Goal: Communication & Community: Answer question/provide support

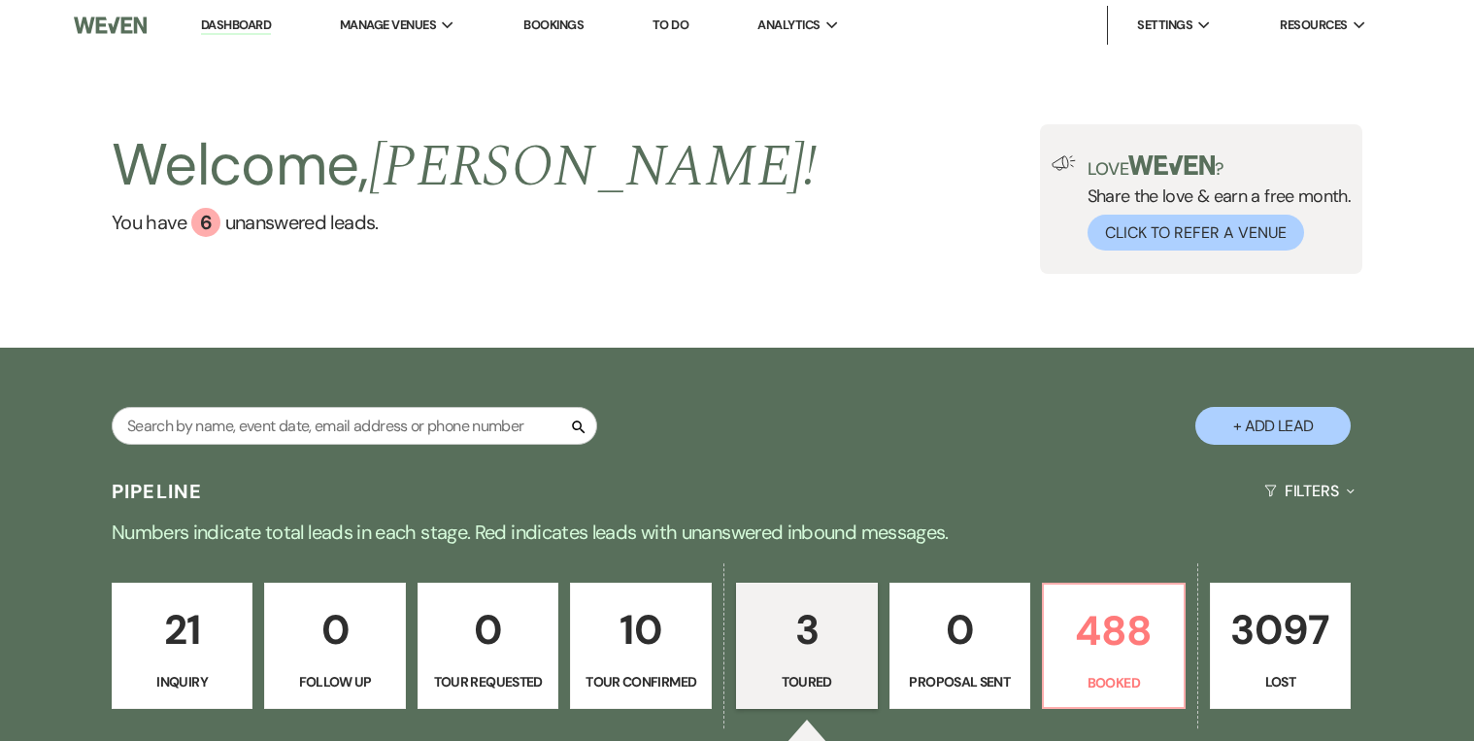
select select "5"
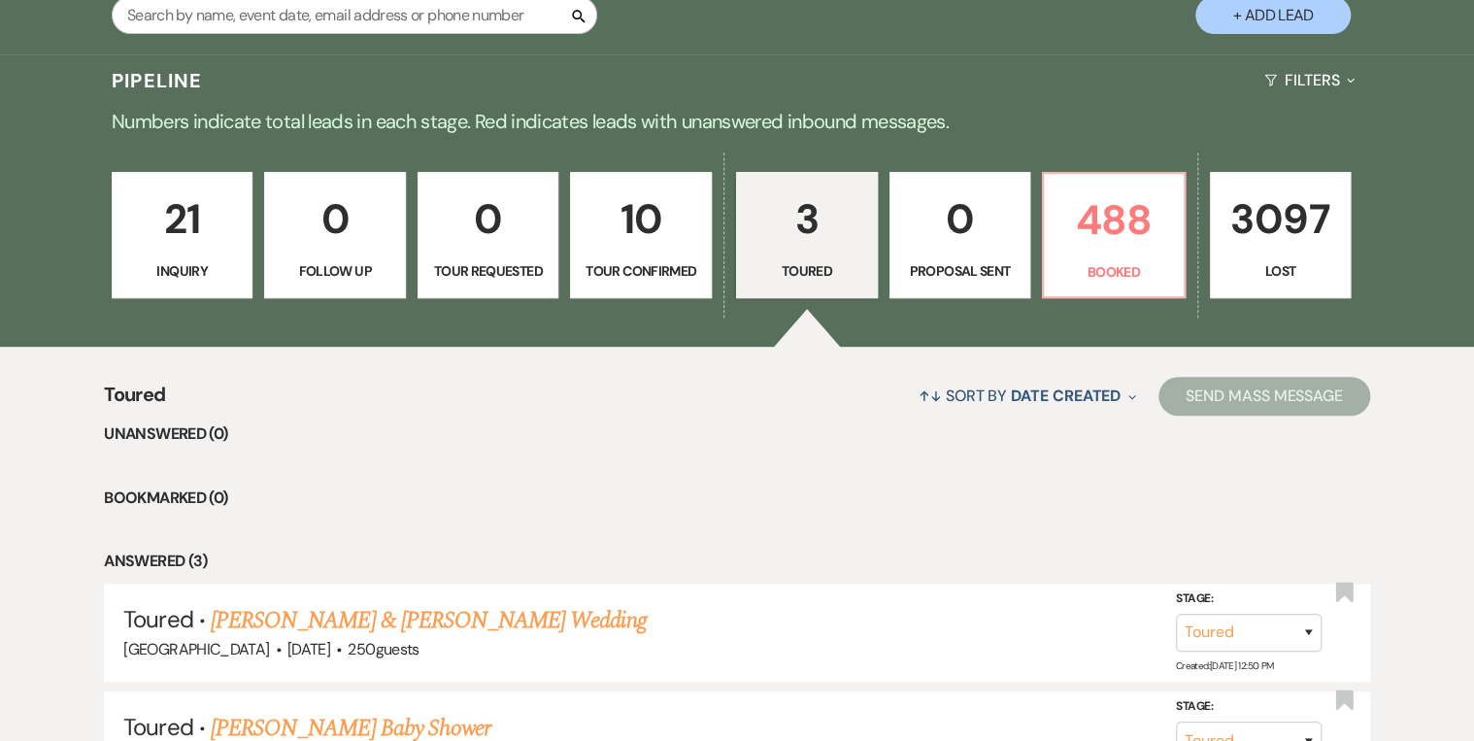
click at [150, 269] on p "Inquiry" at bounding box center [182, 270] width 117 height 21
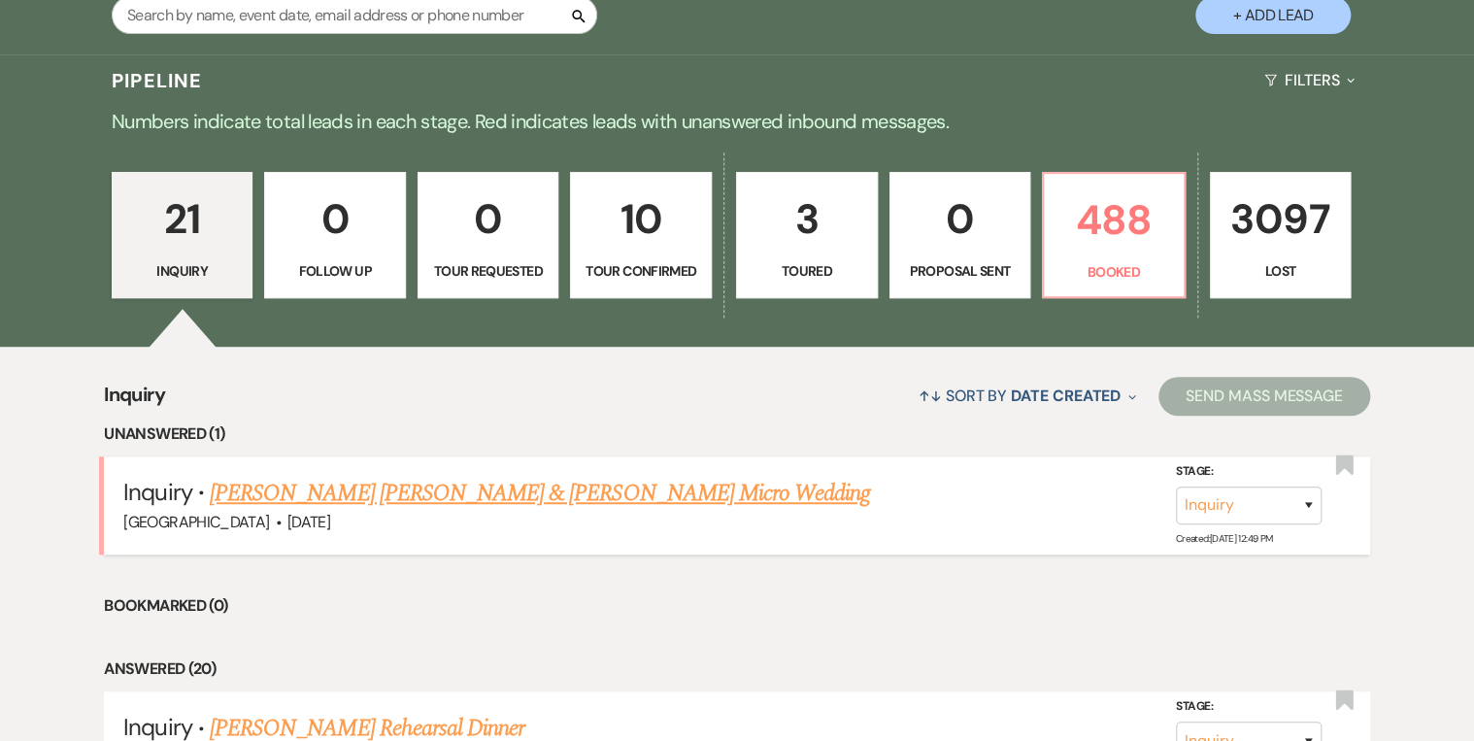
click at [592, 486] on link "[PERSON_NAME] [PERSON_NAME] & [PERSON_NAME] Micro Wedding" at bounding box center [540, 493] width 660 height 35
select select "5"
select select "16"
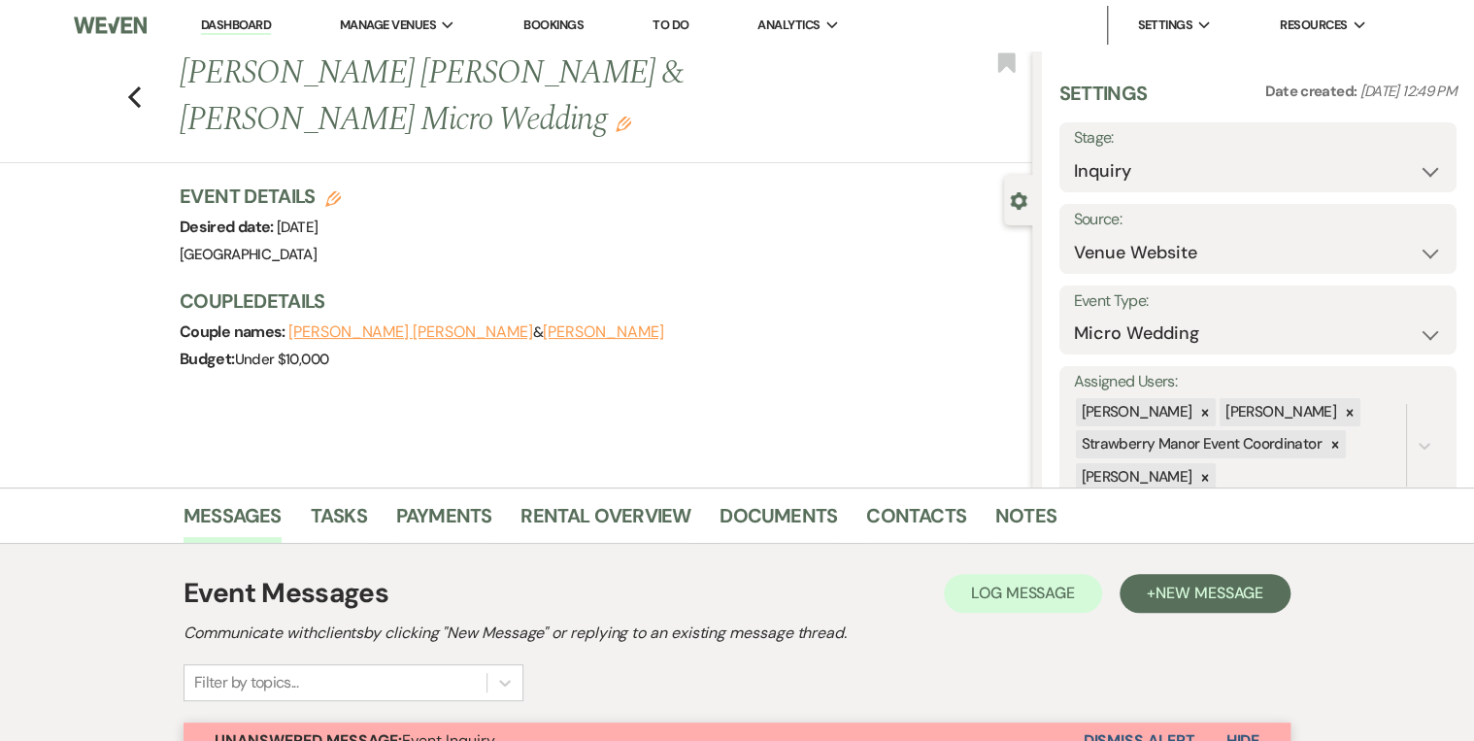
drag, startPoint x: 288, startPoint y: 120, endPoint x: 188, endPoint y: 82, distance: 106.4
click at [188, 82] on h1 "[PERSON_NAME] [PERSON_NAME] & [PERSON_NAME] Micro Wedding Edit" at bounding box center [517, 97] width 674 height 92
copy h1 "[PERSON_NAME] [PERSON_NAME] & [PERSON_NAME] Micro Wedding"
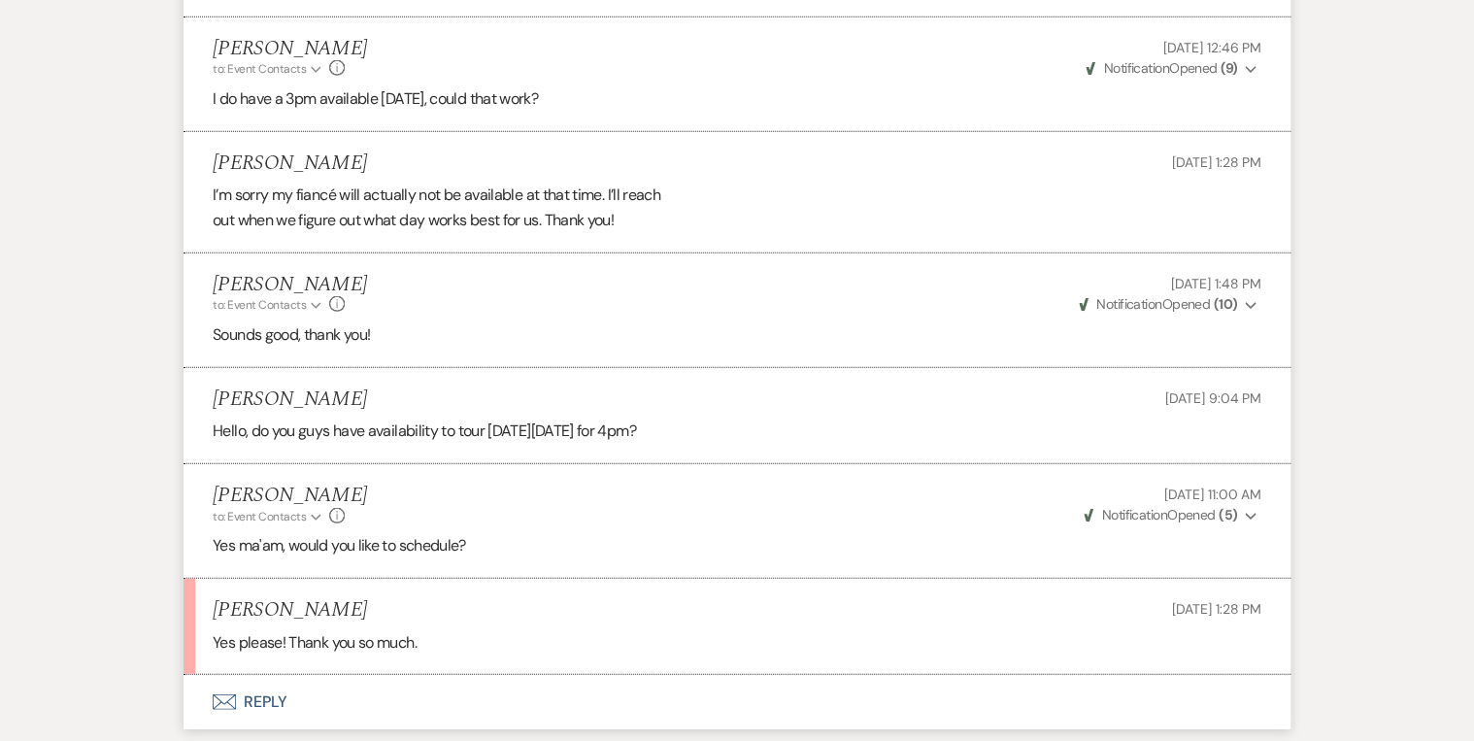
scroll to position [2541, 0]
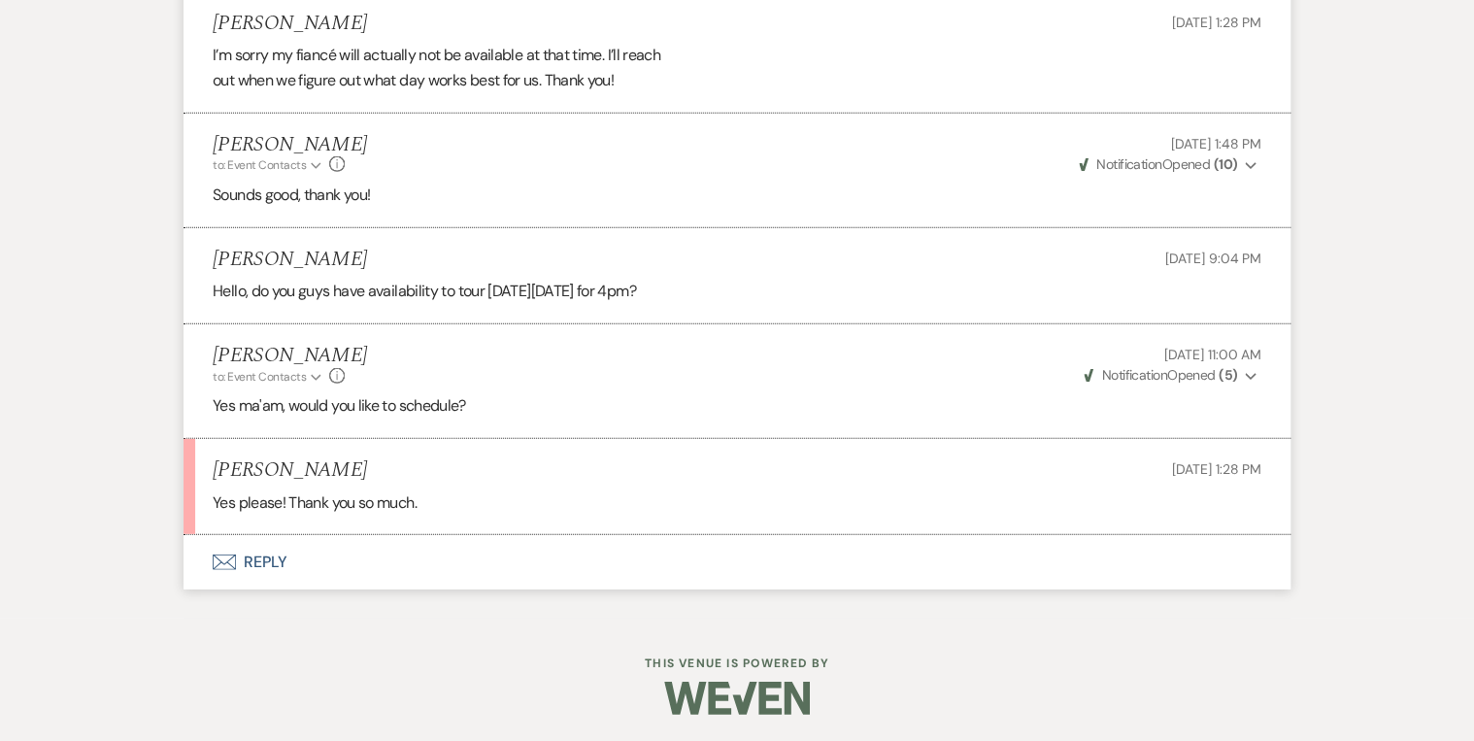
click at [268, 561] on button "Envelope Reply" at bounding box center [737, 562] width 1107 height 54
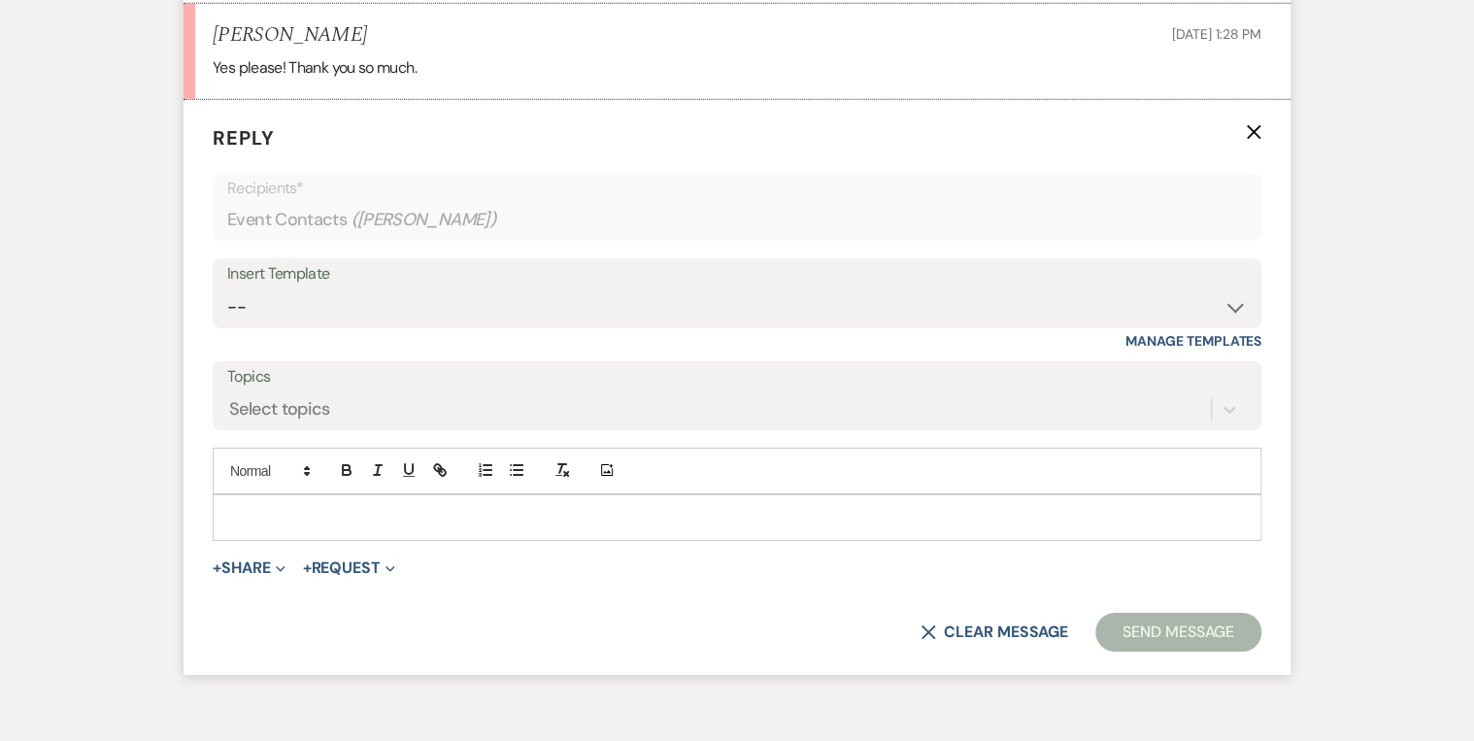
scroll to position [2990, 0]
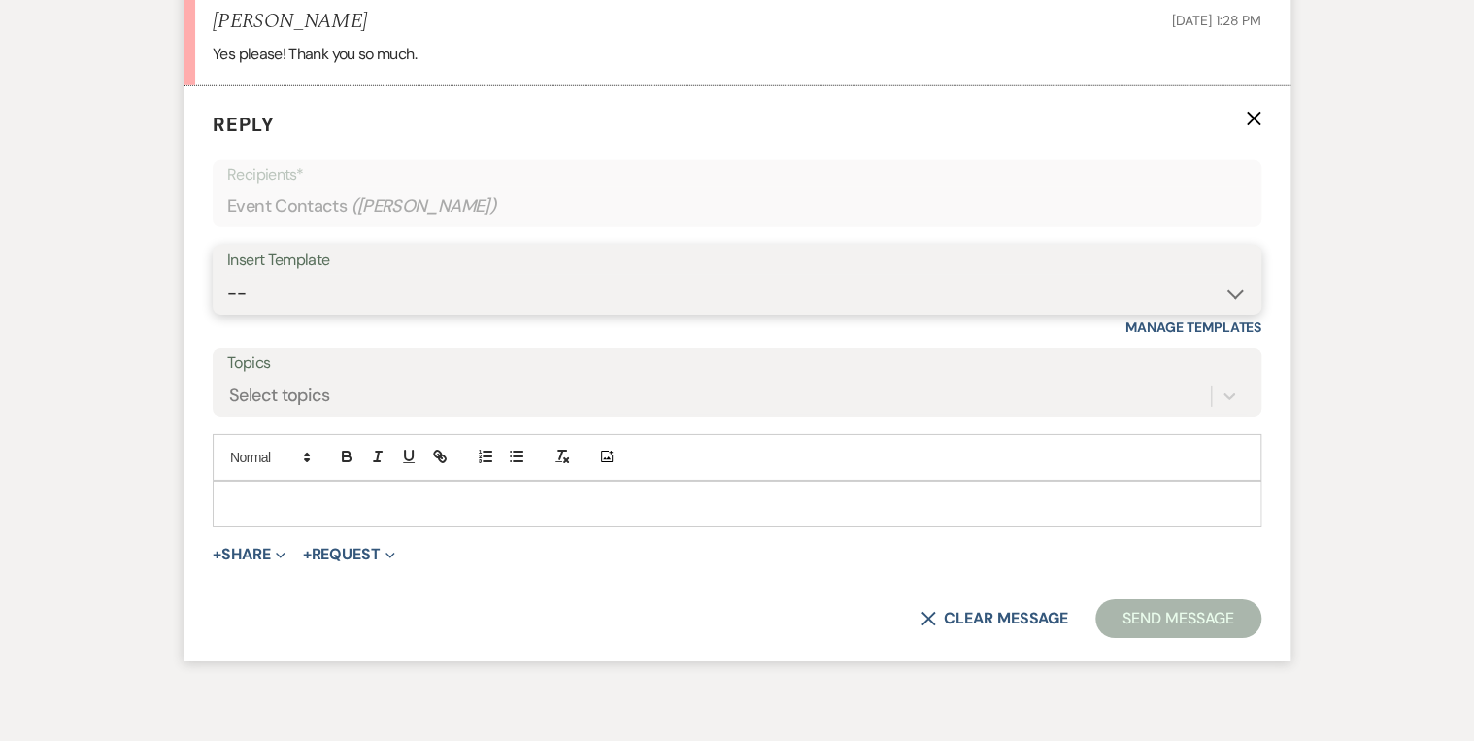
click at [276, 286] on select "-- Weven Planning Portal Introduction (Booked Events) Private Party Inquiry Res…" at bounding box center [737, 294] width 1020 height 38
select select "6122"
click at [227, 275] on select "-- Weven Planning Portal Introduction (Booked Events) Private Party Inquiry Res…" at bounding box center [737, 294] width 1020 height 38
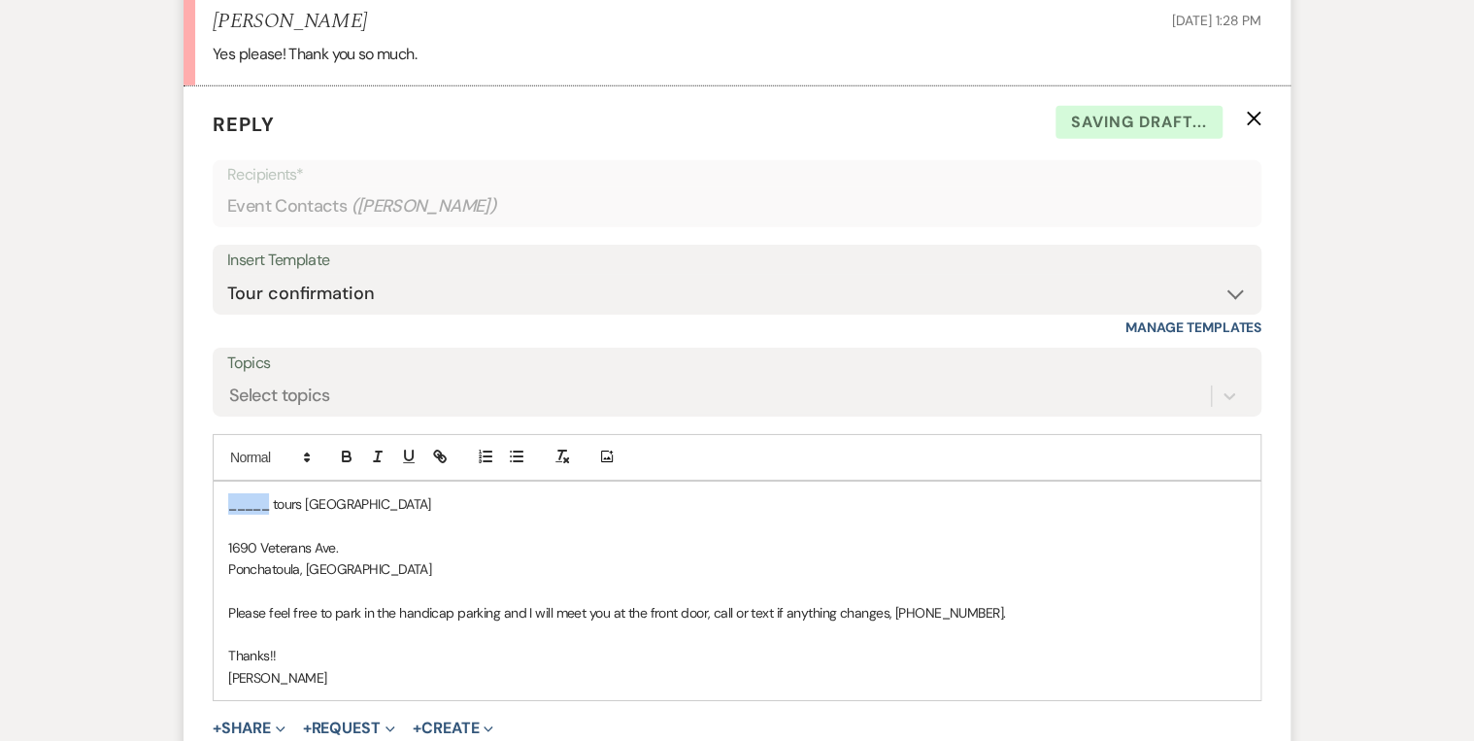
drag, startPoint x: 246, startPoint y: 503, endPoint x: 207, endPoint y: 507, distance: 39.0
click at [207, 507] on form "Reply X Saving draft... Recipients* Event Contacts ( [PERSON_NAME] ) Insert Tem…" at bounding box center [737, 460] width 1107 height 749
click at [493, 497] on p "Chirsten tours [GEOGRAPHIC_DATA]" at bounding box center [737, 503] width 1018 height 21
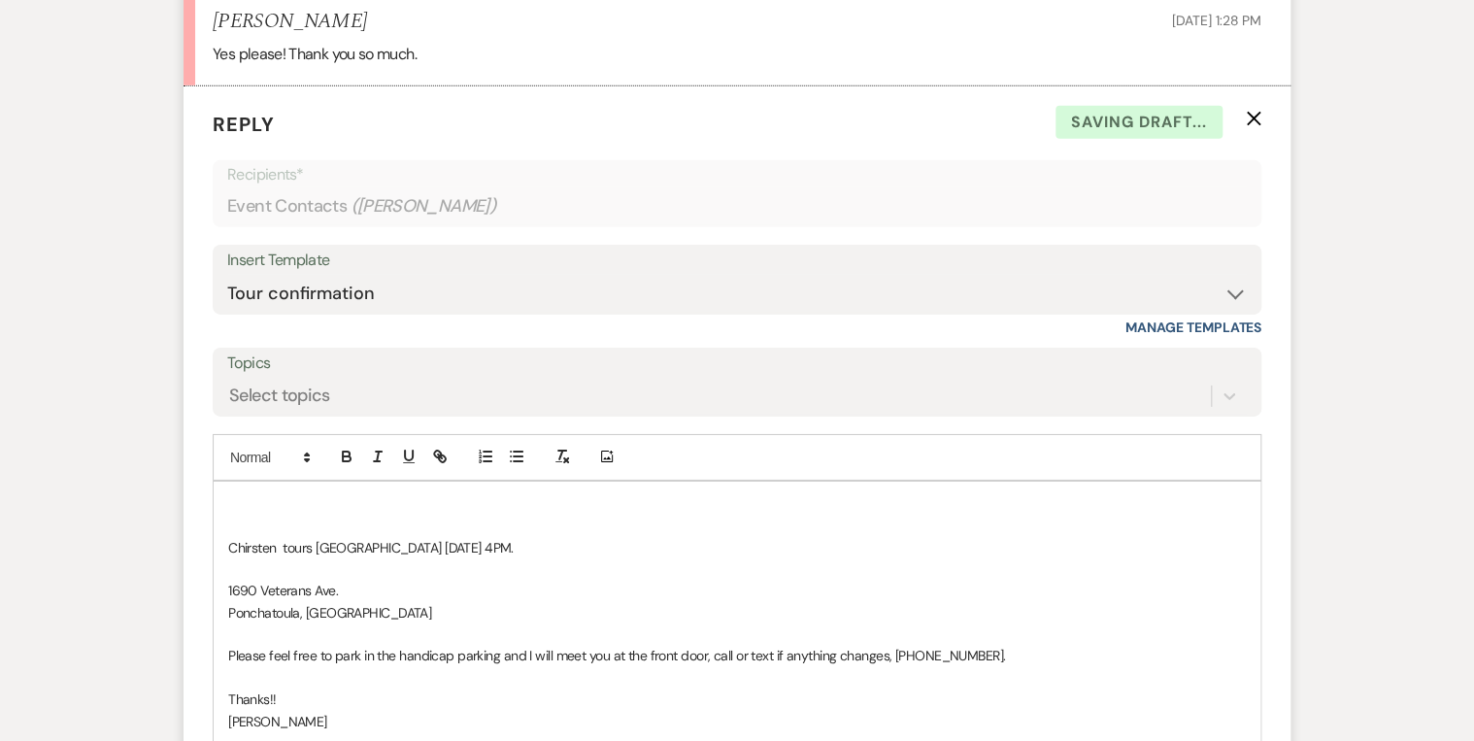
click at [230, 499] on p at bounding box center [737, 503] width 1018 height 21
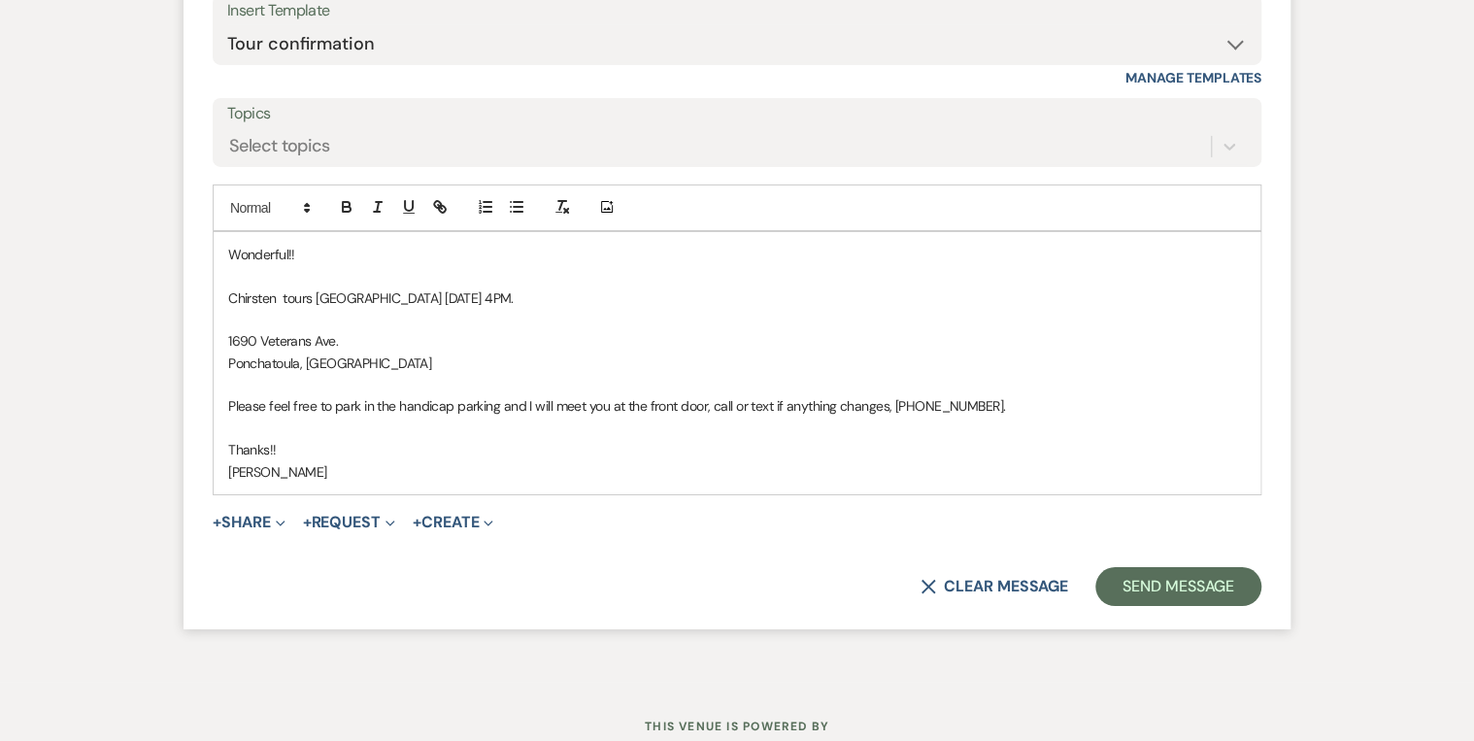
scroll to position [3300, 0]
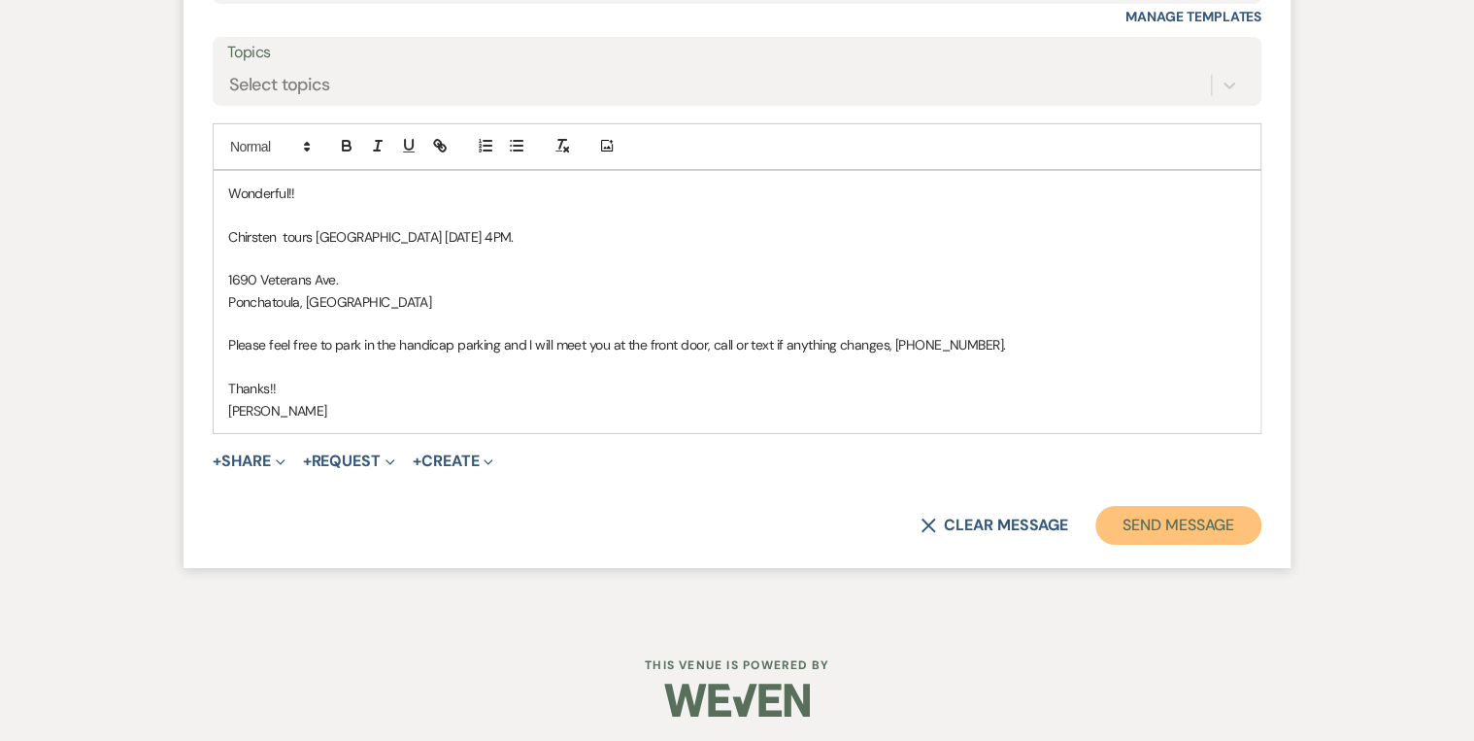
click at [1161, 526] on button "Send Message" at bounding box center [1179, 525] width 166 height 39
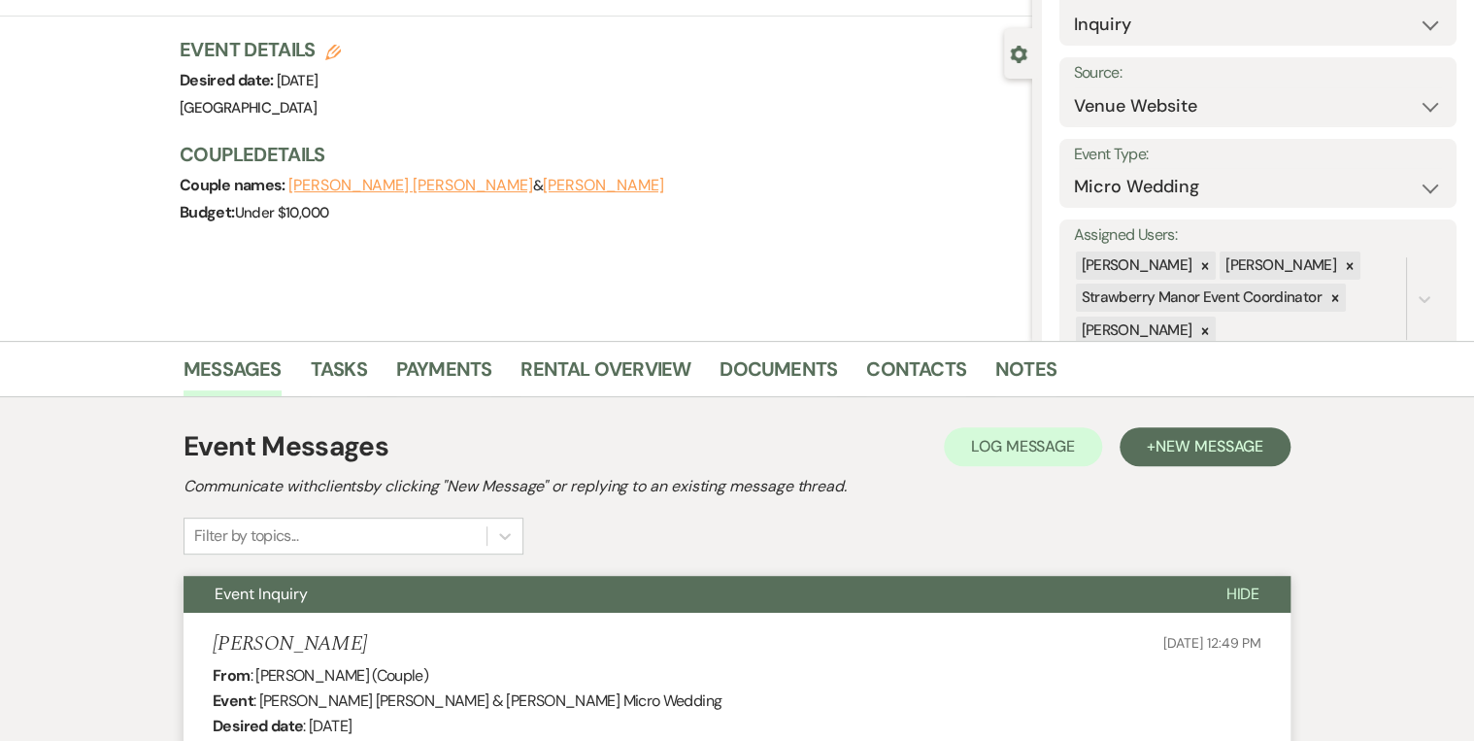
scroll to position [0, 0]
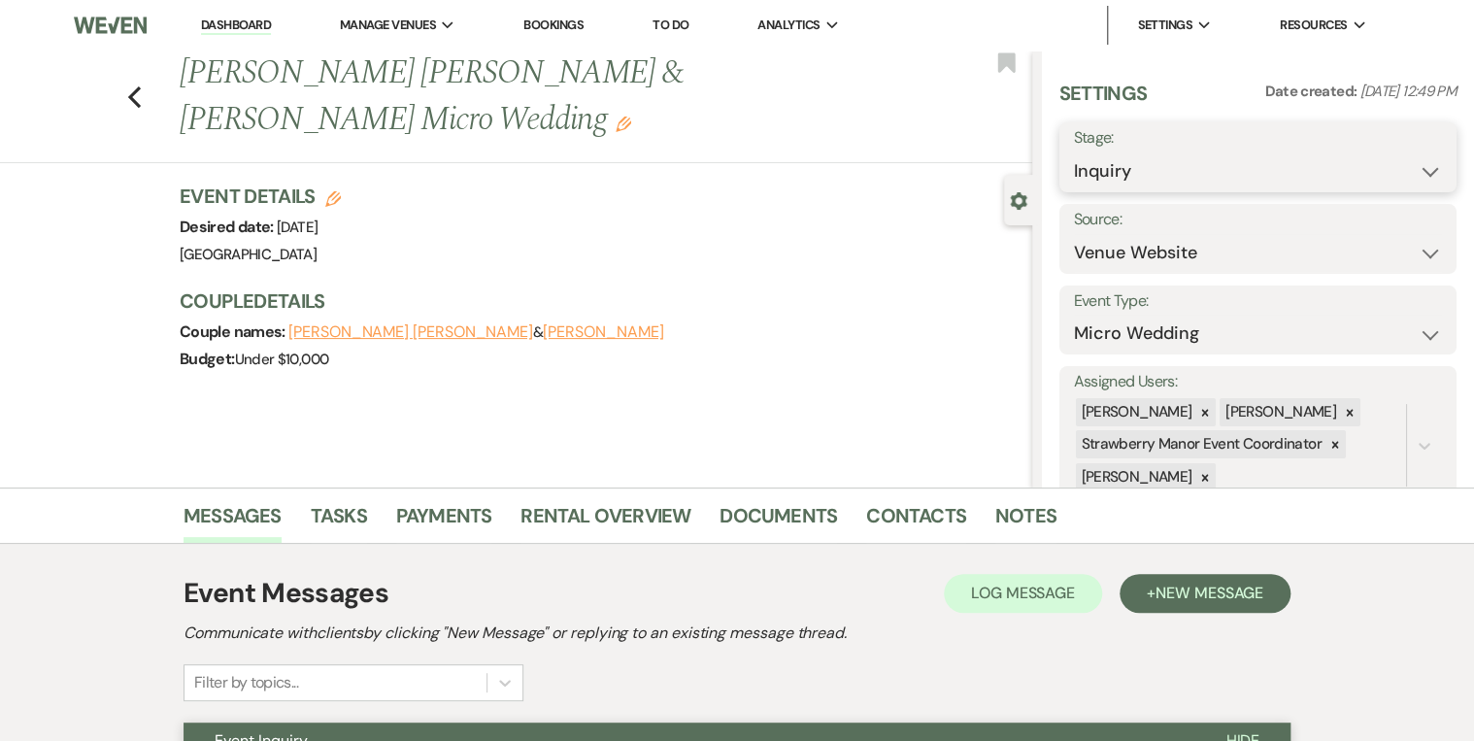
click at [1410, 170] on select "Inquiry Follow Up Tour Requested Tour Confirmed Toured Proposal Sent Booked Lost" at bounding box center [1258, 171] width 368 height 38
select select "4"
click at [1074, 152] on select "Inquiry Follow Up Tour Requested Tour Confirmed Toured Proposal Sent Booked Lost" at bounding box center [1258, 171] width 368 height 38
click at [1403, 154] on button "Save" at bounding box center [1415, 157] width 83 height 39
drag, startPoint x: 221, startPoint y: 22, endPoint x: 260, endPoint y: 47, distance: 45.8
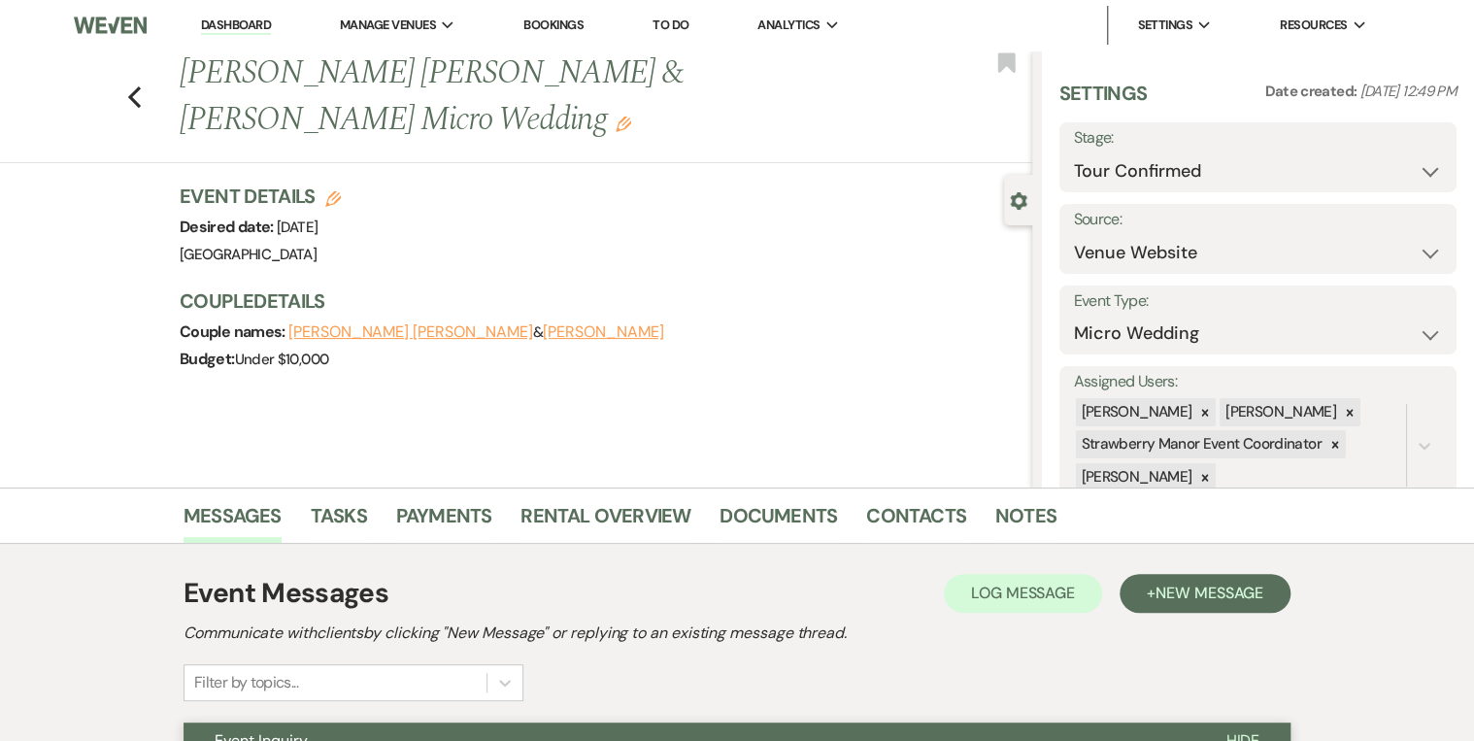
click at [221, 22] on link "Dashboard" at bounding box center [236, 26] width 70 height 18
select select "4"
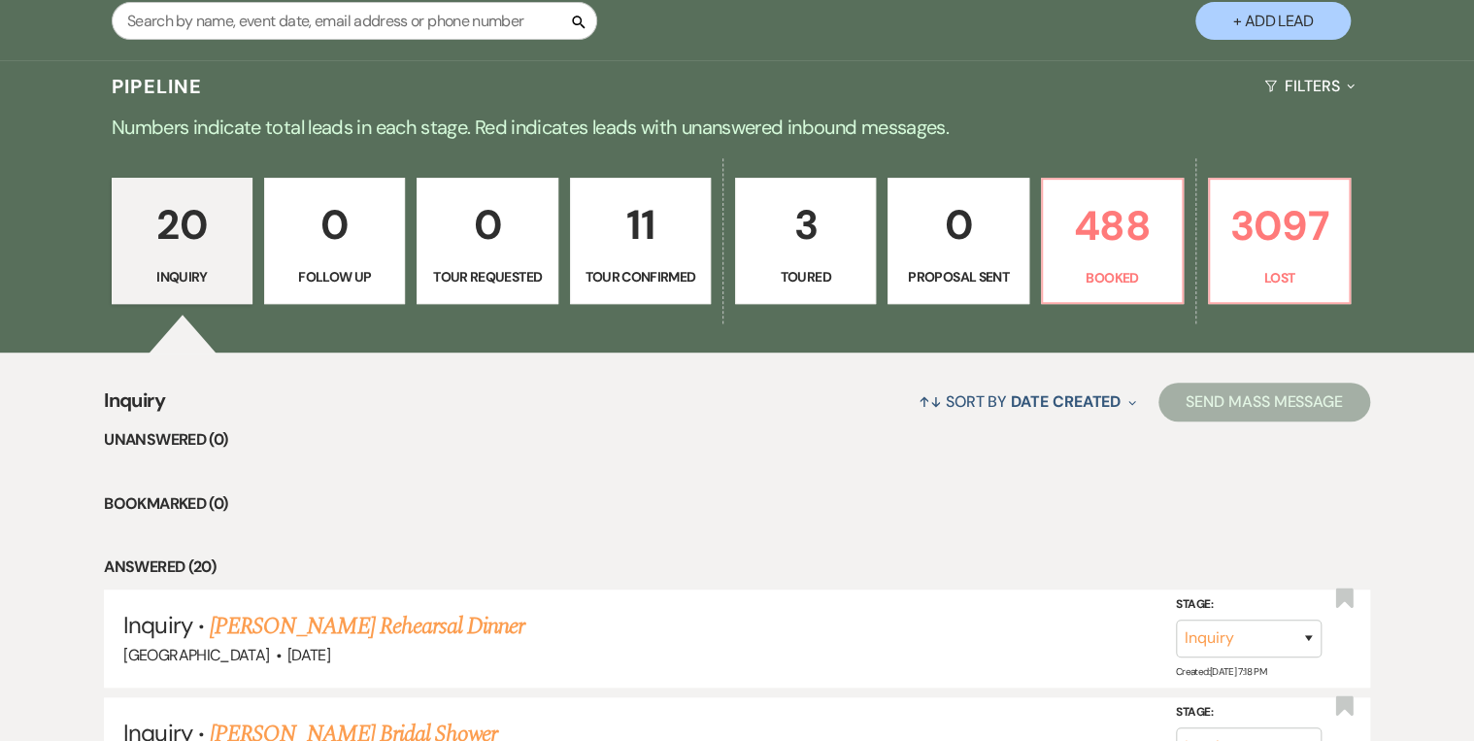
scroll to position [466, 0]
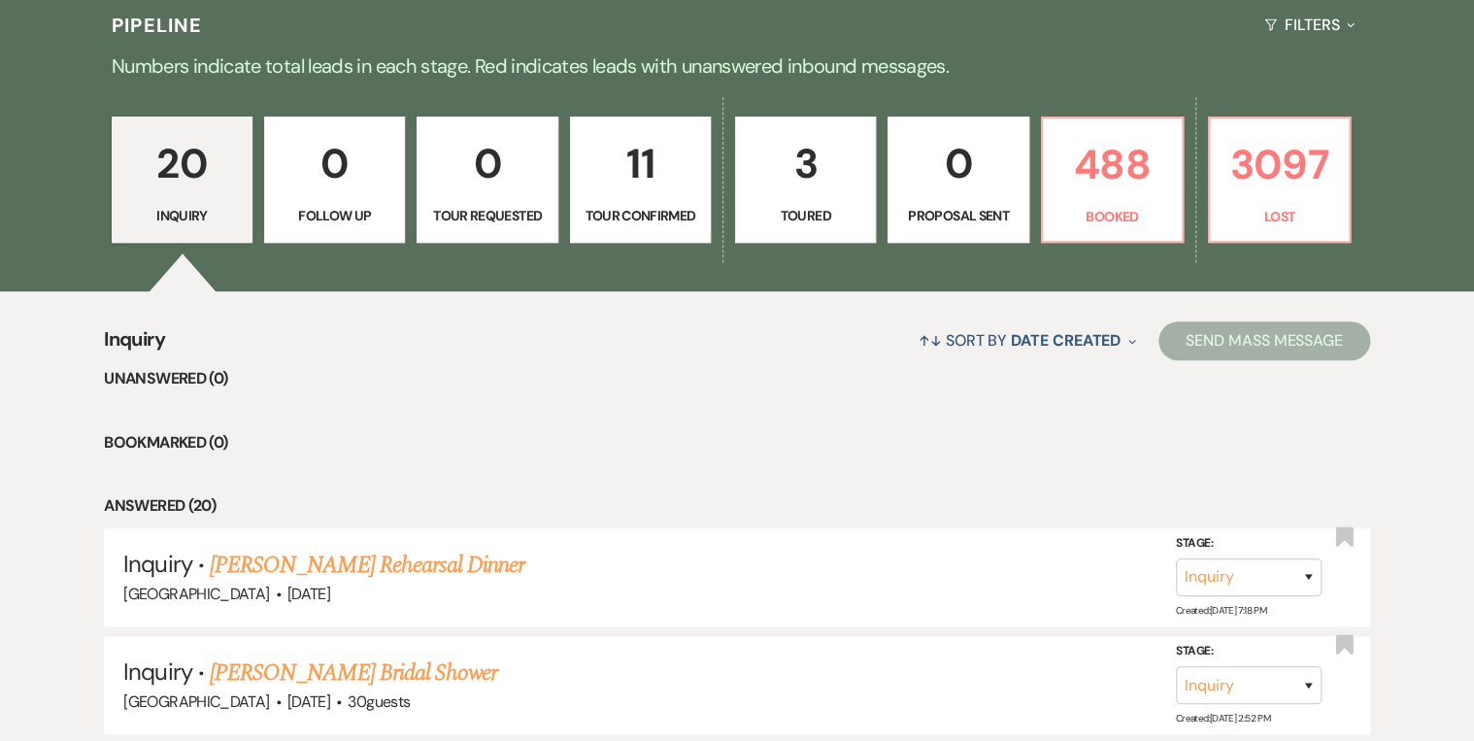
click at [1204, 188] on div "20 Inquiry 0 Follow Up 0 Tour Requested 11 Tour Confirmed 3 Toured 0 Proposal S…" at bounding box center [737, 192] width 1399 height 198
click at [1273, 228] on link "3097 Lost" at bounding box center [1279, 180] width 143 height 126
select select "8"
select select "10"
select select "8"
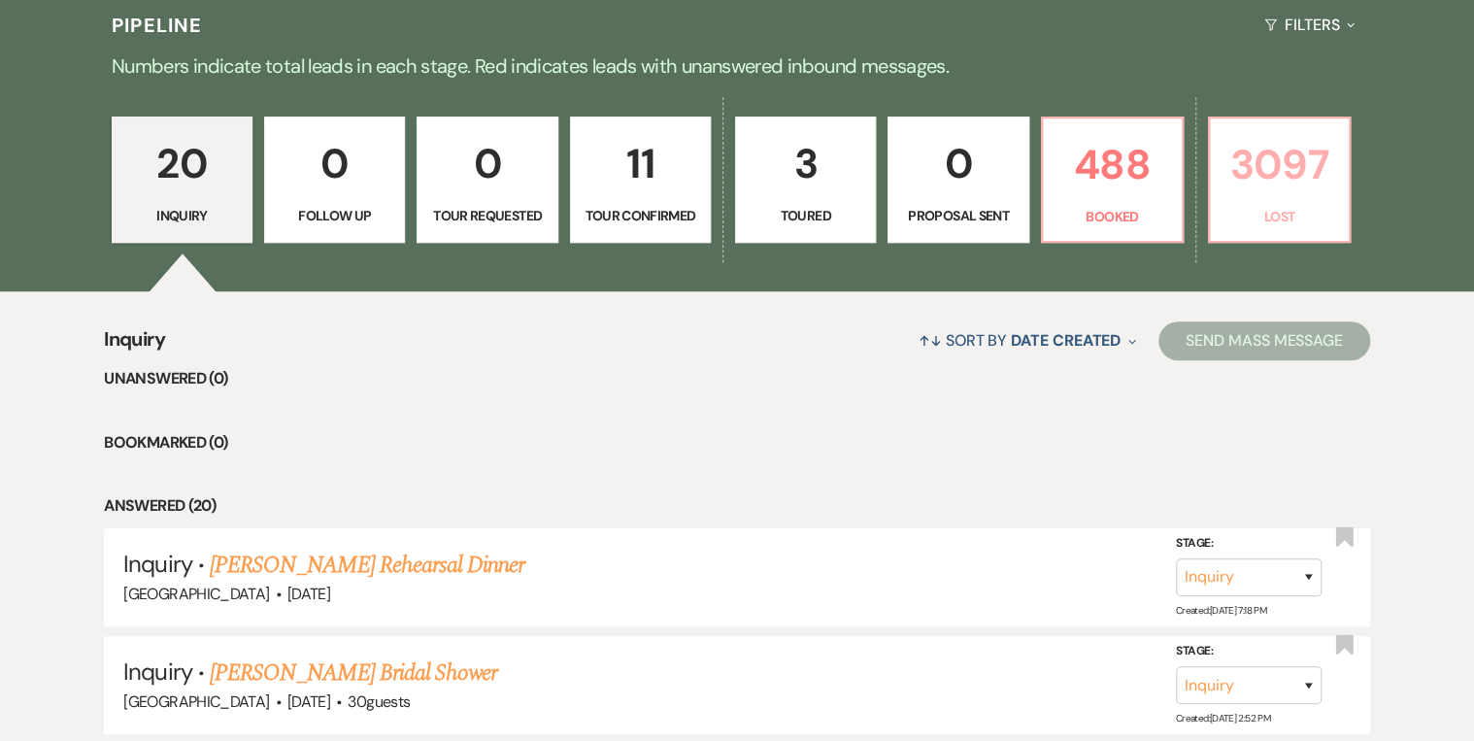
select select "5"
select select "8"
select select "5"
select select "8"
select select "5"
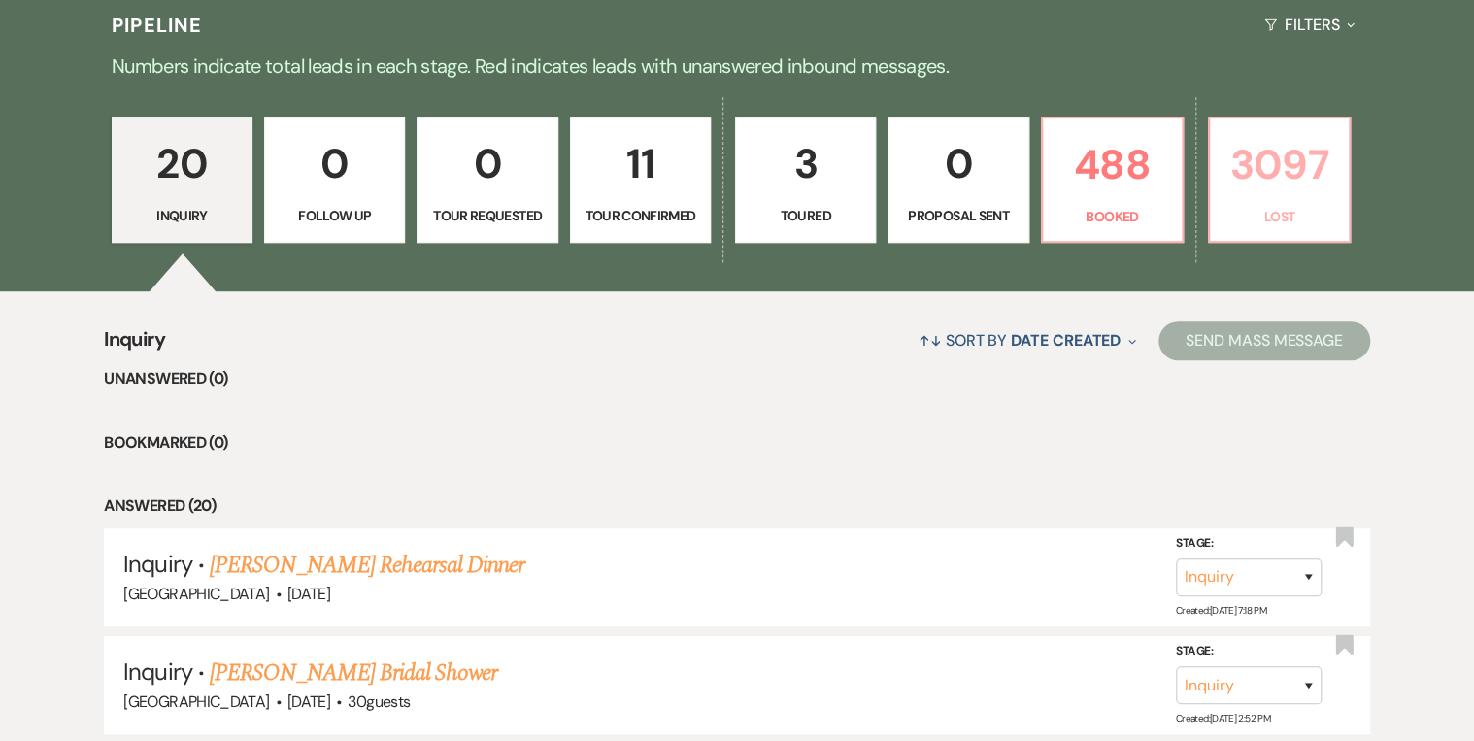
select select "8"
select select "5"
select select "8"
select select "5"
select select "8"
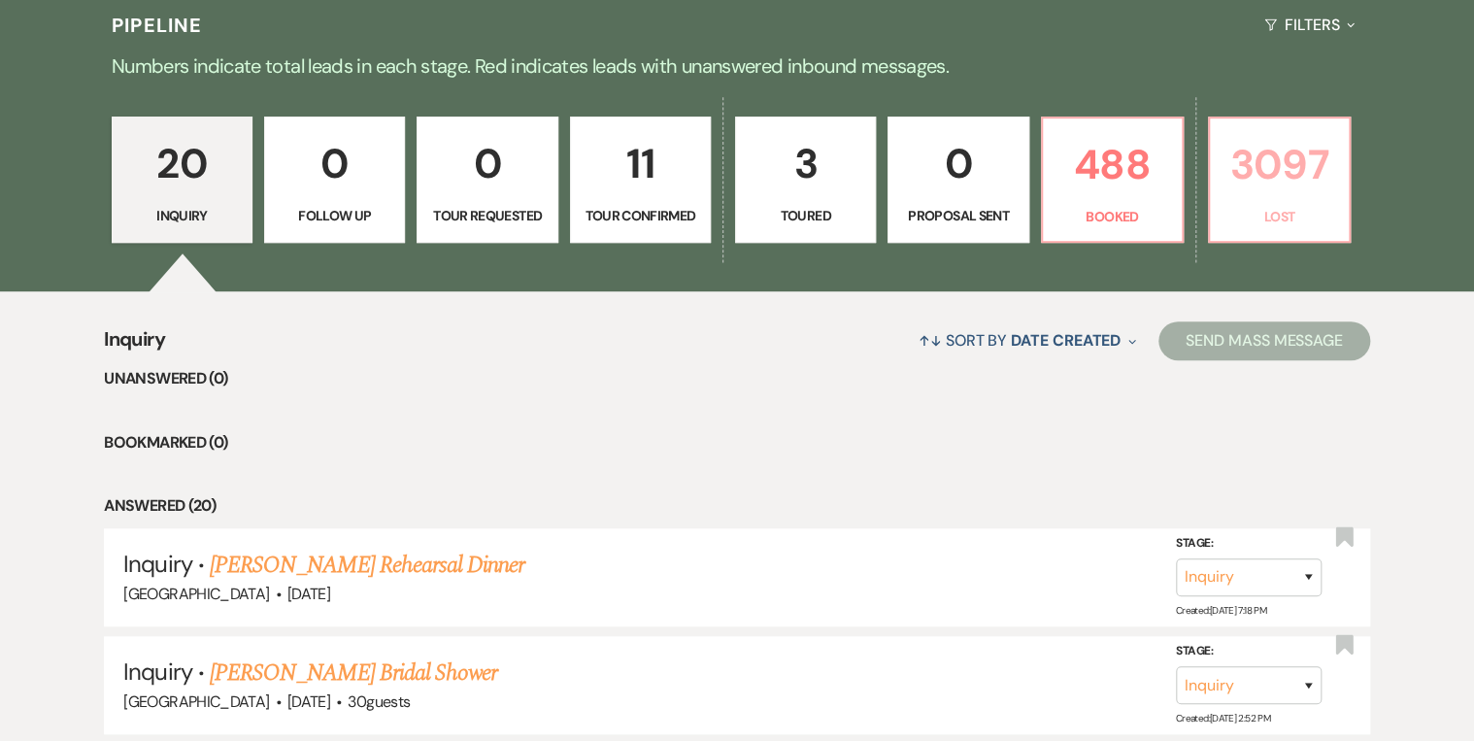
select select "5"
select select "8"
select select "5"
select select "8"
select select "5"
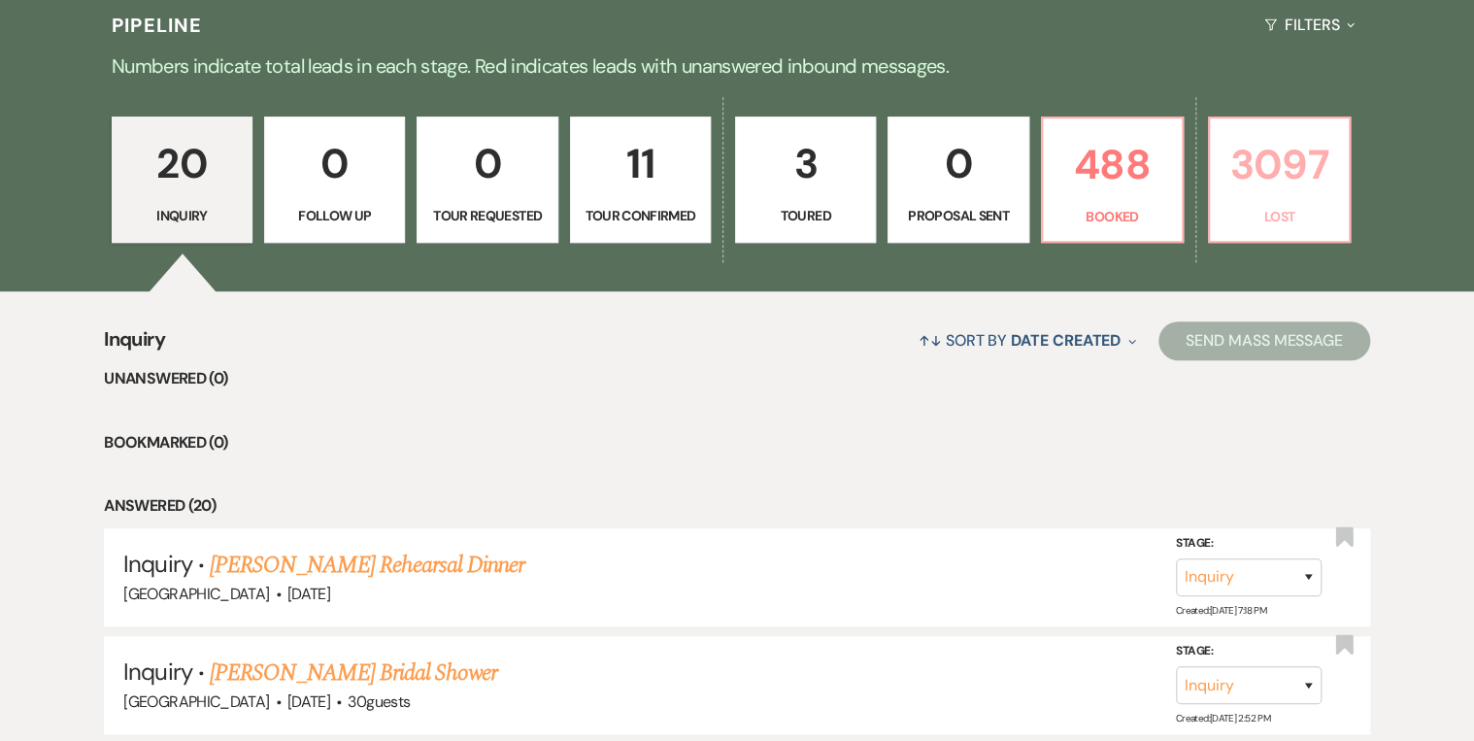
select select "8"
select select "5"
select select "8"
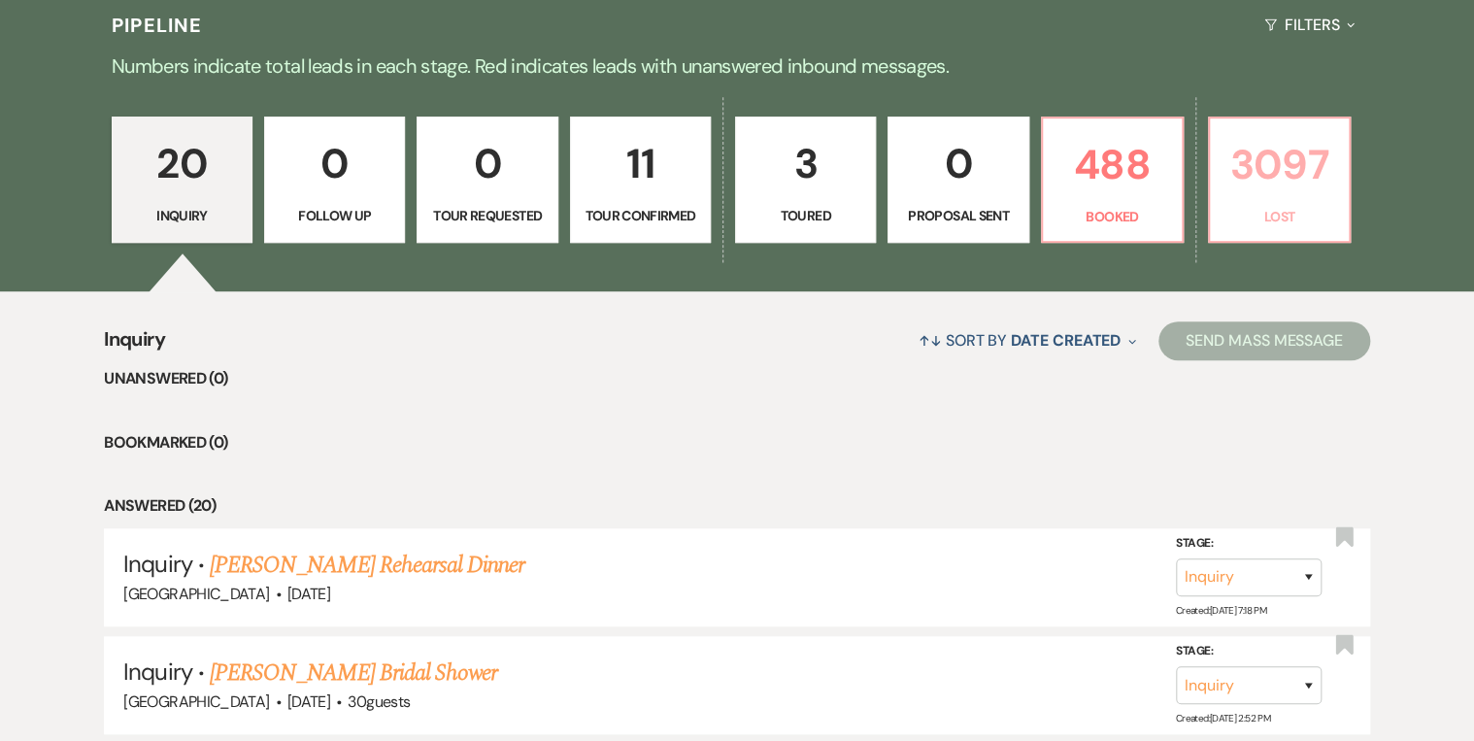
select select "5"
select select "8"
select select "5"
select select "8"
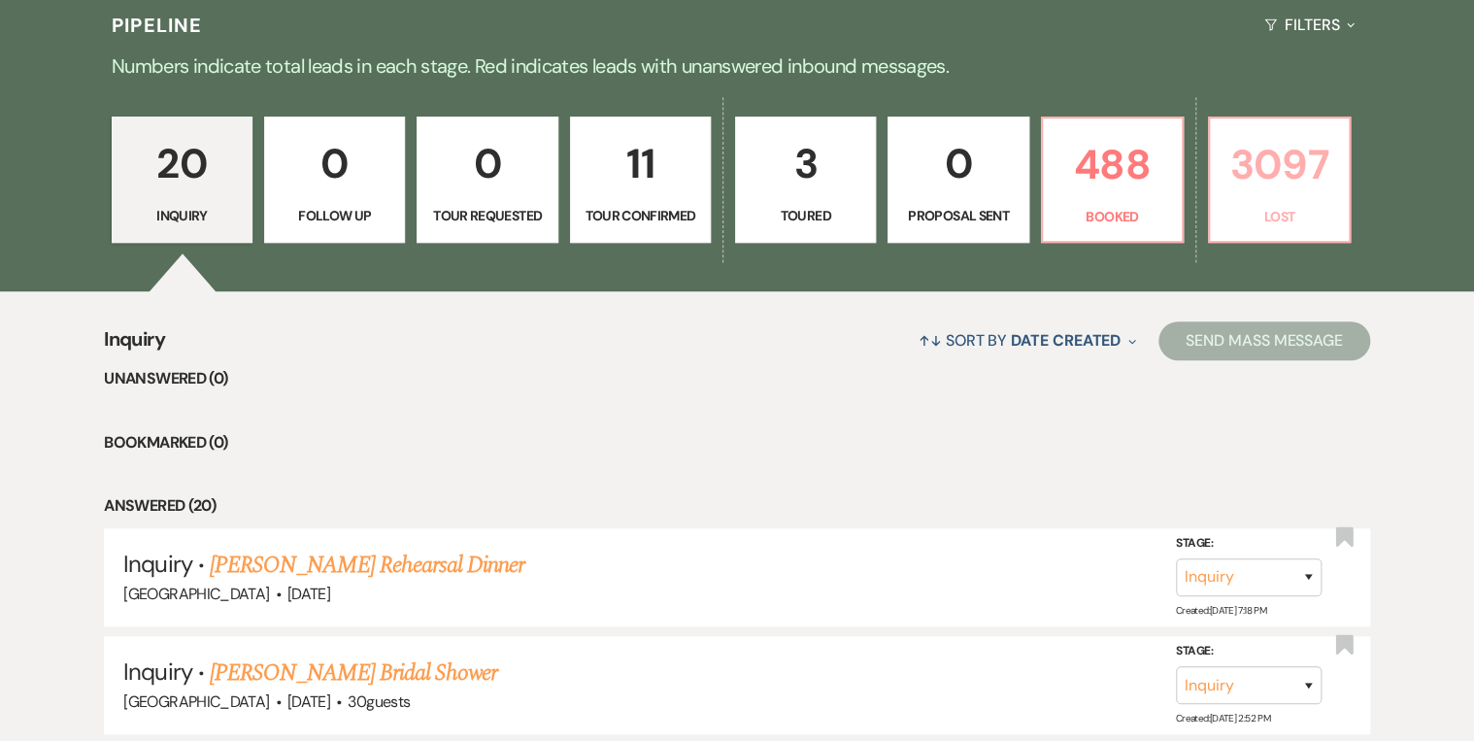
select select "8"
select select "5"
select select "8"
select select "5"
select select "8"
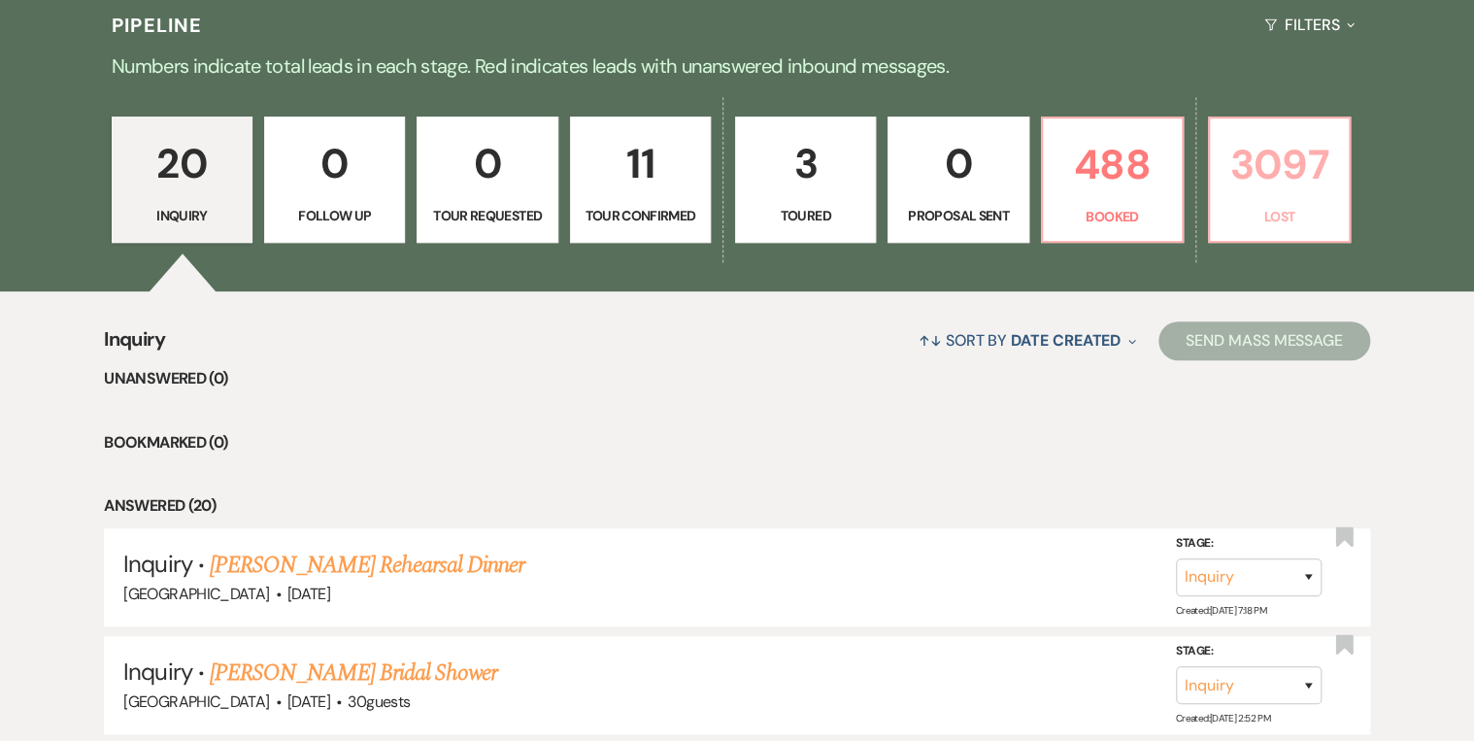
select select "5"
select select "8"
select select "5"
select select "8"
select select "5"
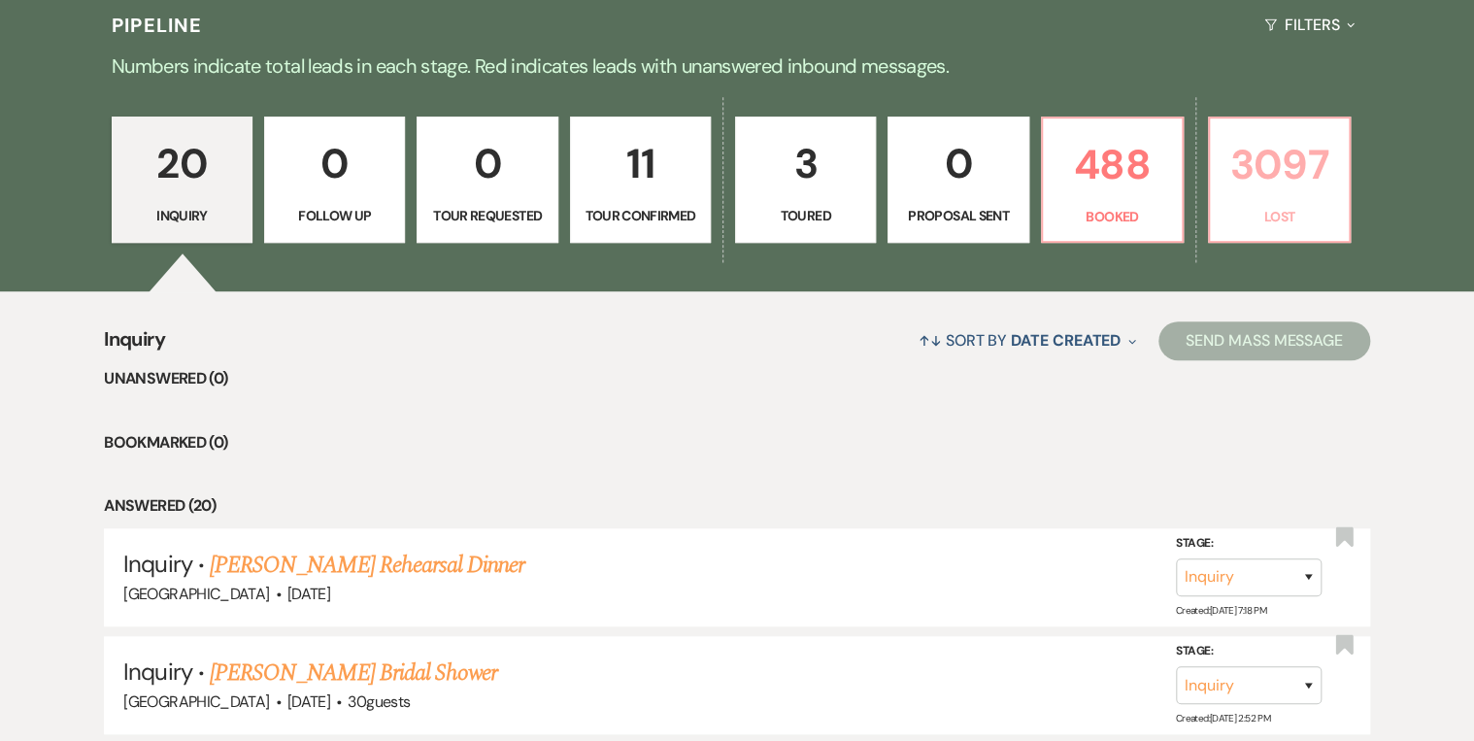
select select "8"
select select "5"
select select "8"
select select "5"
select select "8"
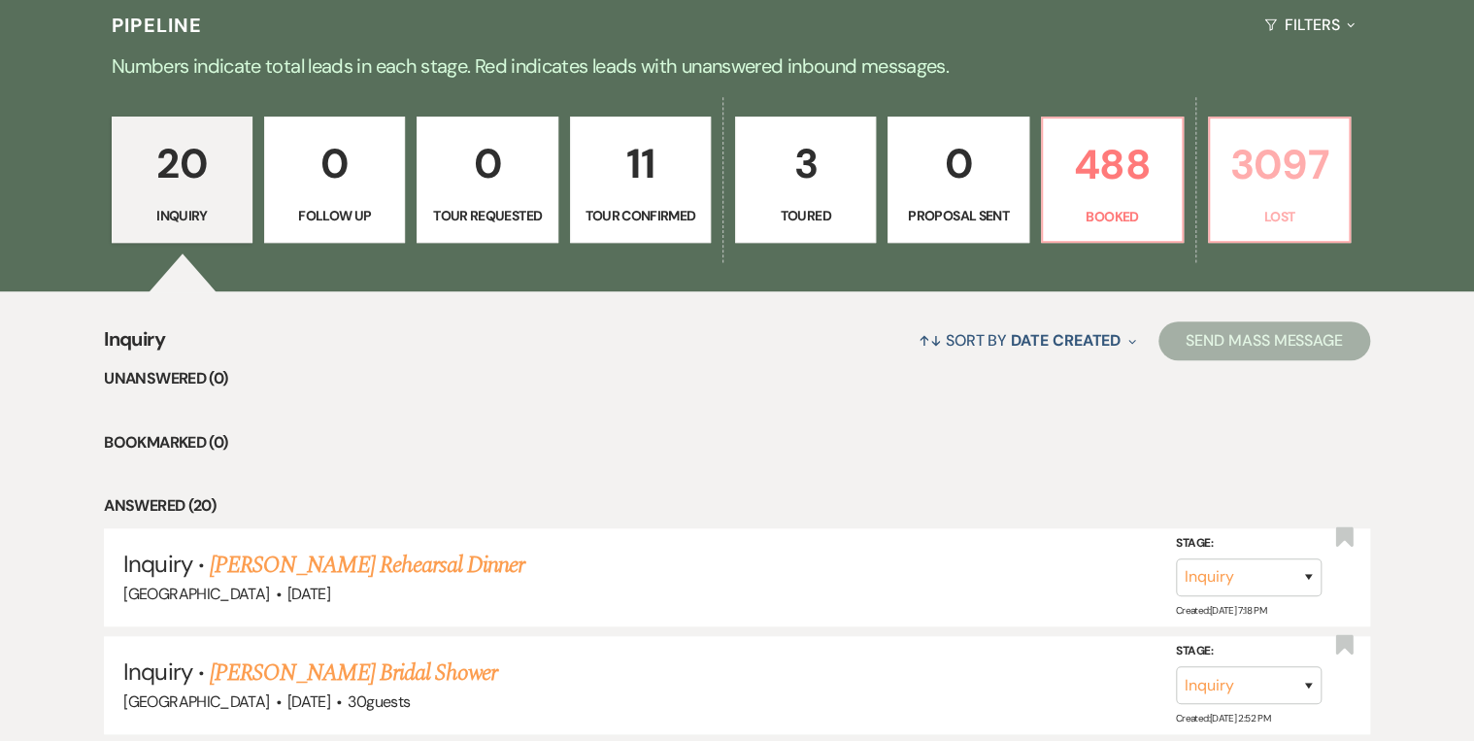
select select "5"
select select "8"
select select "5"
select select "8"
select select "5"
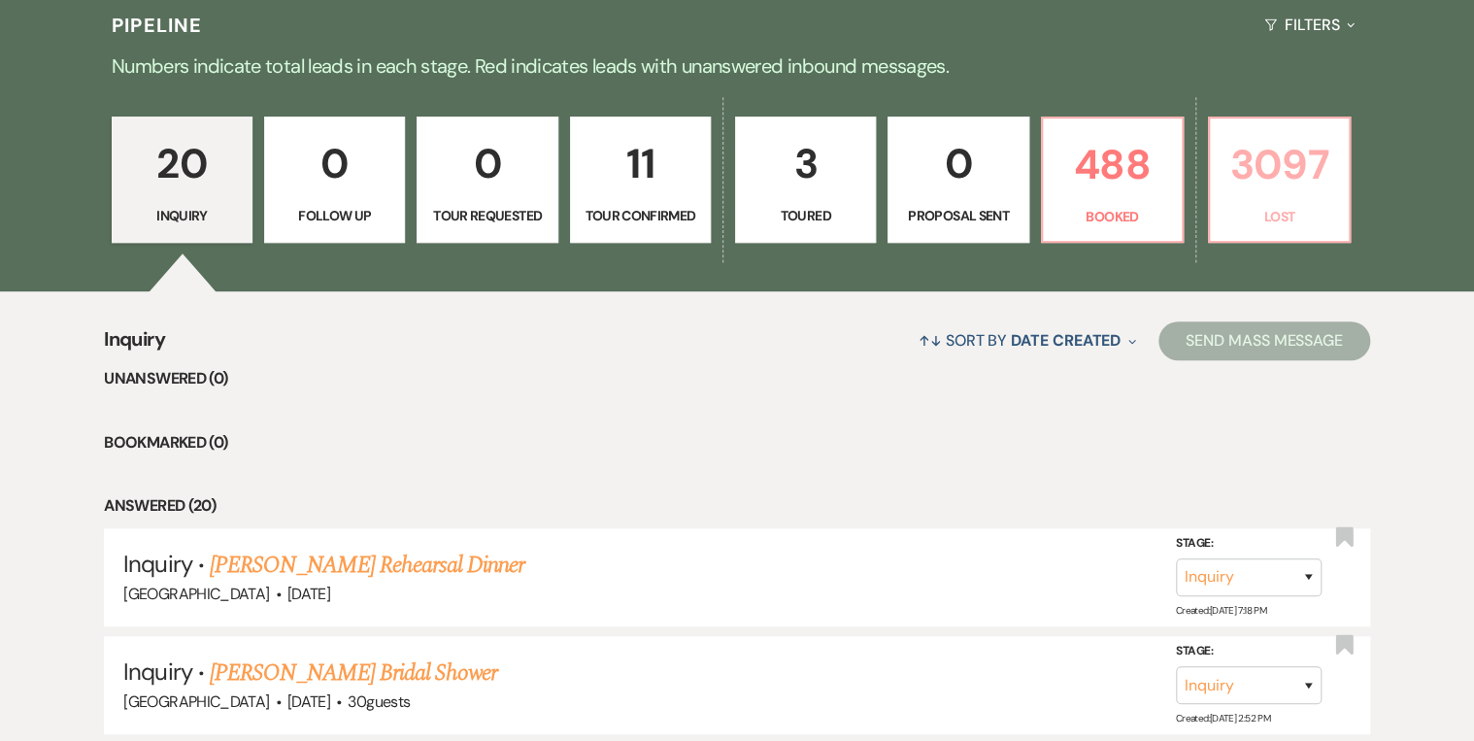
select select "8"
select select "5"
select select "8"
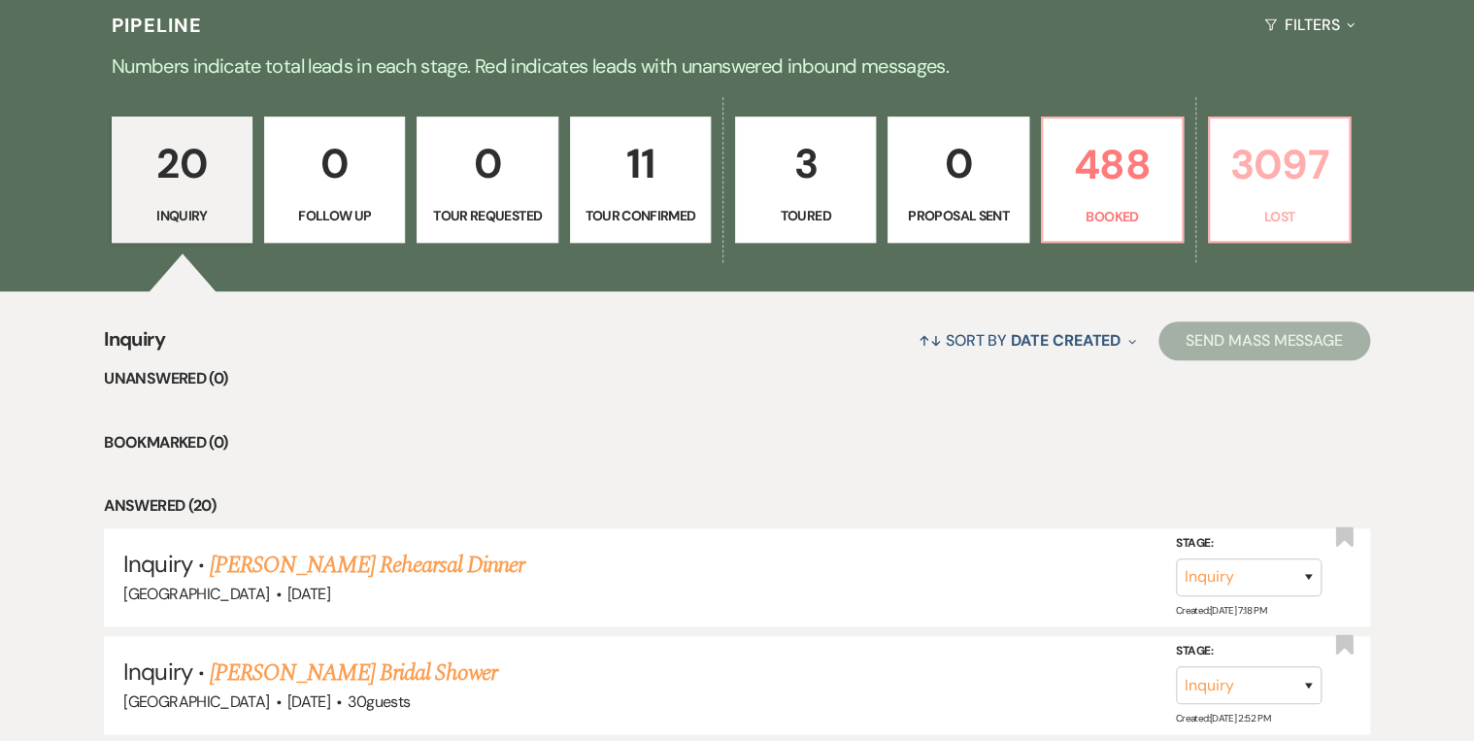
select select "6"
select select "8"
select select "5"
select select "8"
select select "11"
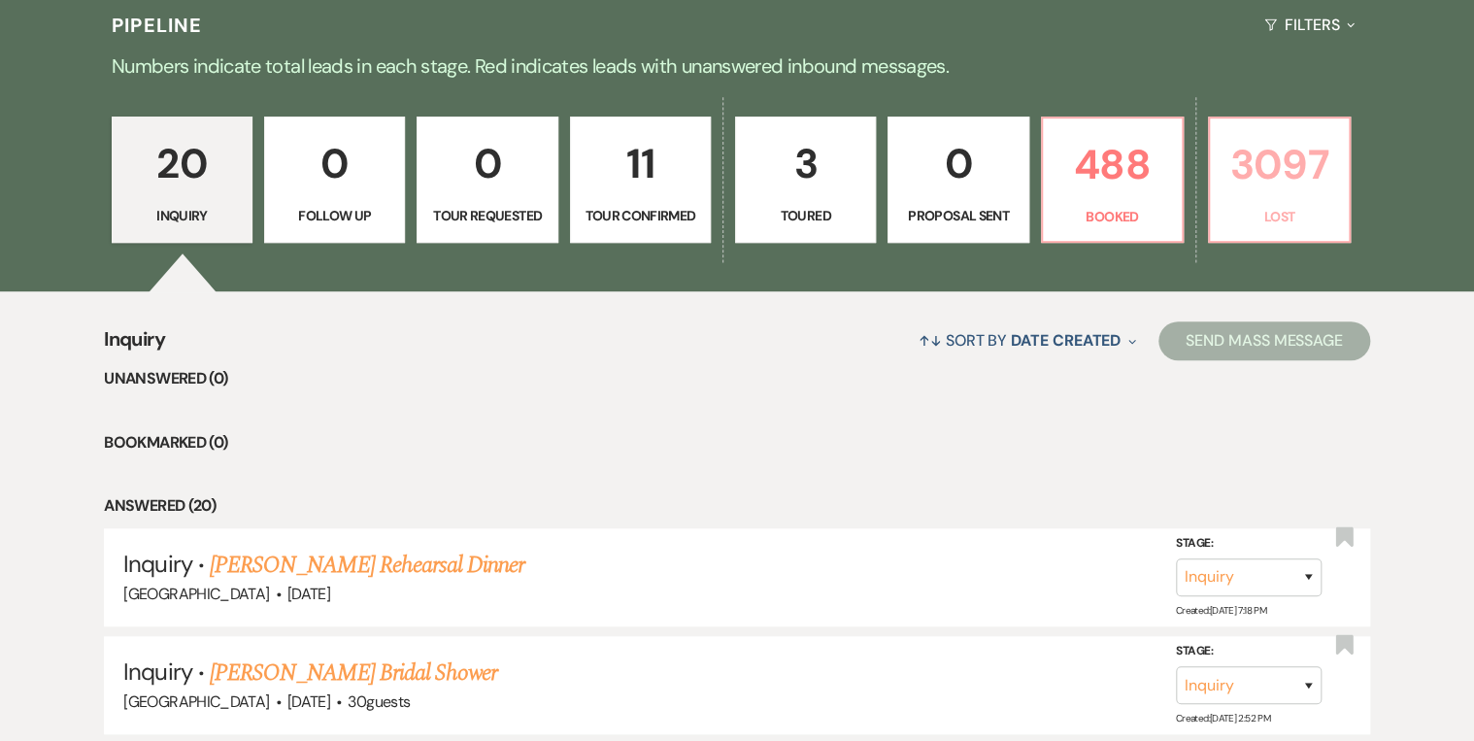
select select "8"
select select "5"
select select "8"
select select "5"
select select "8"
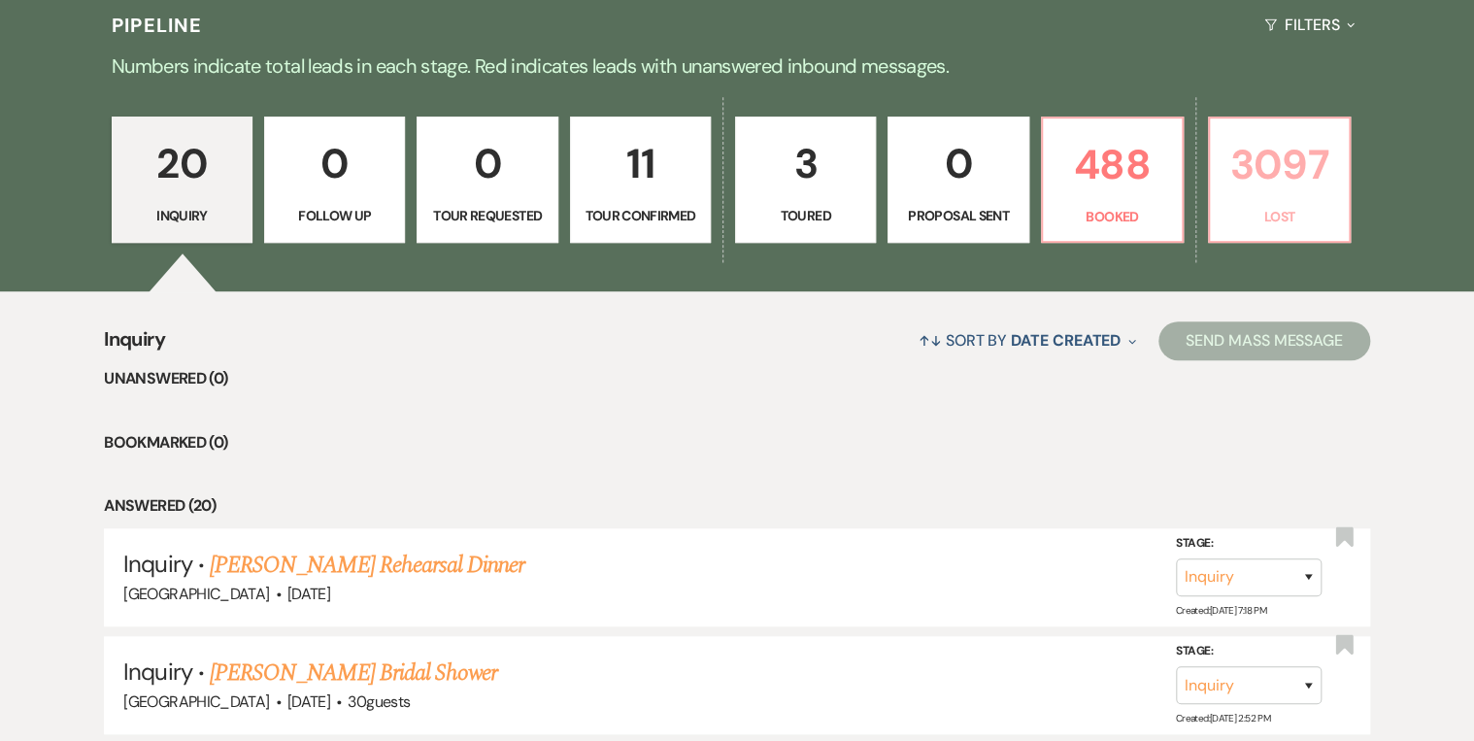
select select "5"
select select "8"
select select "5"
select select "8"
select select "5"
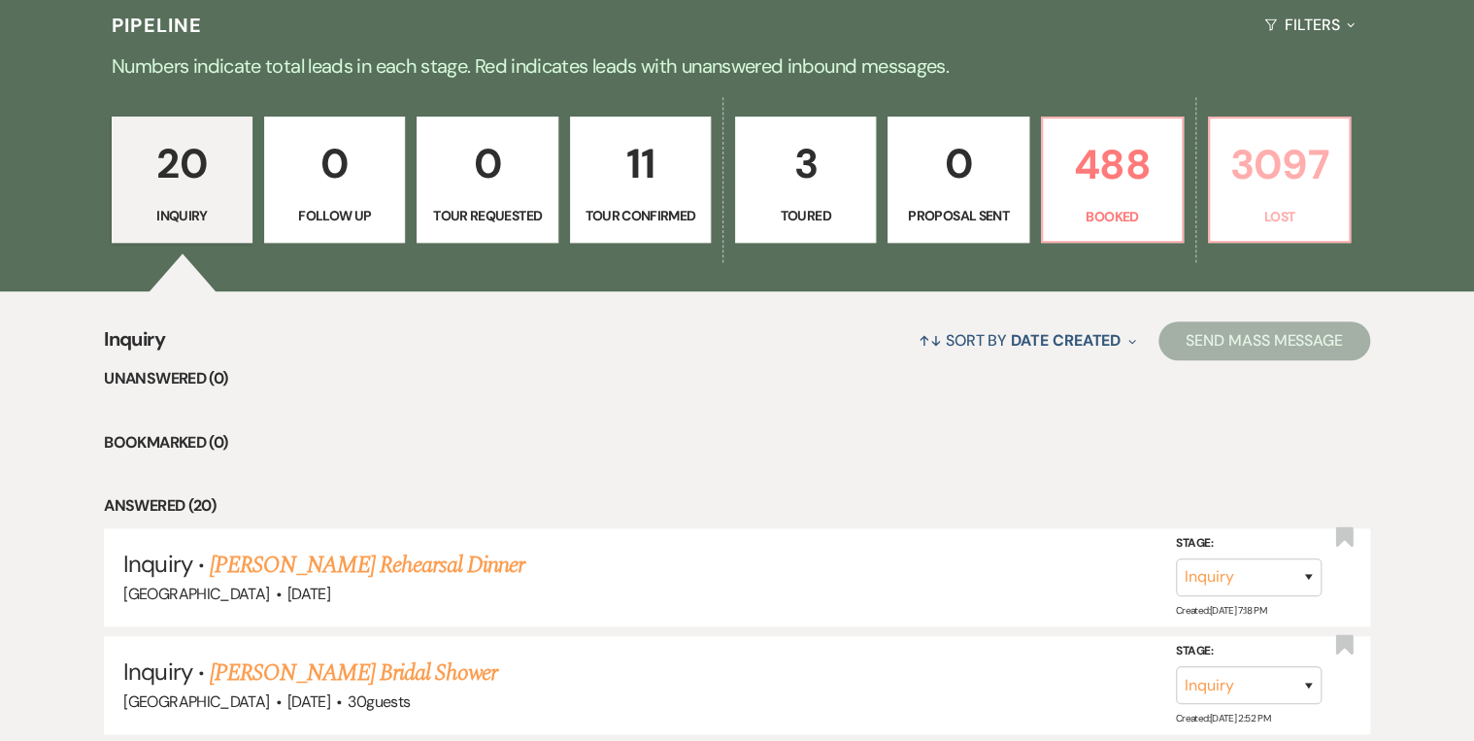
select select "8"
select select "5"
select select "8"
select select "5"
select select "8"
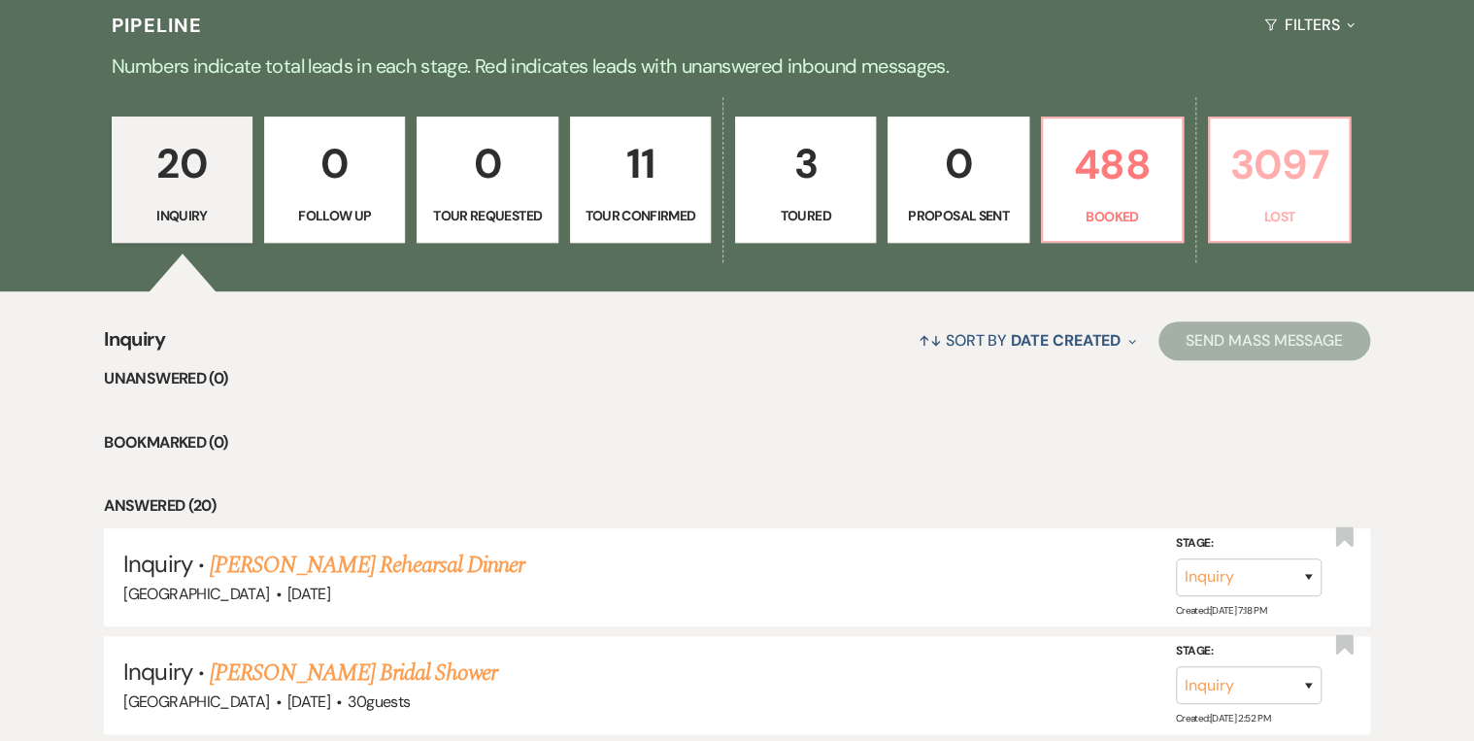
select select "5"
select select "8"
select select "5"
select select "8"
select select "5"
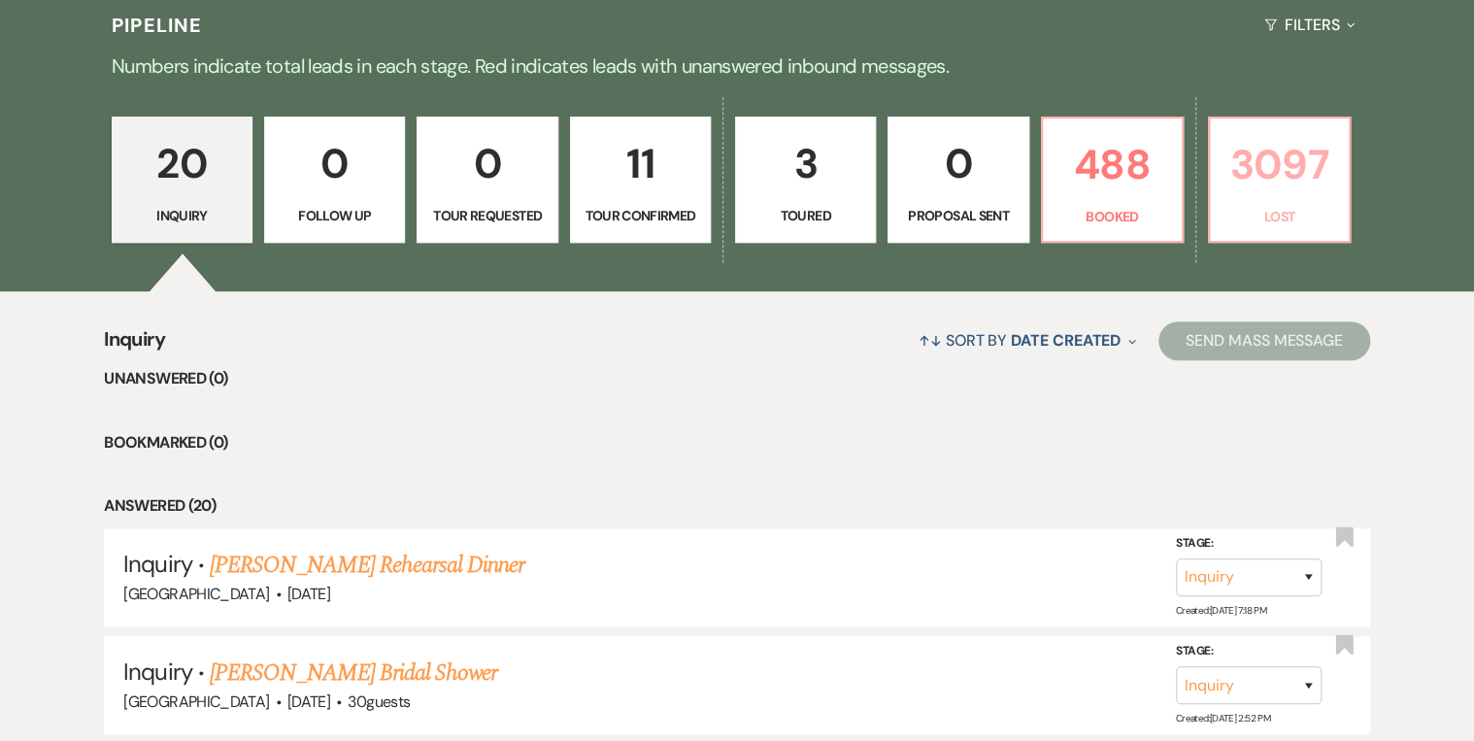
select select "8"
select select "5"
select select "8"
select select "5"
select select "8"
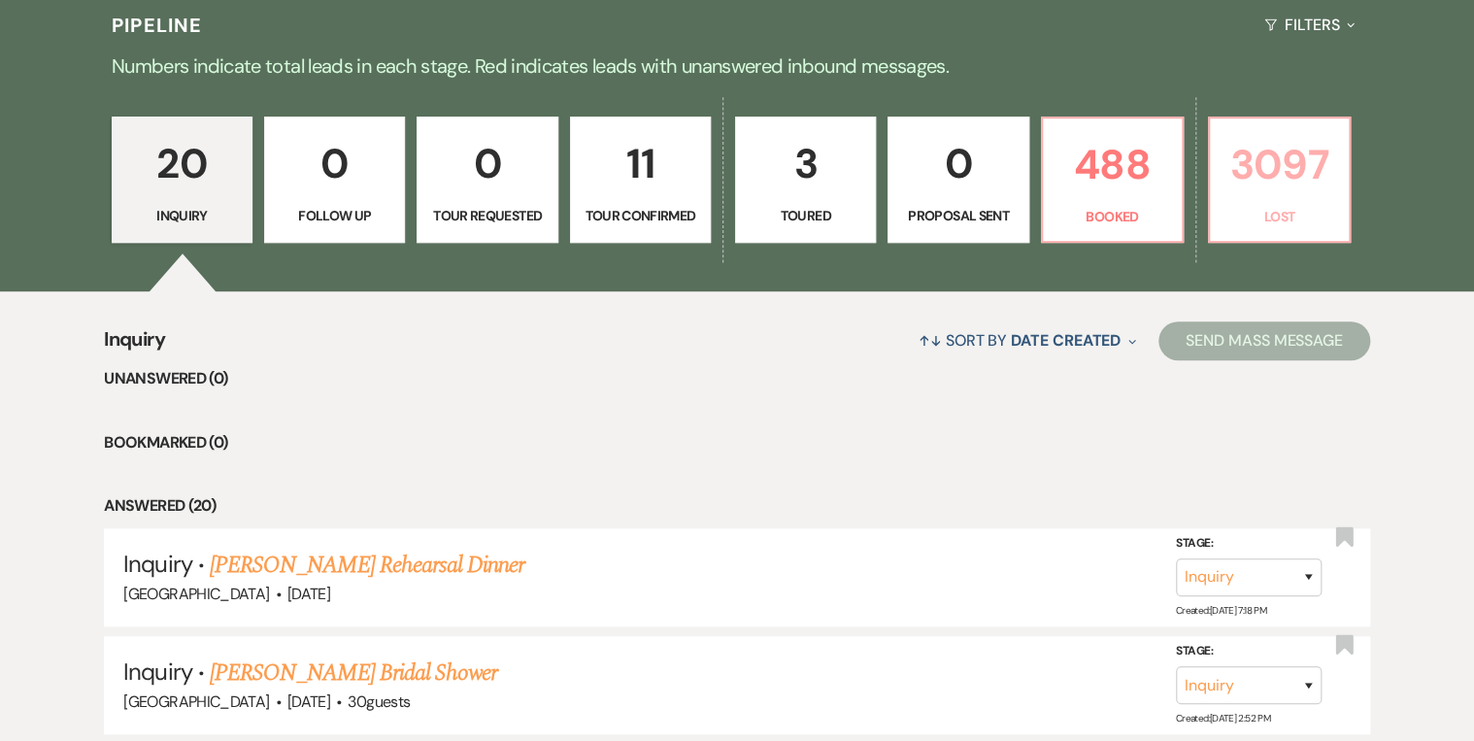
select select "5"
select select "8"
select select "5"
select select "8"
select select "5"
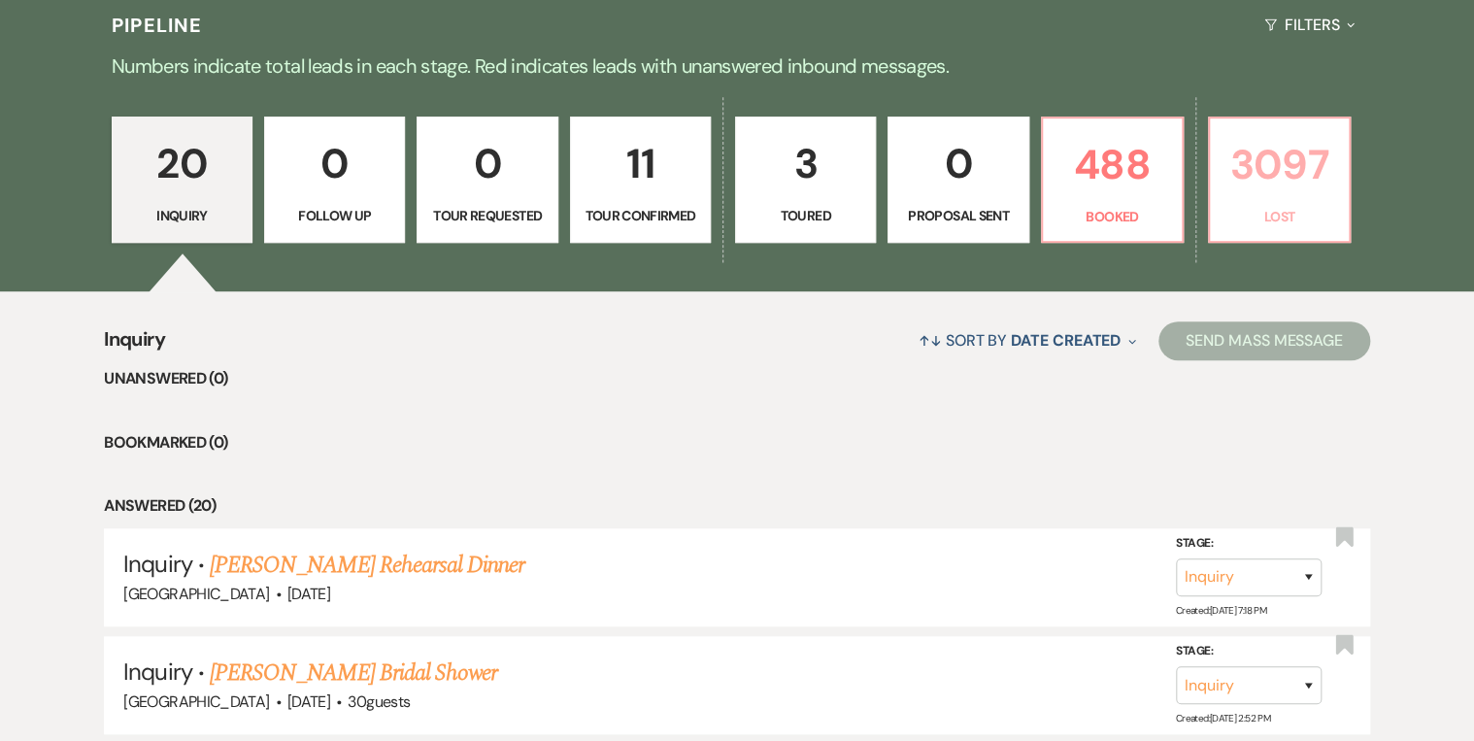
select select "8"
select select "5"
select select "8"
select select "5"
select select "8"
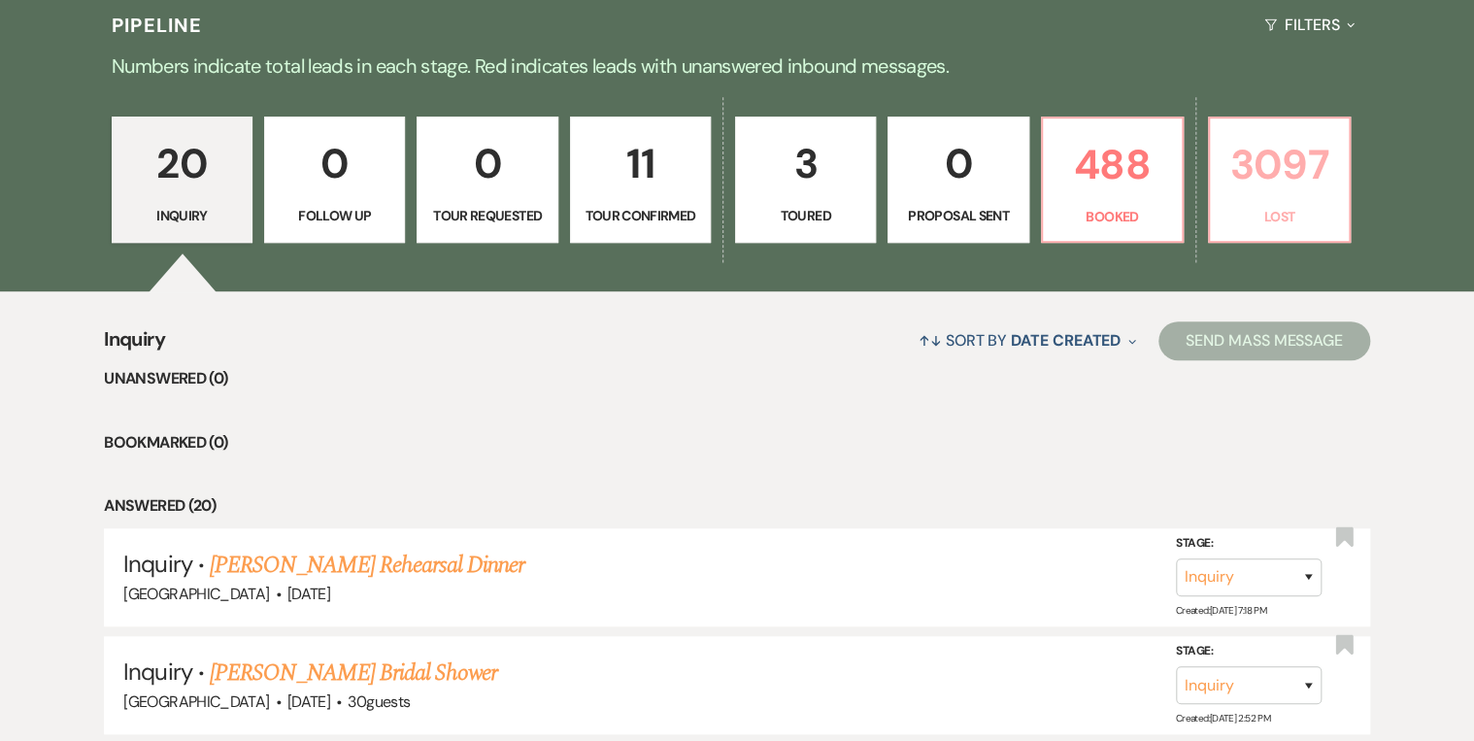
select select "5"
select select "8"
select select "5"
select select "8"
select select "5"
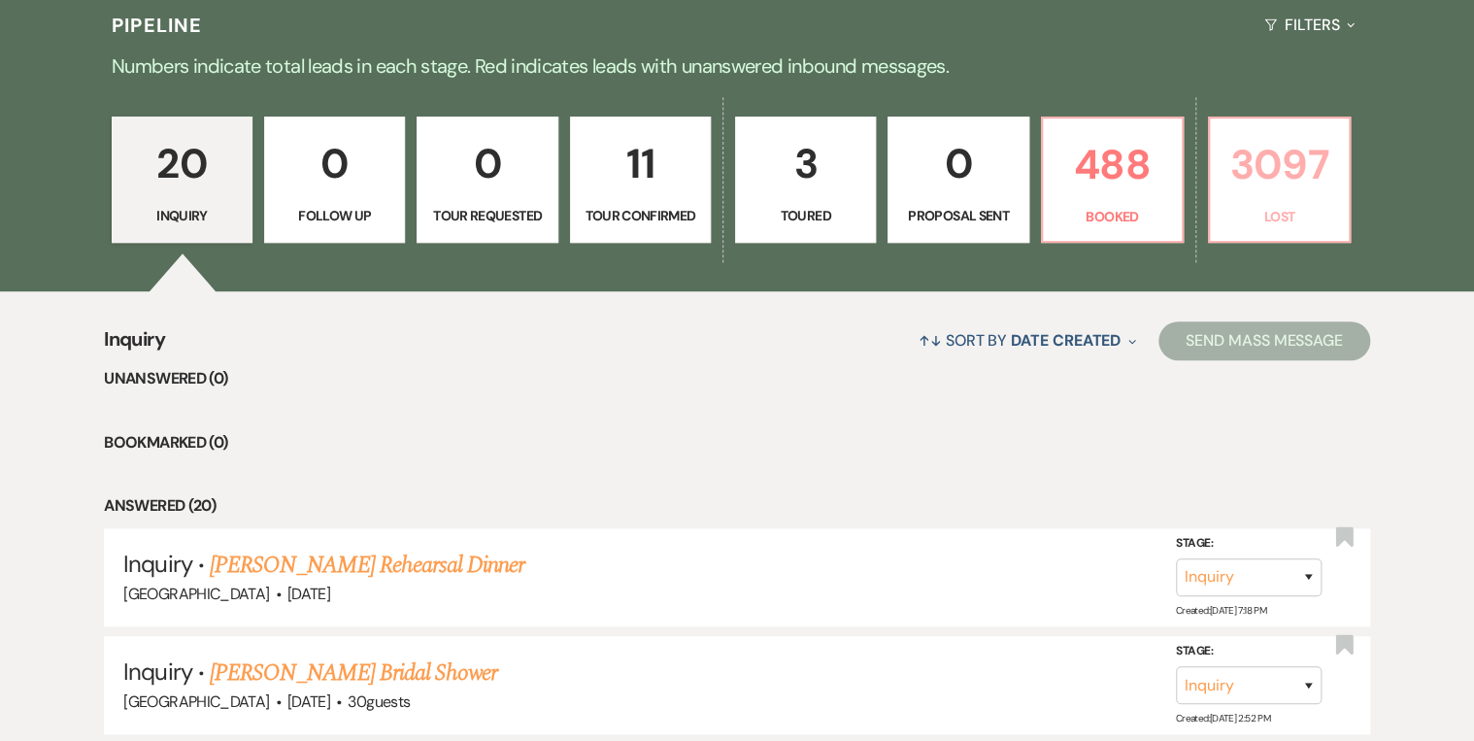
select select "8"
select select "5"
select select "8"
select select "5"
select select "8"
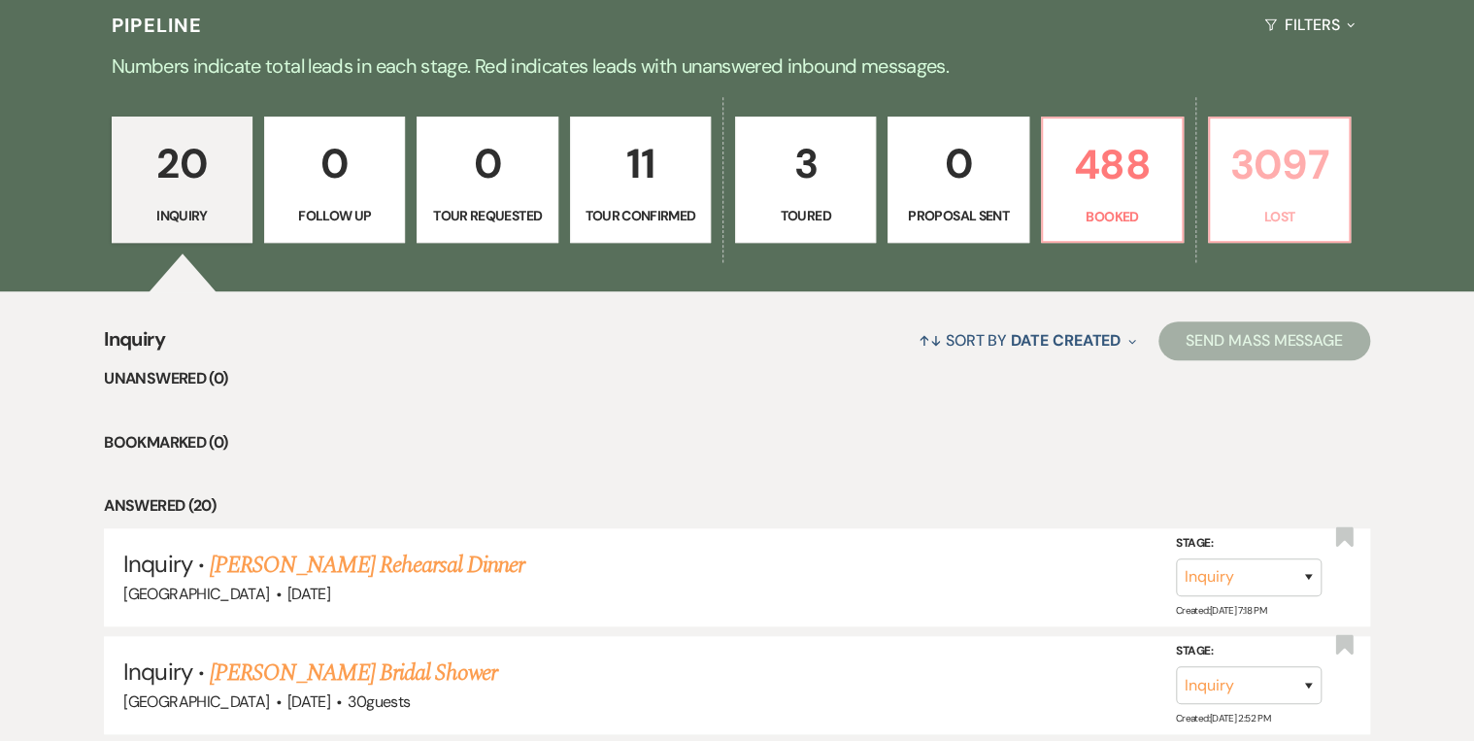
select select "5"
select select "8"
select select "5"
select select "8"
select select "5"
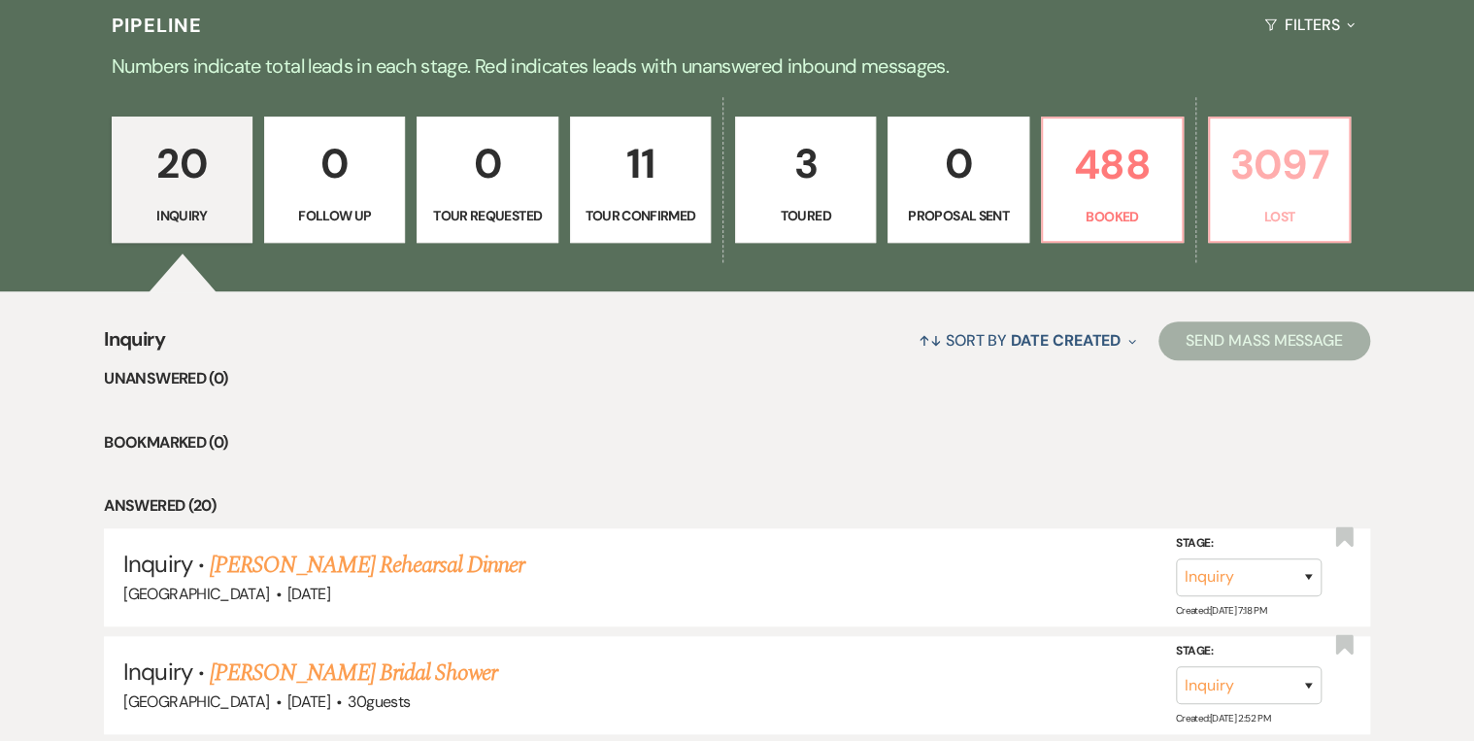
select select "8"
select select "5"
select select "8"
select select "6"
select select "8"
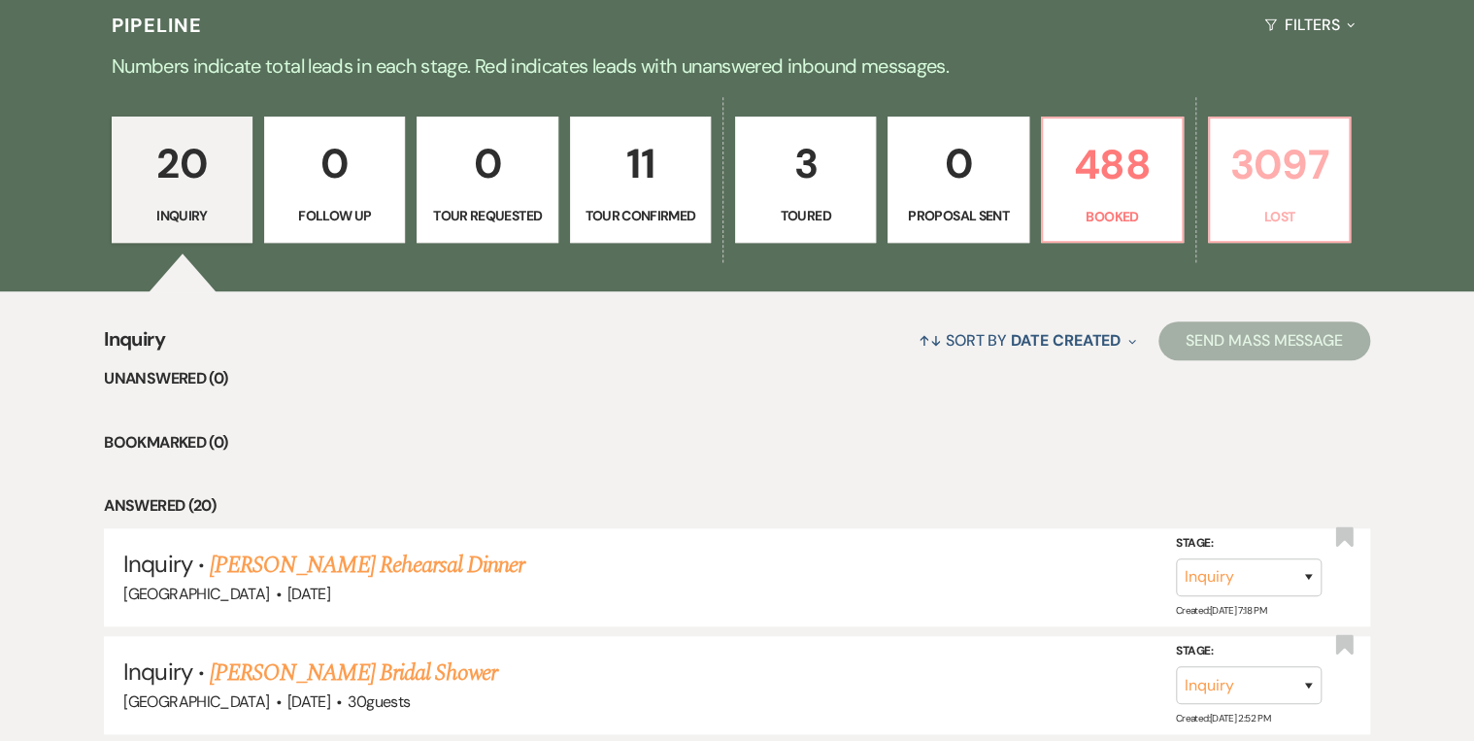
select select "5"
select select "8"
select select "5"
select select "8"
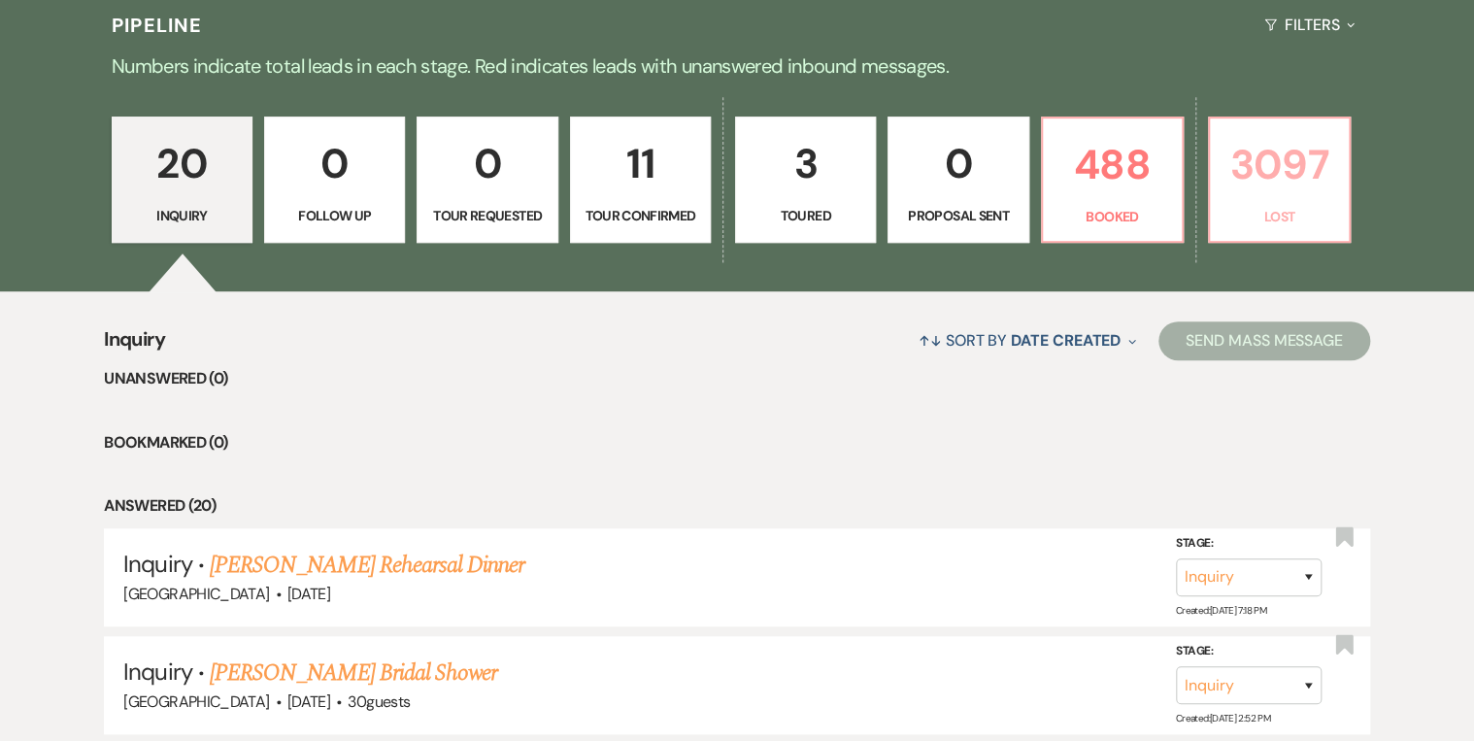
select select "8"
select select "5"
select select "8"
select select "5"
select select "8"
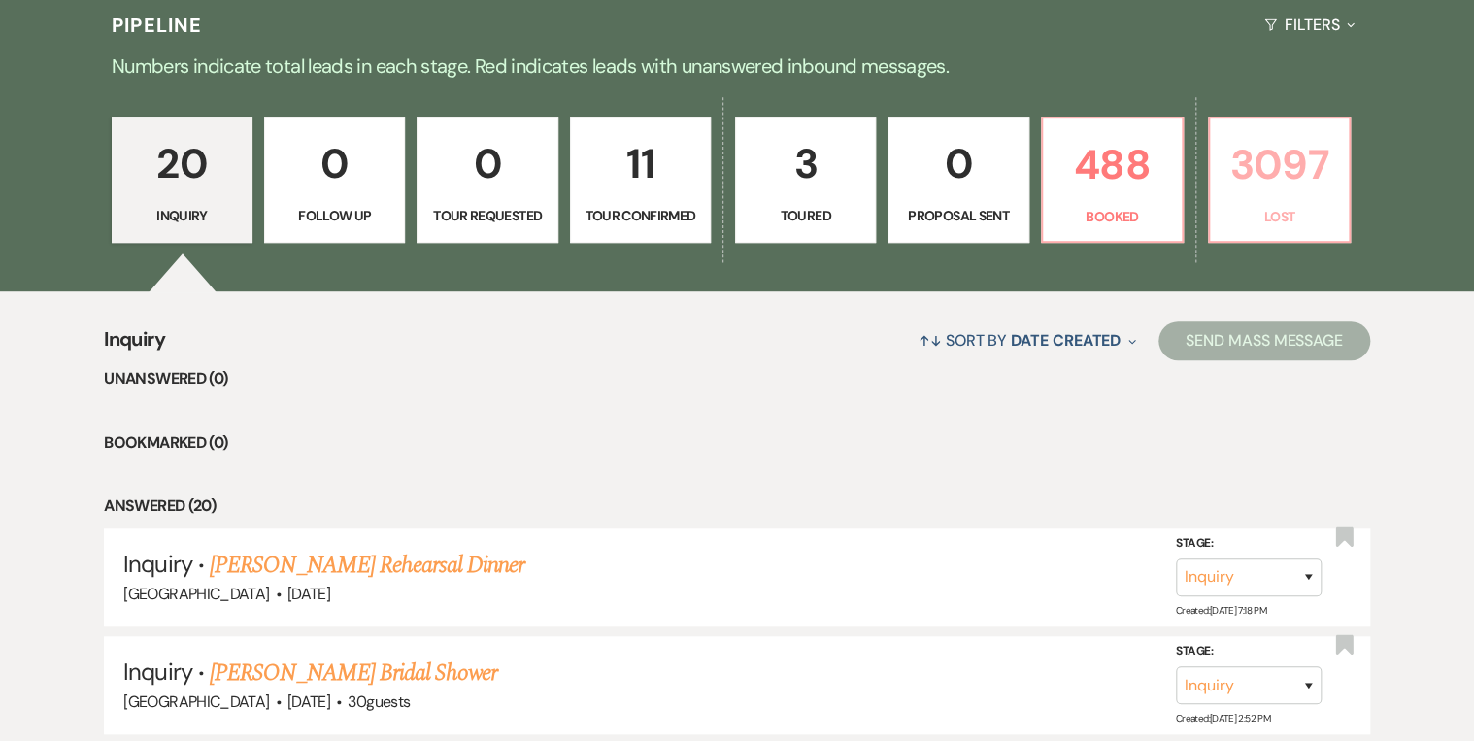
select select "5"
select select "8"
select select "5"
select select "8"
select select "5"
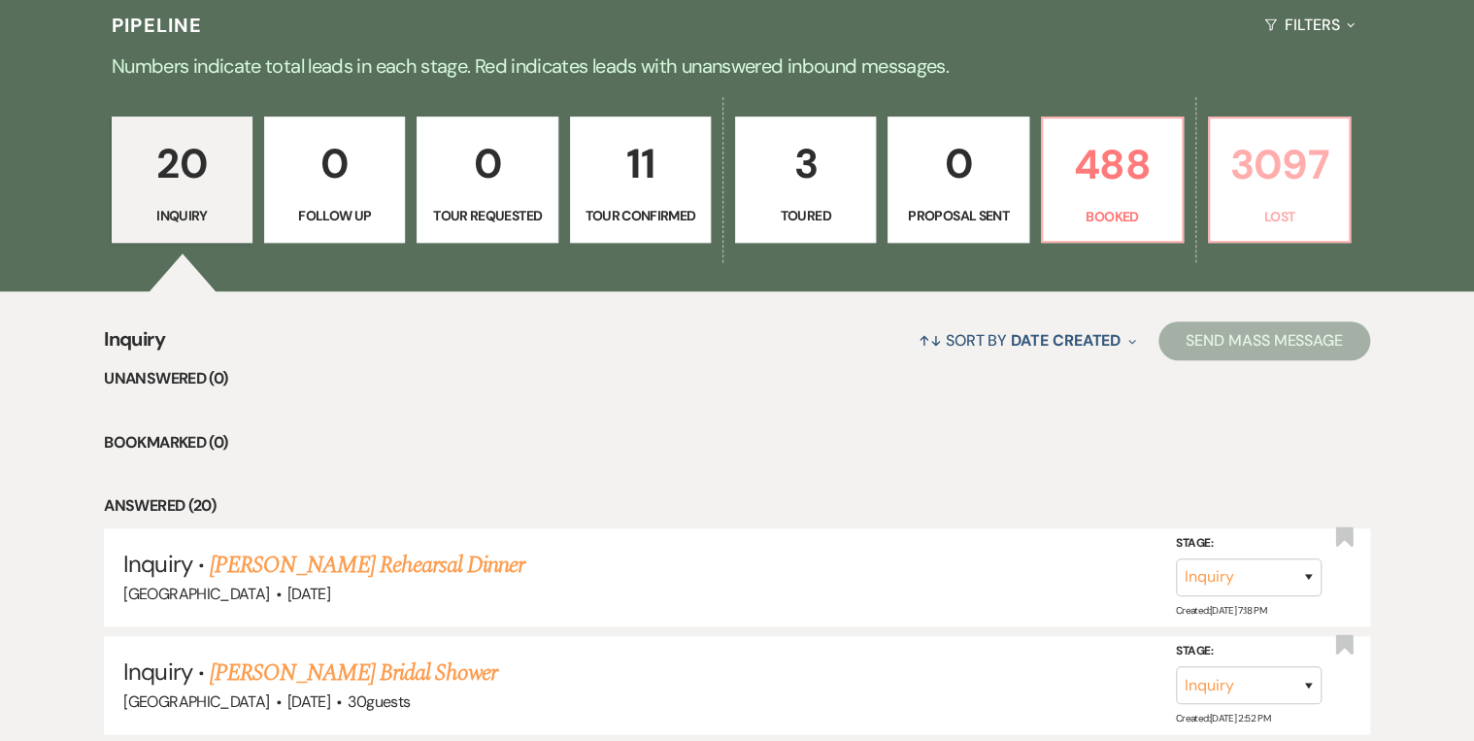
select select "8"
select select "5"
select select "8"
select select "5"
select select "8"
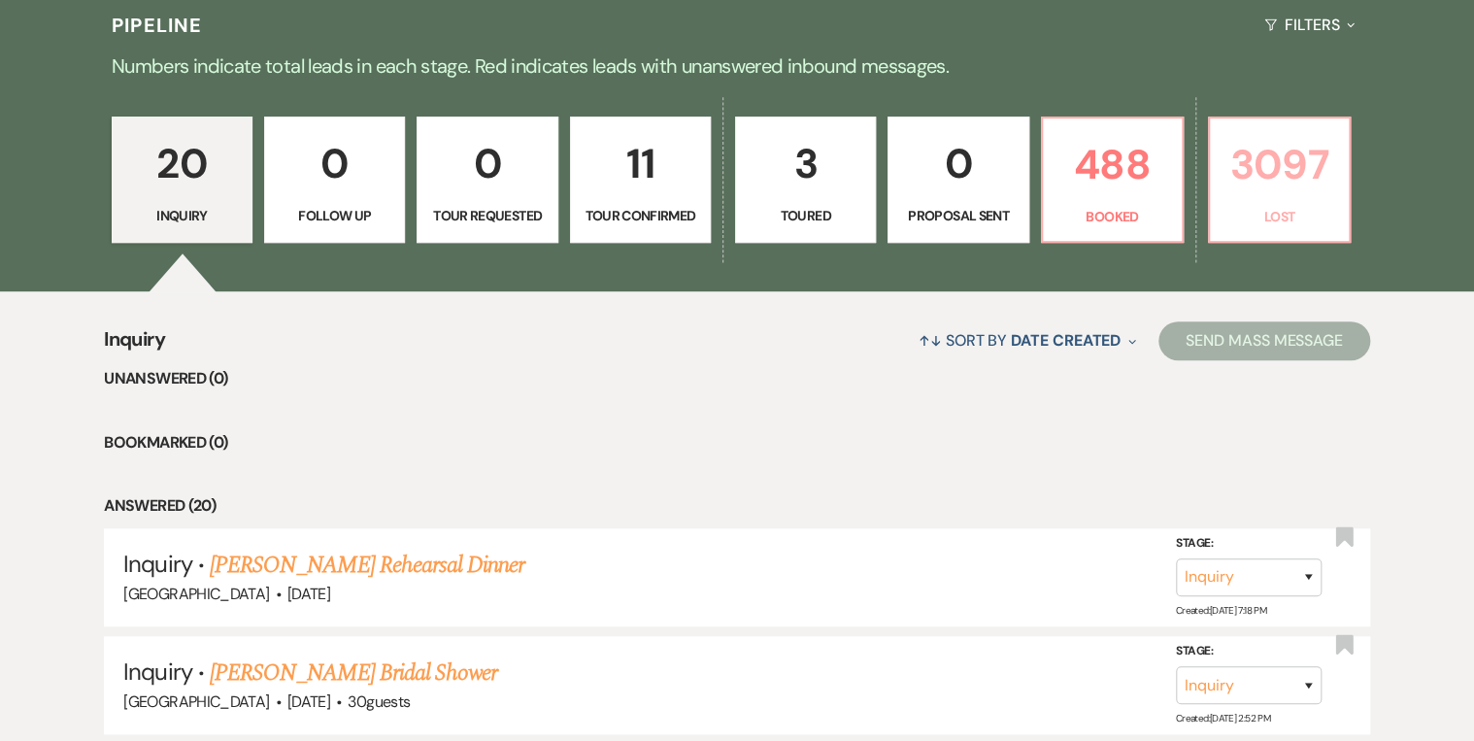
select select "5"
select select "8"
select select "5"
select select "8"
select select "5"
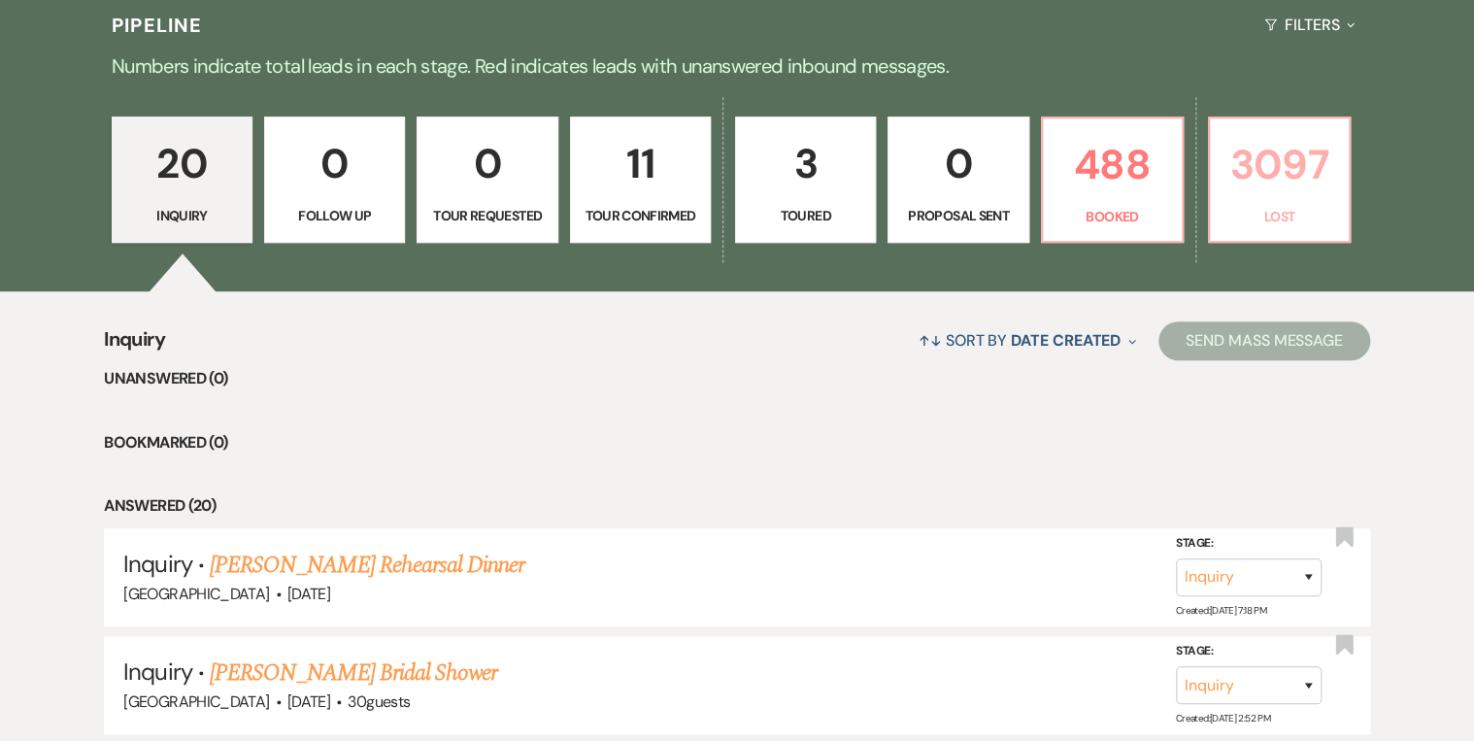
select select "8"
select select "5"
select select "8"
select select "5"
select select "8"
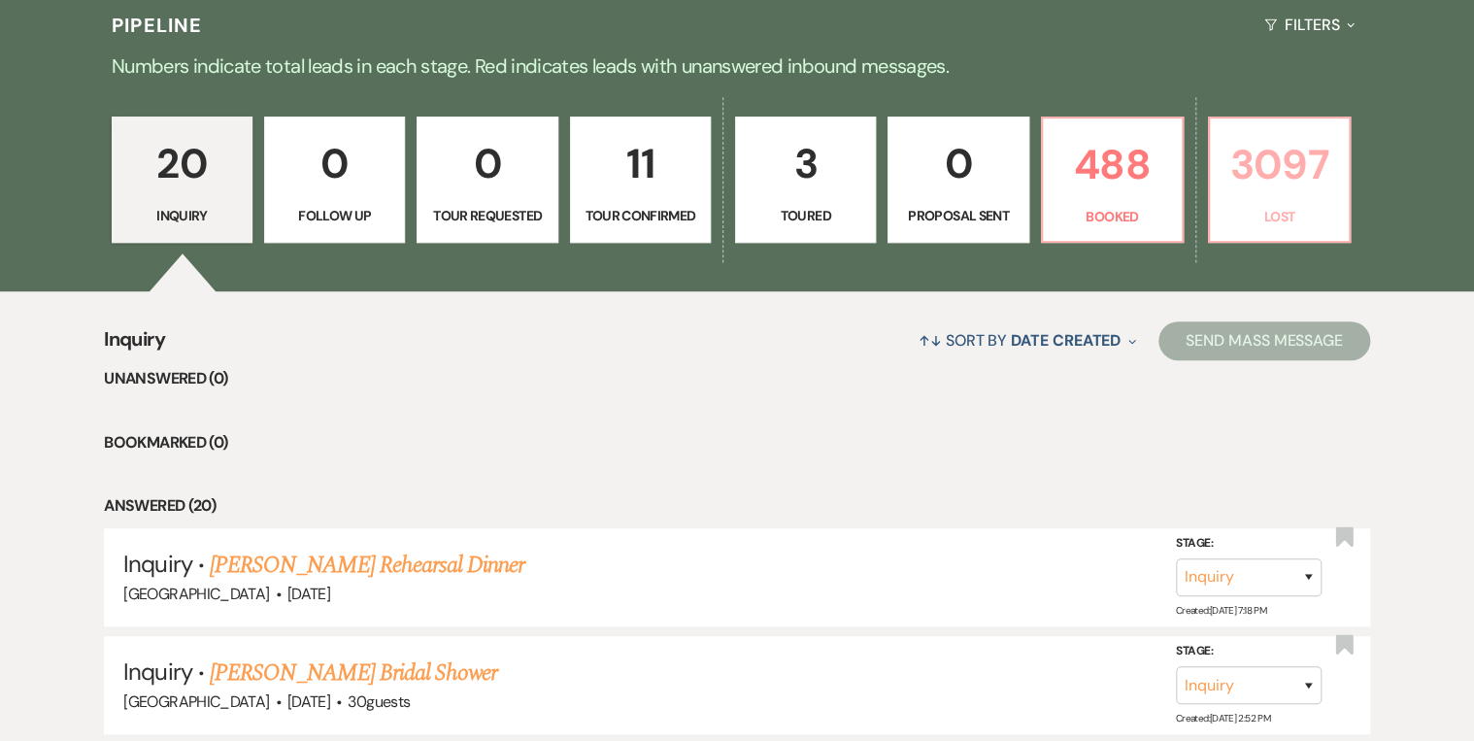
select select "5"
select select "8"
select select "5"
select select "8"
select select "5"
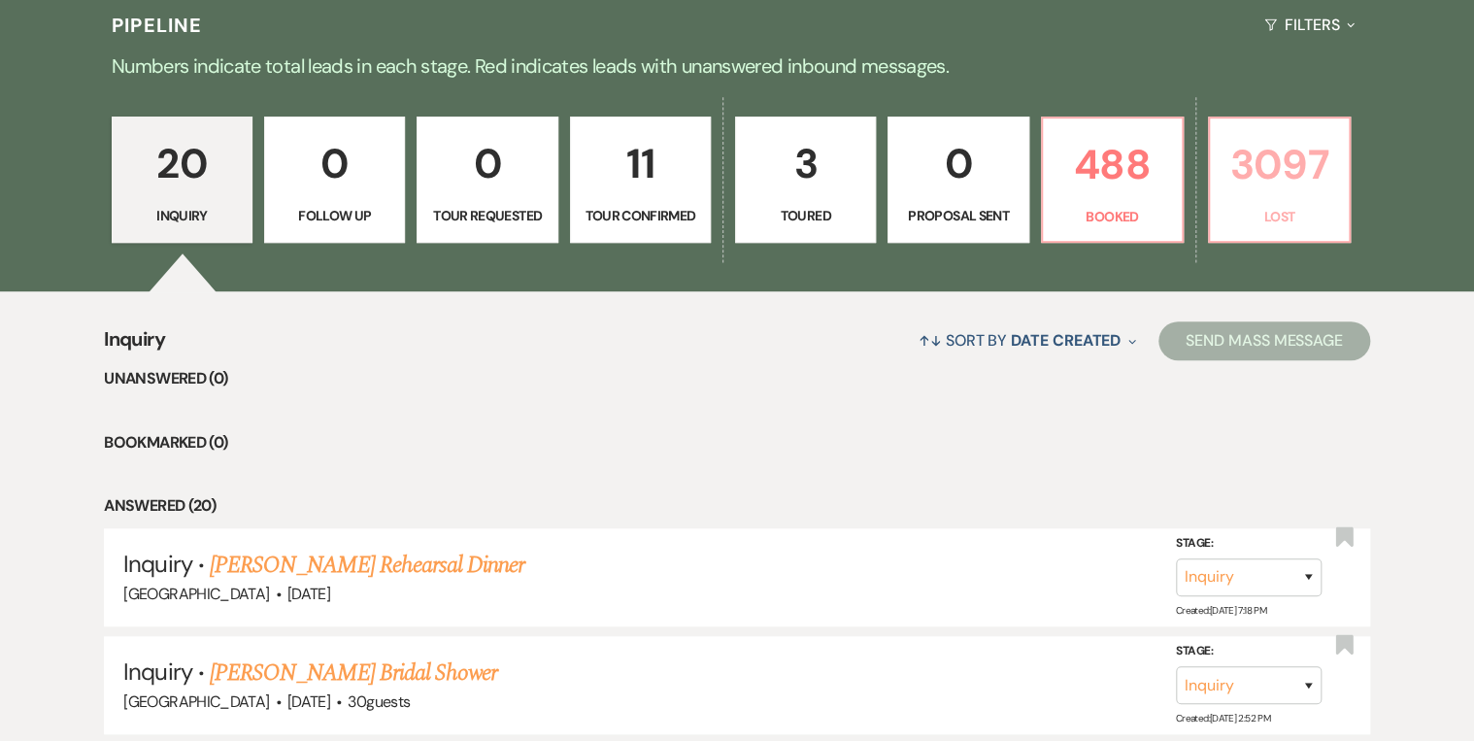
select select "8"
select select "5"
select select "8"
select select "6"
select select "8"
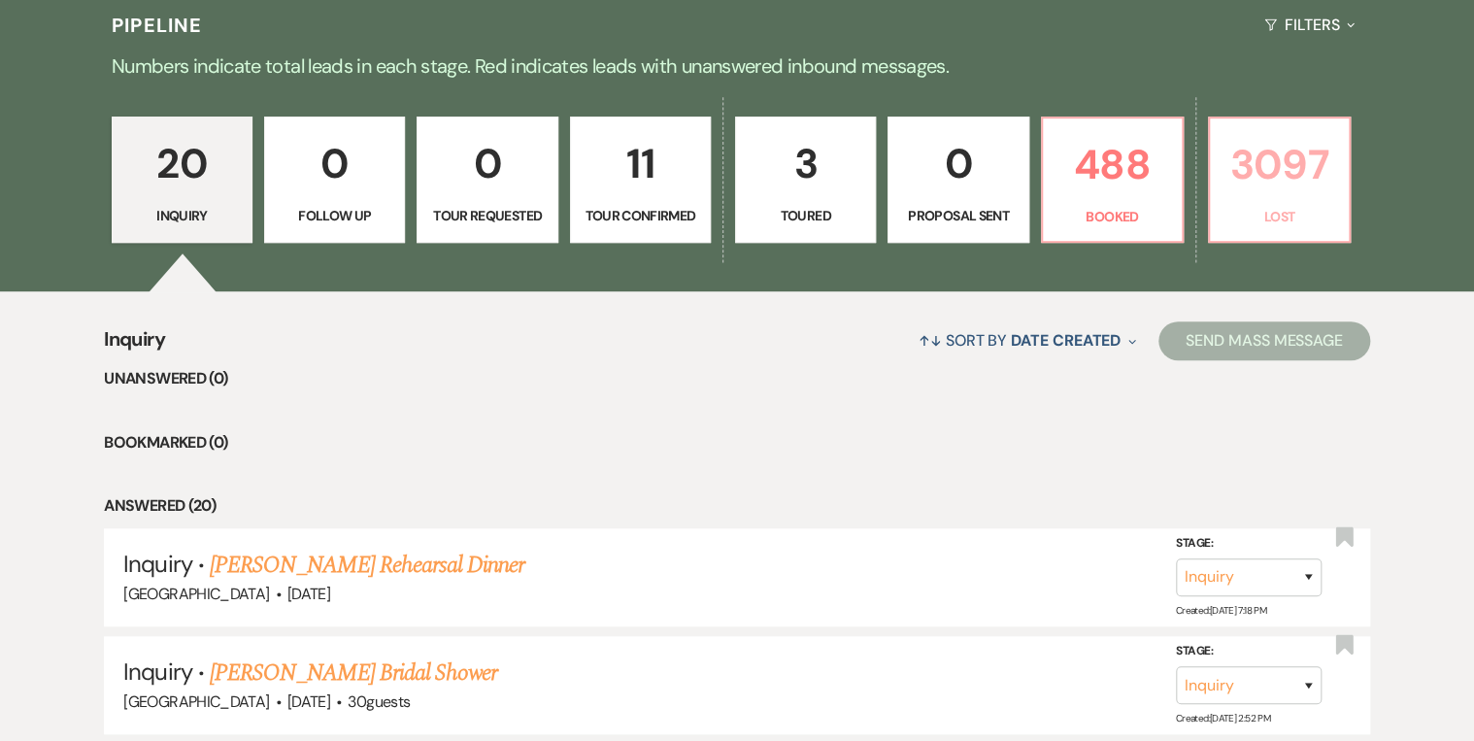
select select "8"
select select "5"
select select "8"
select select "5"
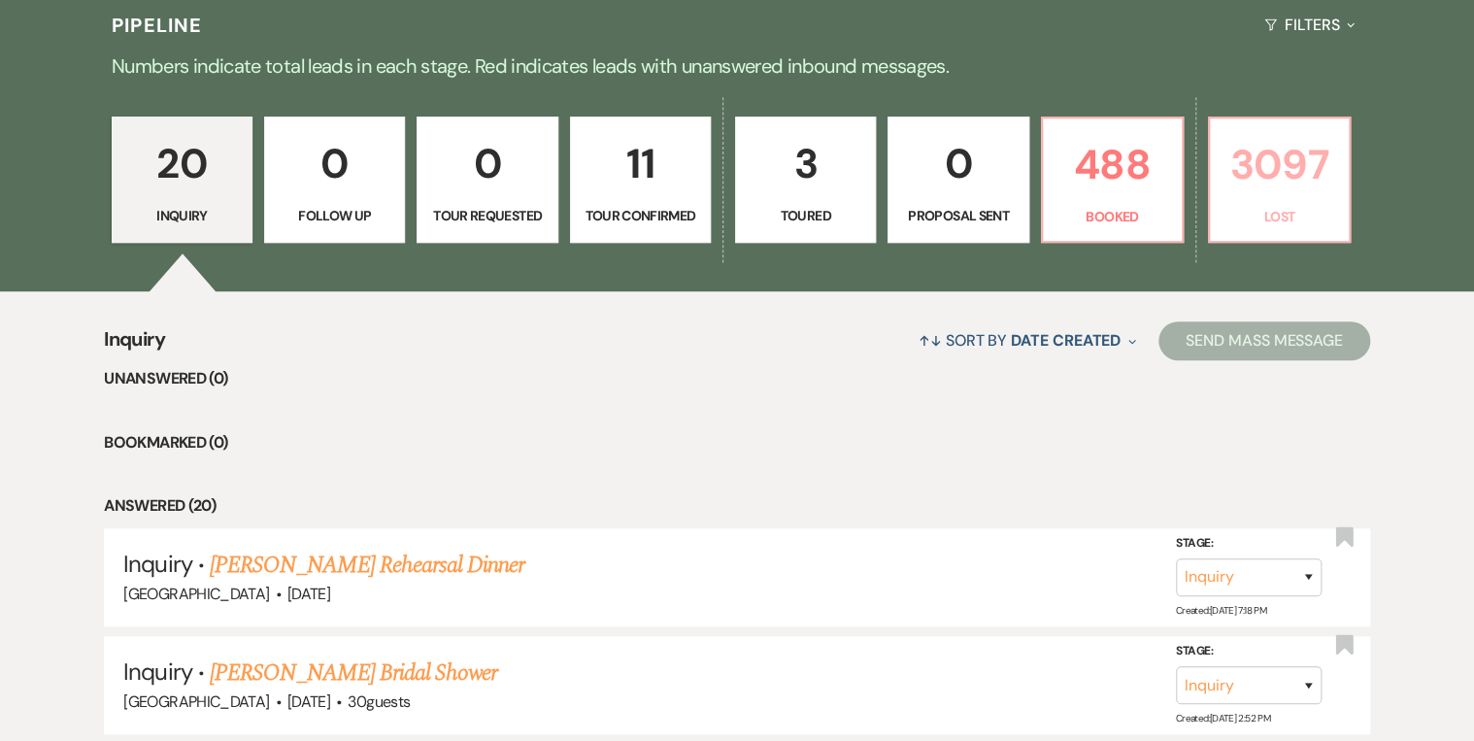
select select "8"
select select "5"
select select "8"
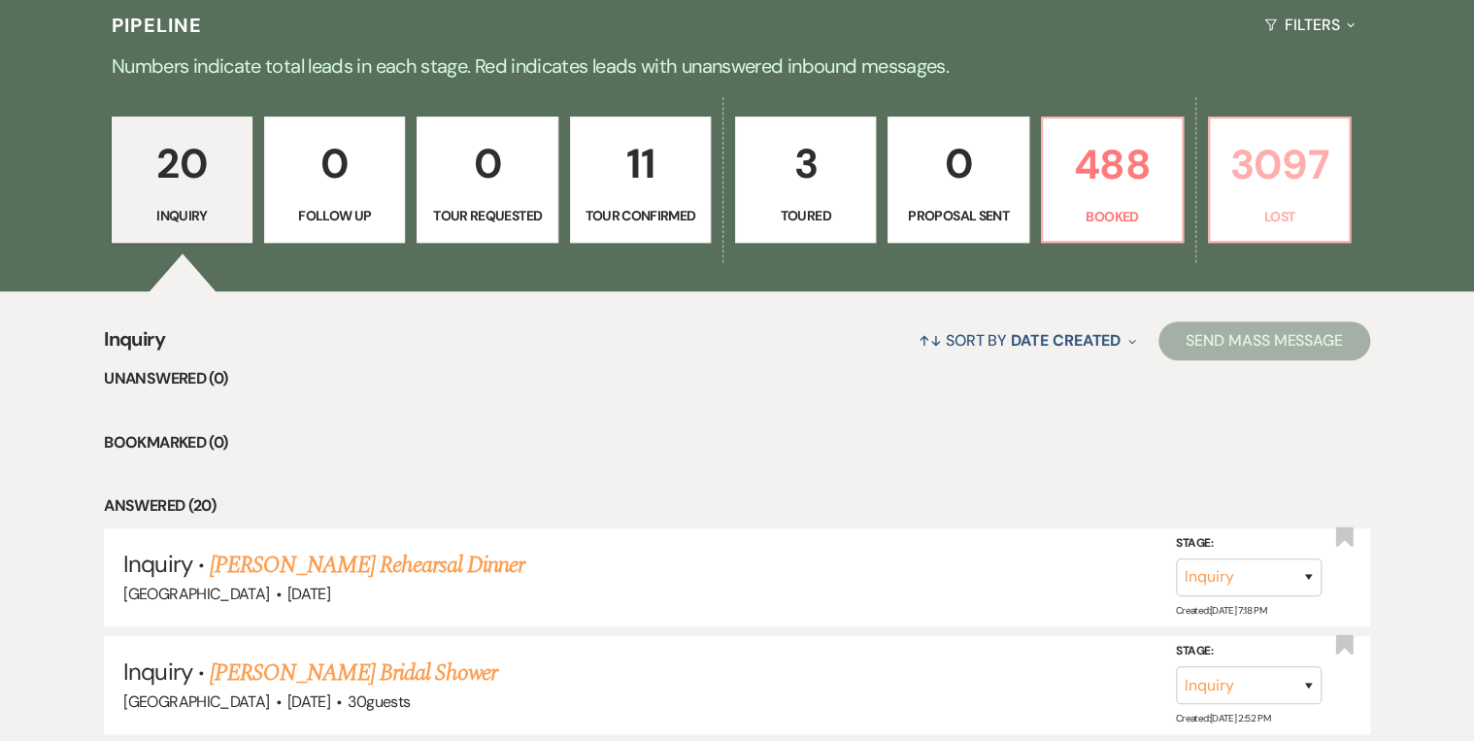
select select "8"
select select "5"
select select "8"
select select "5"
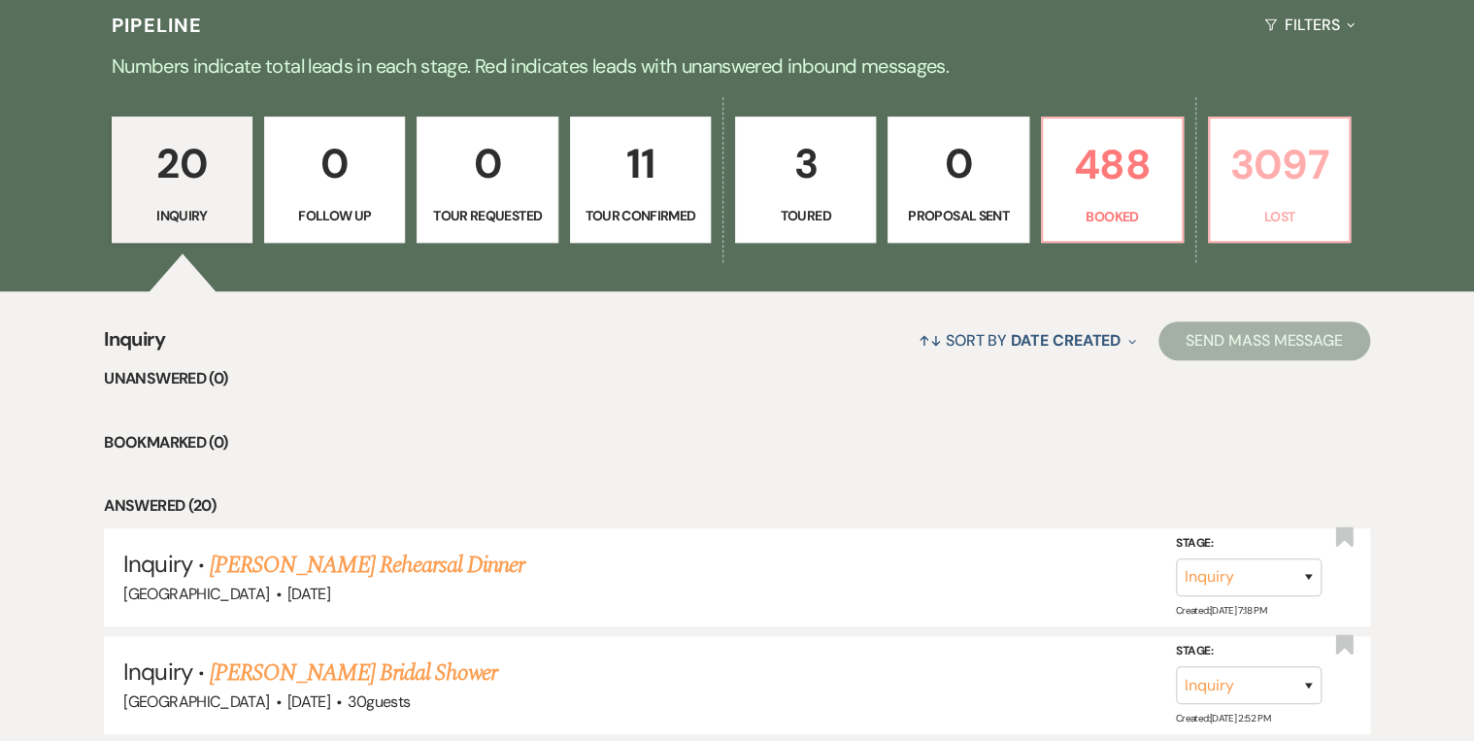
select select "8"
select select "5"
select select "8"
select select "5"
select select "8"
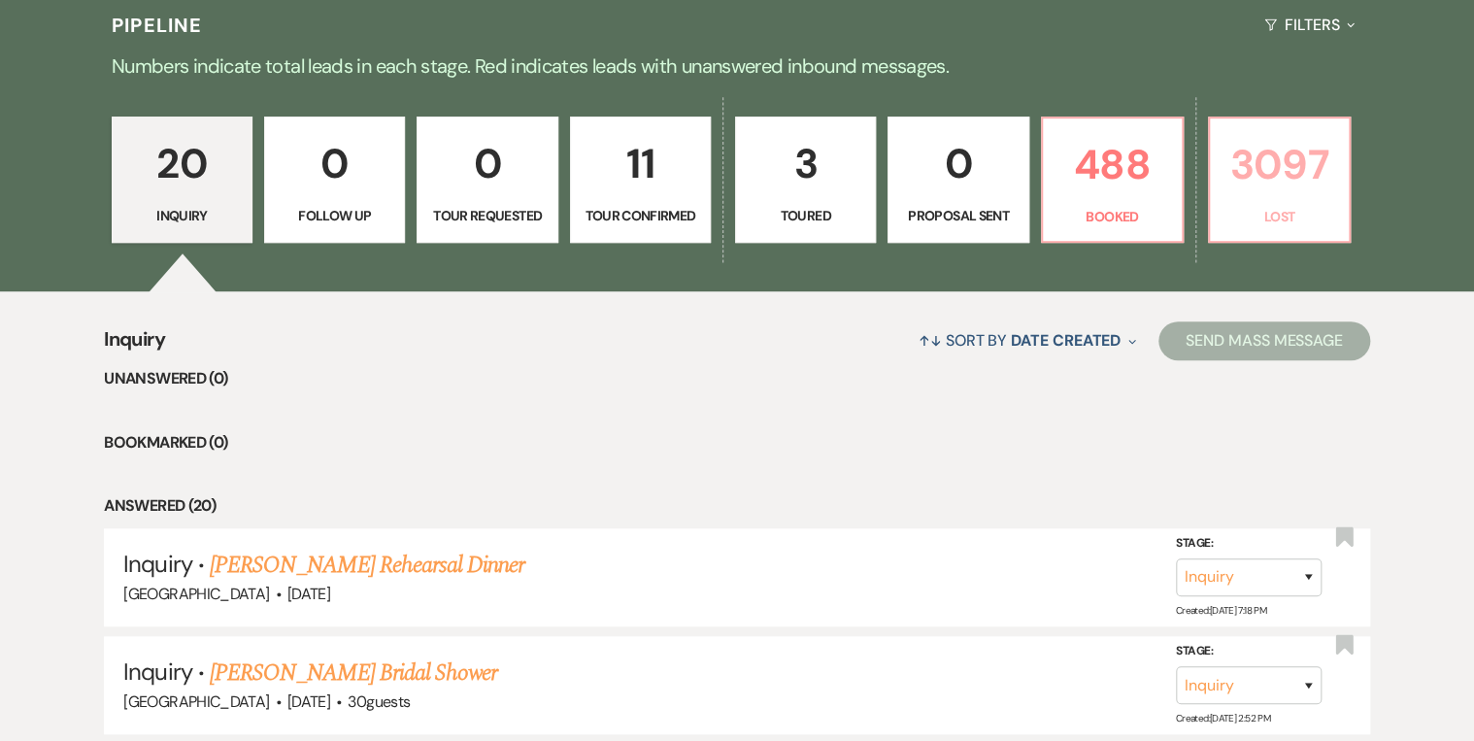
select select "5"
select select "8"
select select "5"
select select "8"
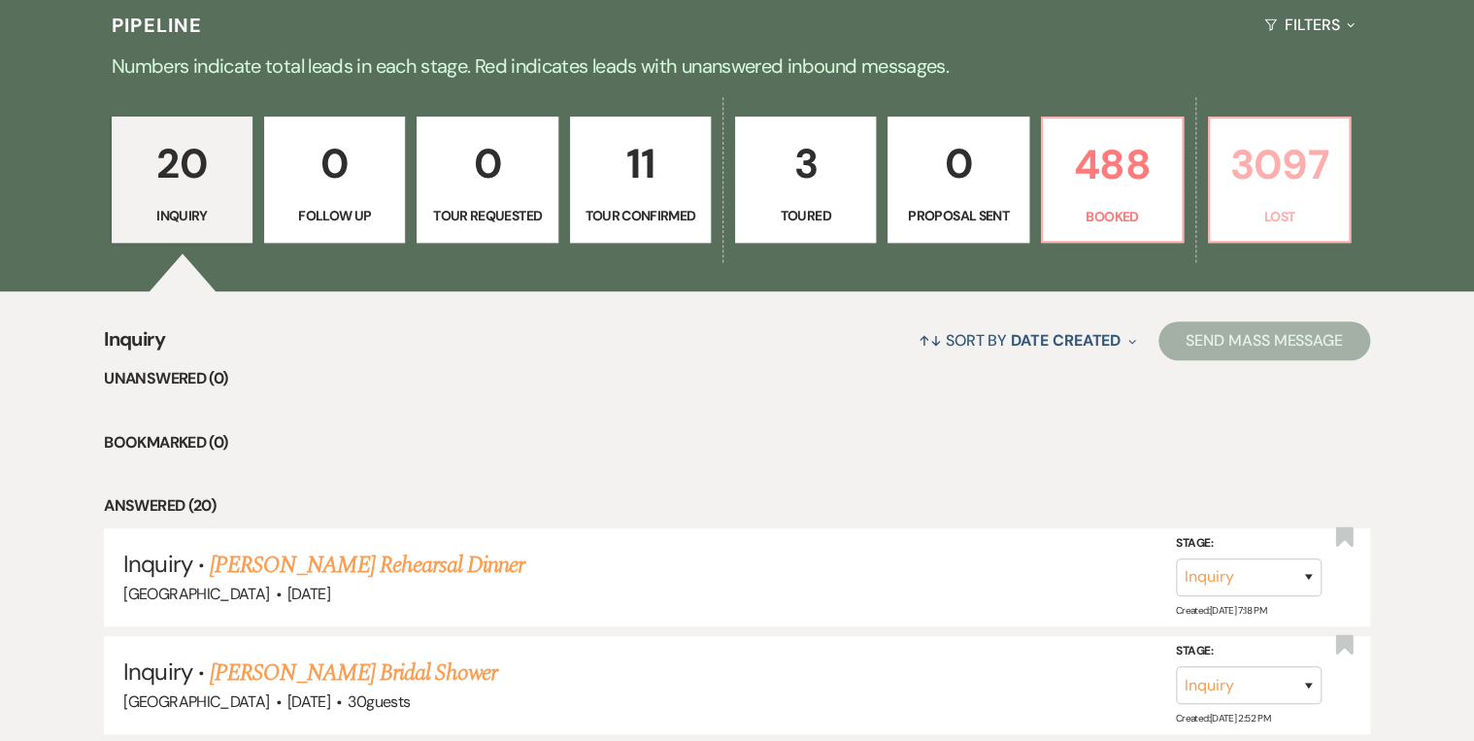
select select "8"
select select "5"
select select "8"
select select "5"
select select "8"
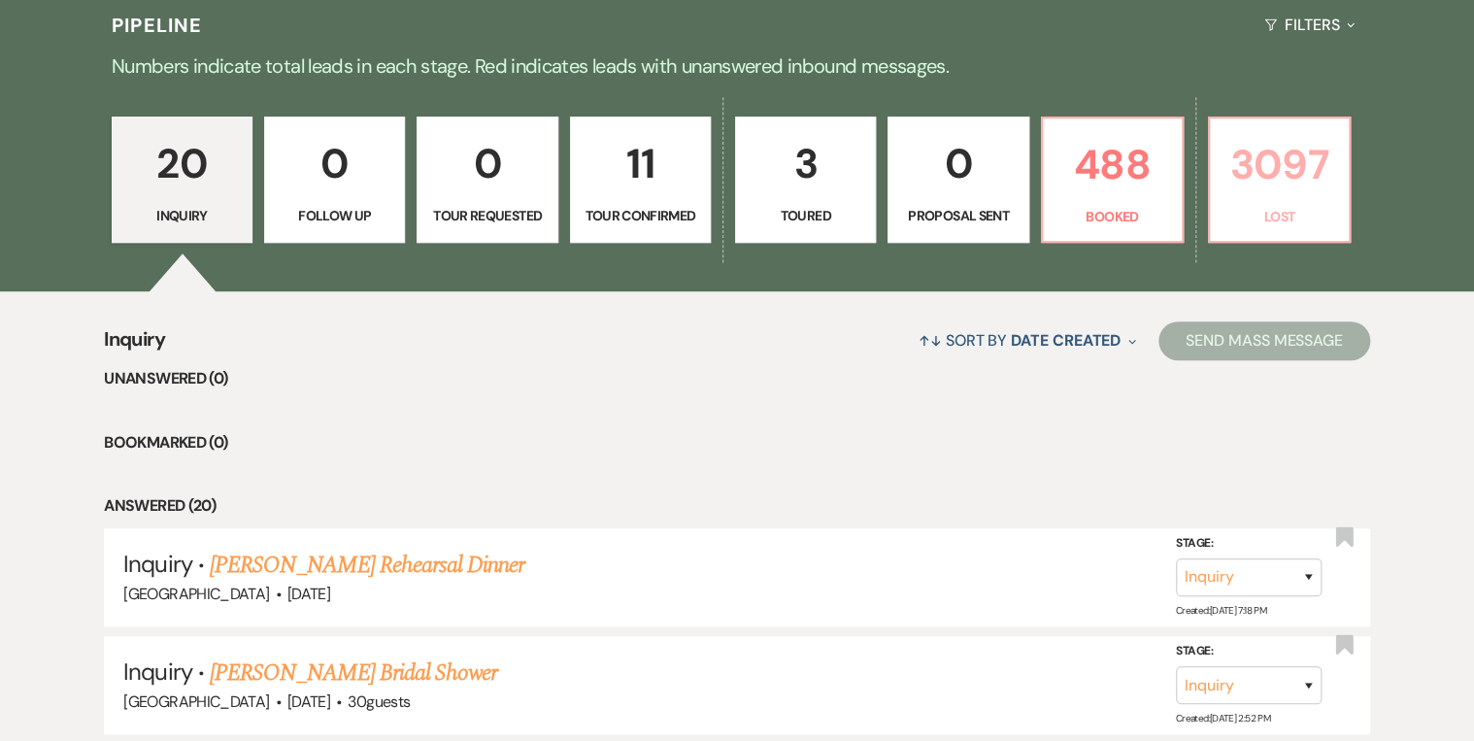
select select "5"
select select "8"
select select "5"
select select "8"
select select "5"
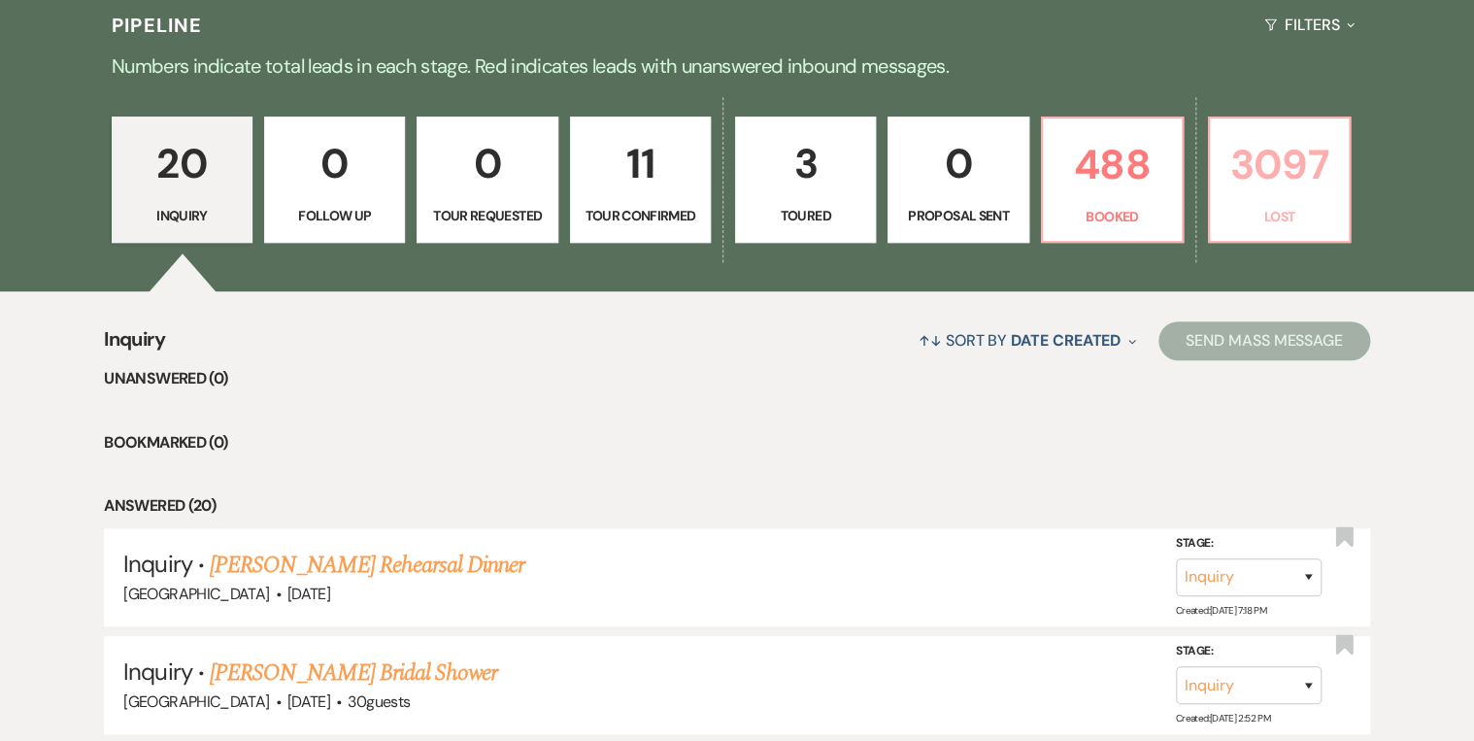
select select "8"
select select "5"
select select "8"
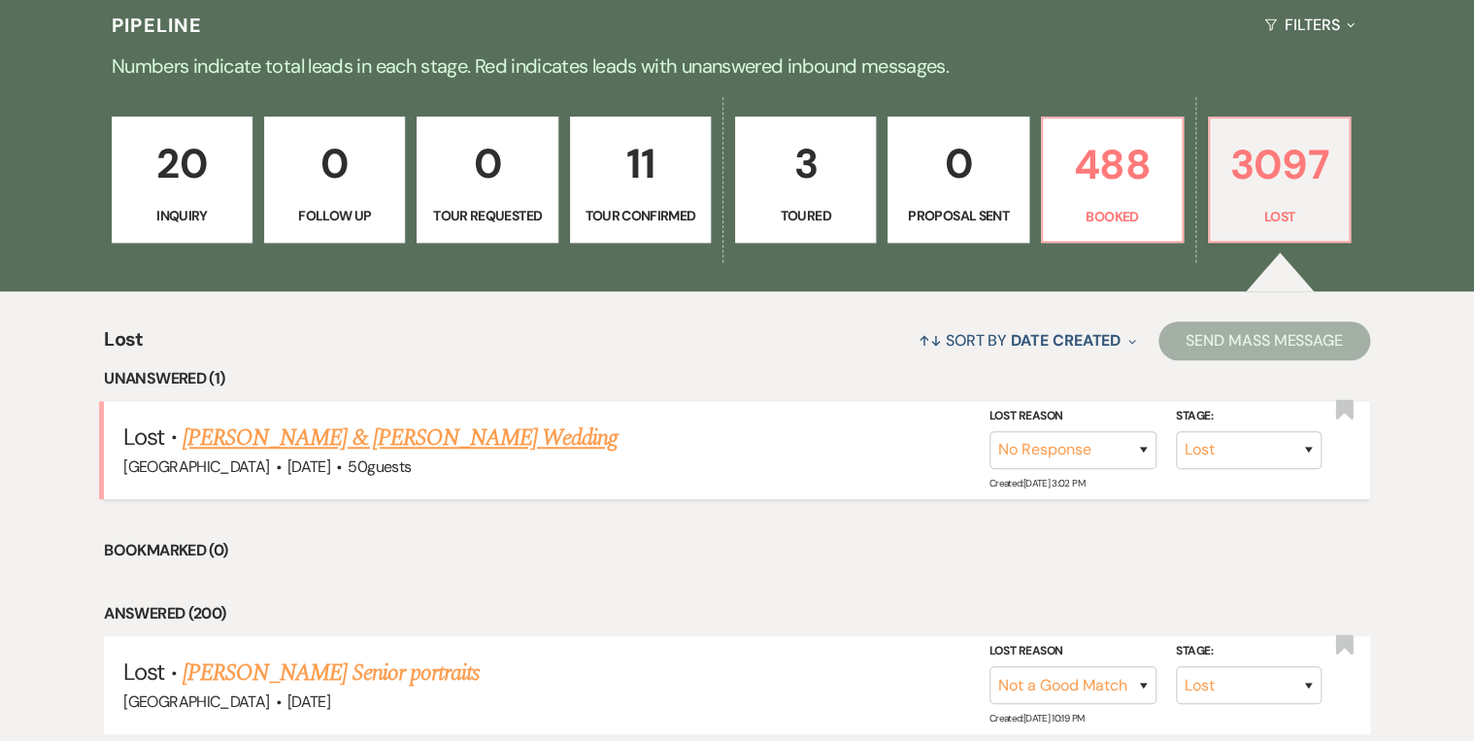
click at [447, 439] on link "[PERSON_NAME] & [PERSON_NAME] Wedding" at bounding box center [400, 438] width 435 height 35
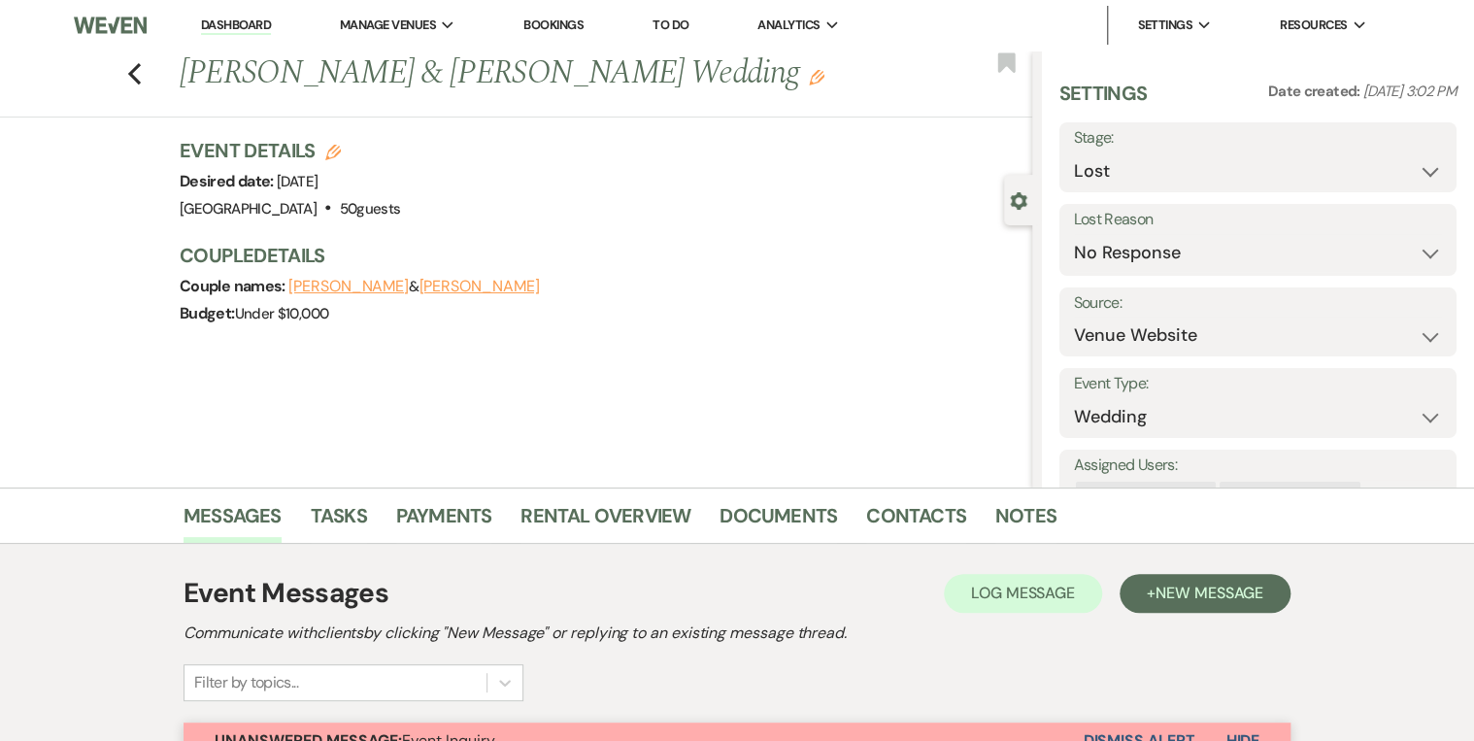
drag, startPoint x: 750, startPoint y: 67, endPoint x: 176, endPoint y: 82, distance: 574.2
click at [176, 82] on div "Previous [PERSON_NAME] & [PERSON_NAME] Wedding Edit" at bounding box center [601, 74] width 863 height 47
copy h1 "[PERSON_NAME] & [PERSON_NAME] Wedding"
drag, startPoint x: 202, startPoint y: 22, endPoint x: 216, endPoint y: 27, distance: 14.4
click at [202, 22] on link "Dashboard" at bounding box center [236, 26] width 70 height 18
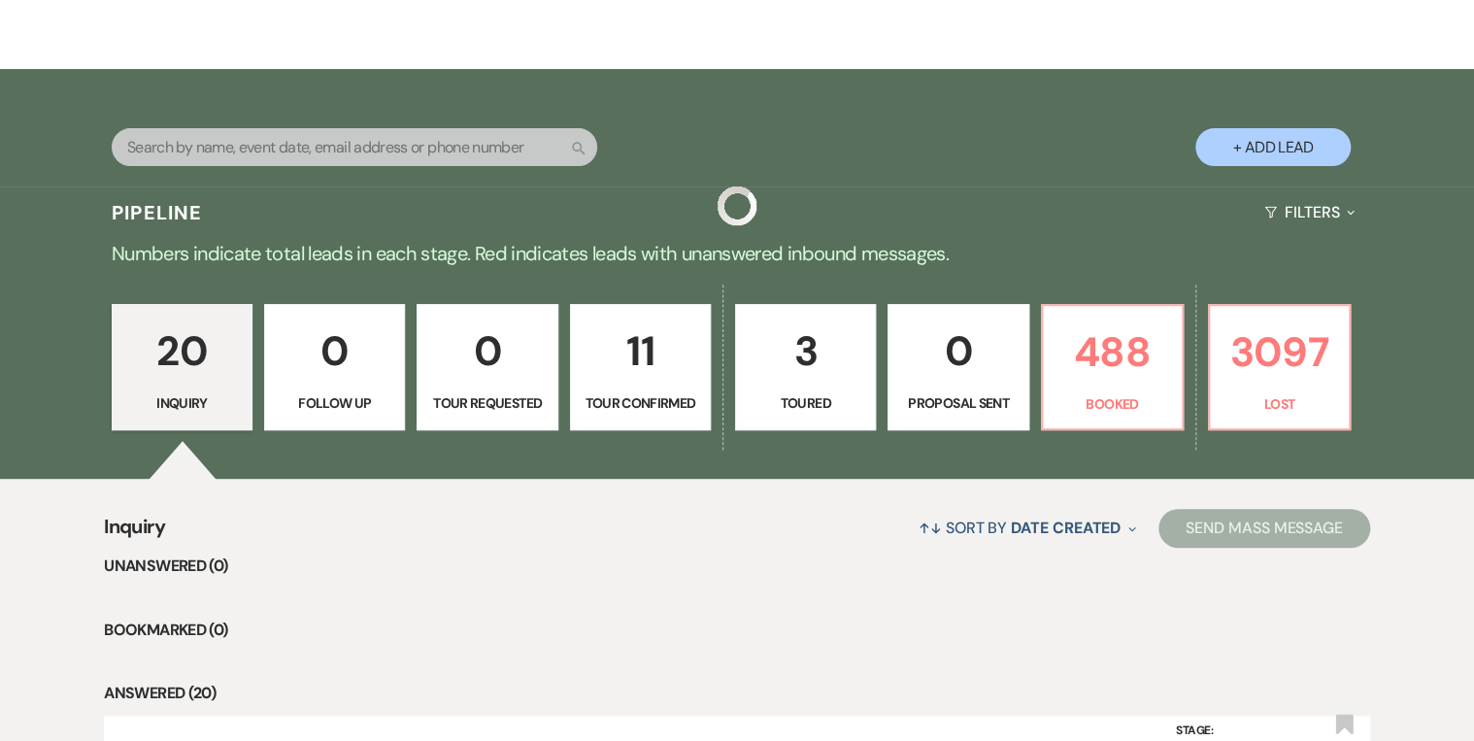
scroll to position [311, 0]
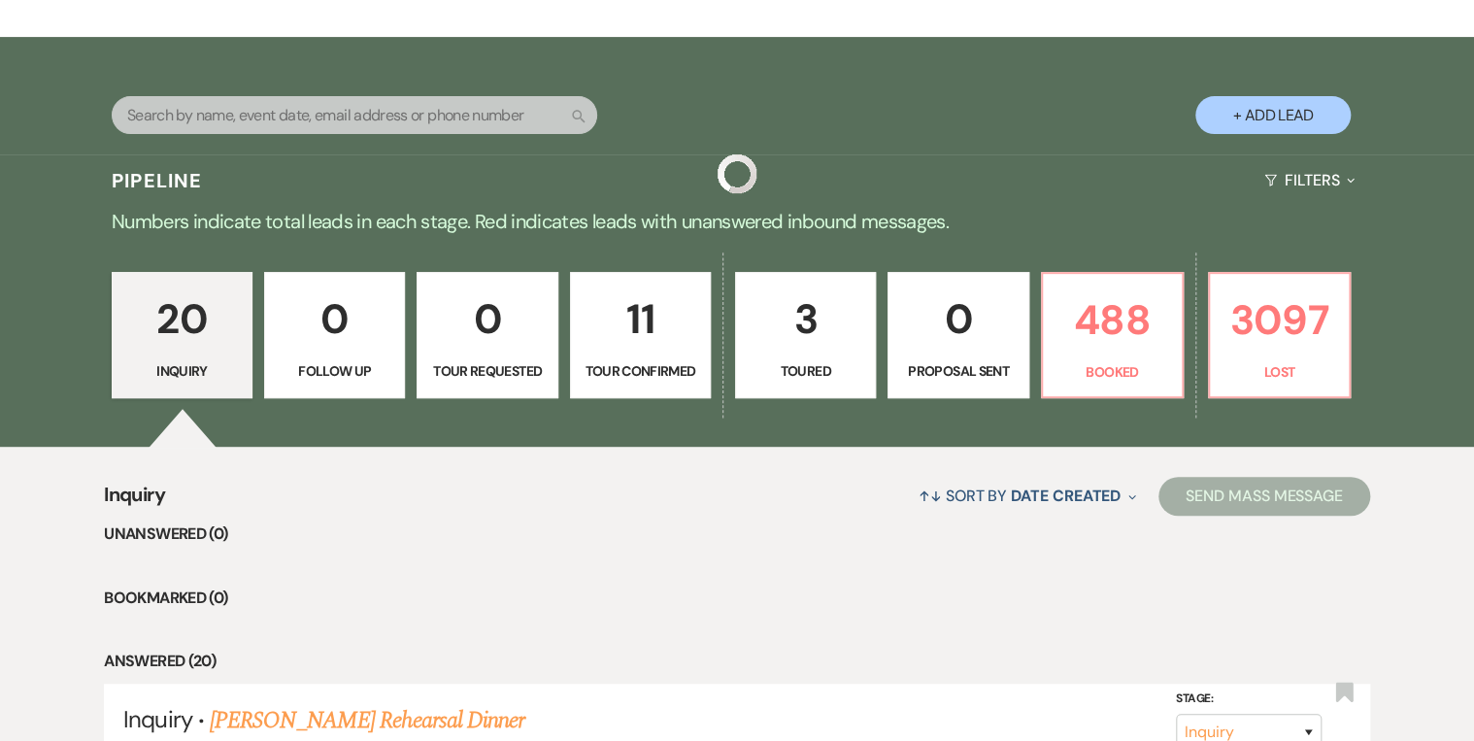
click at [663, 336] on p "11" at bounding box center [641, 319] width 116 height 65
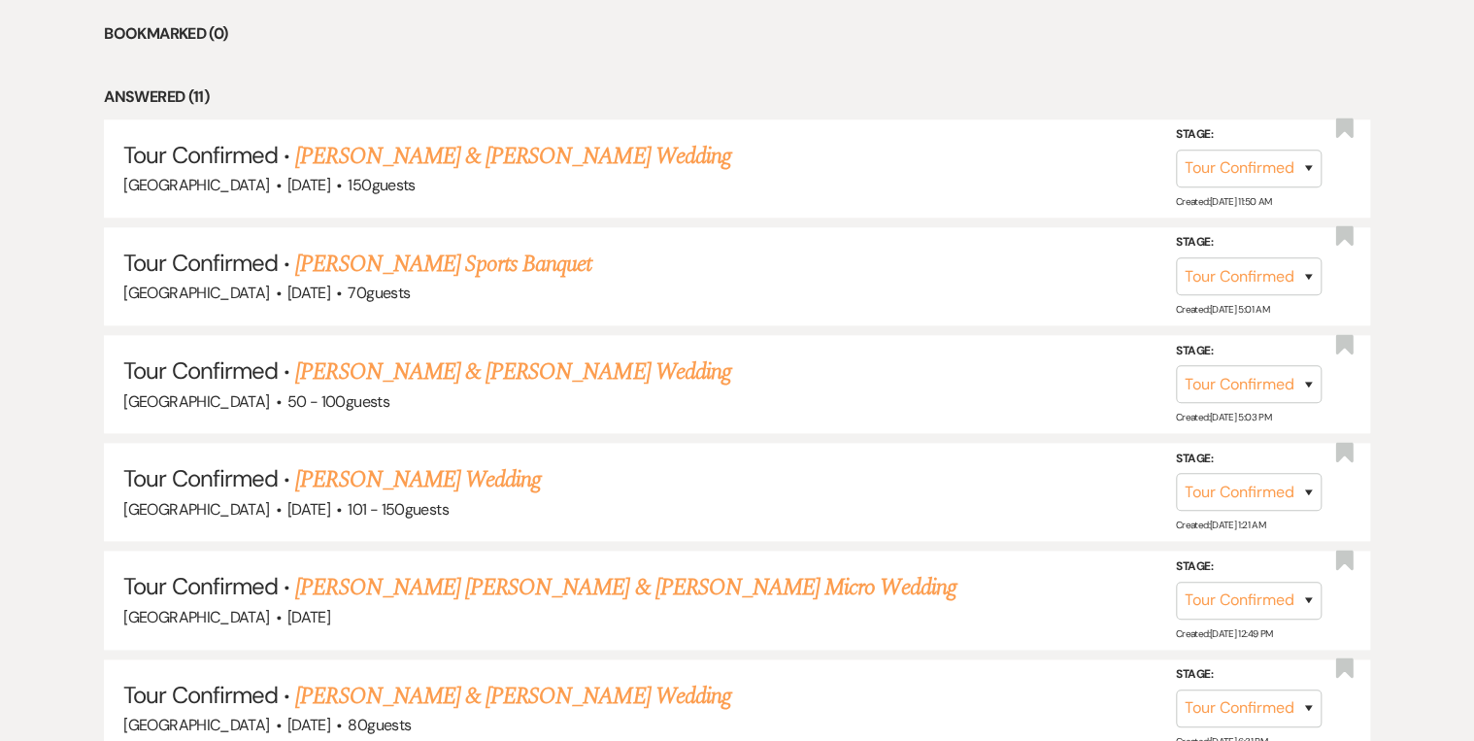
scroll to position [1088, 0]
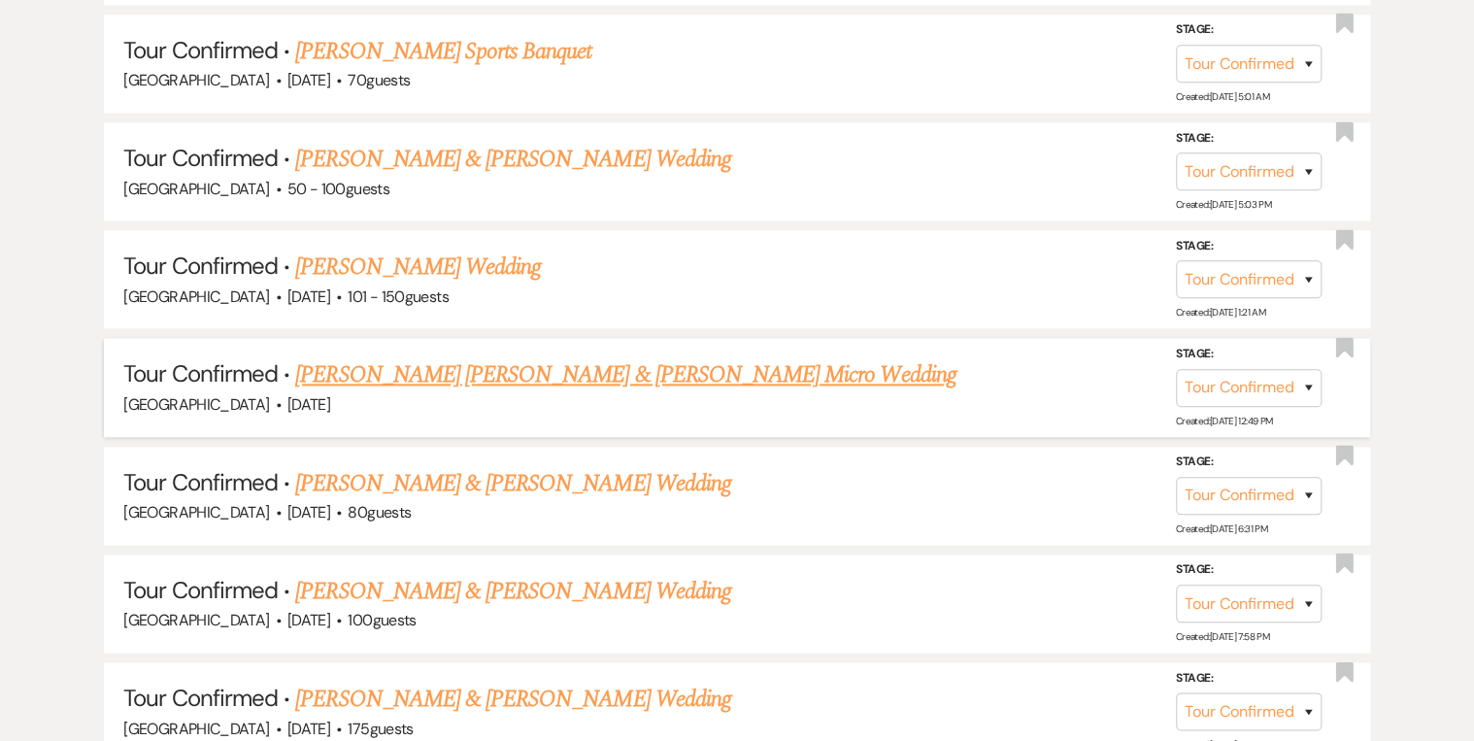
click at [581, 369] on link "[PERSON_NAME] [PERSON_NAME] & [PERSON_NAME] Micro Wedding" at bounding box center [625, 374] width 660 height 35
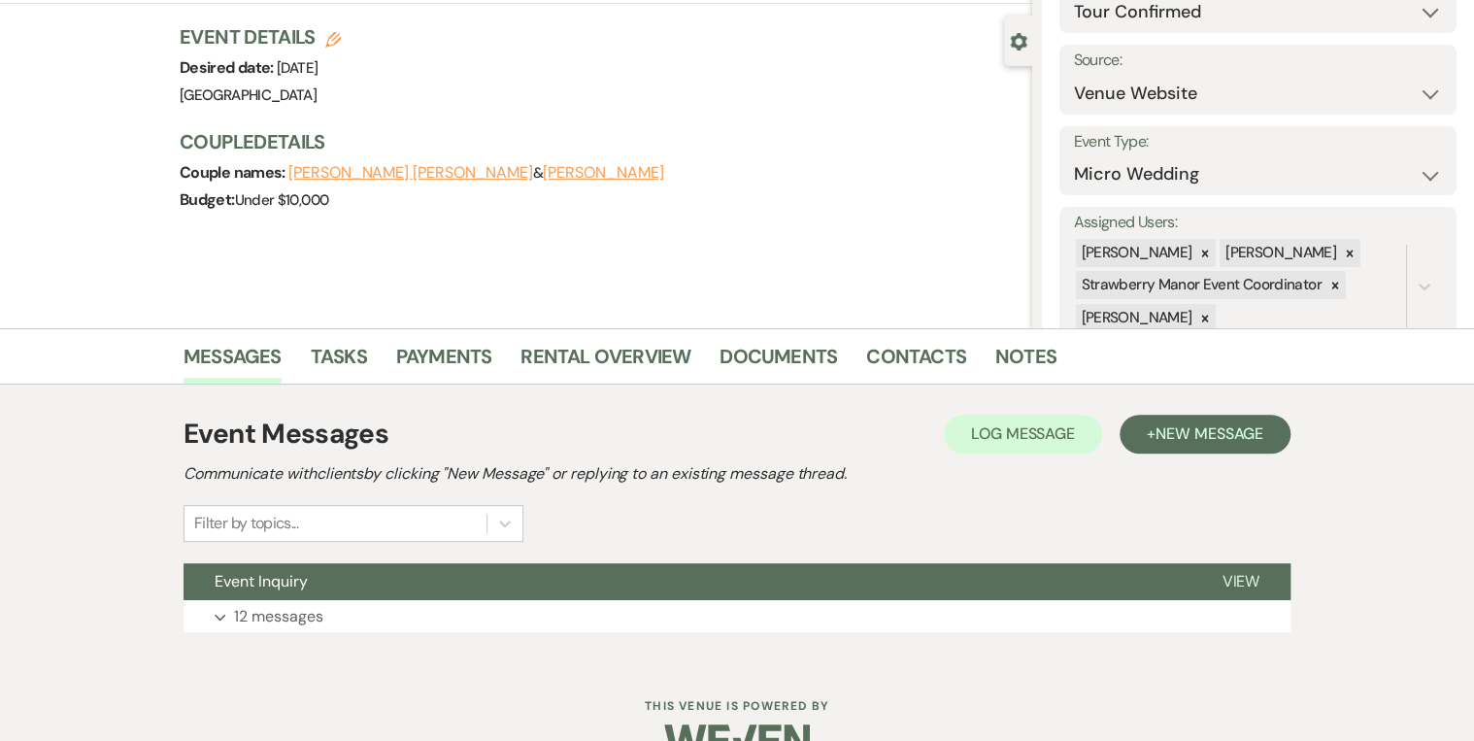
scroll to position [204, 0]
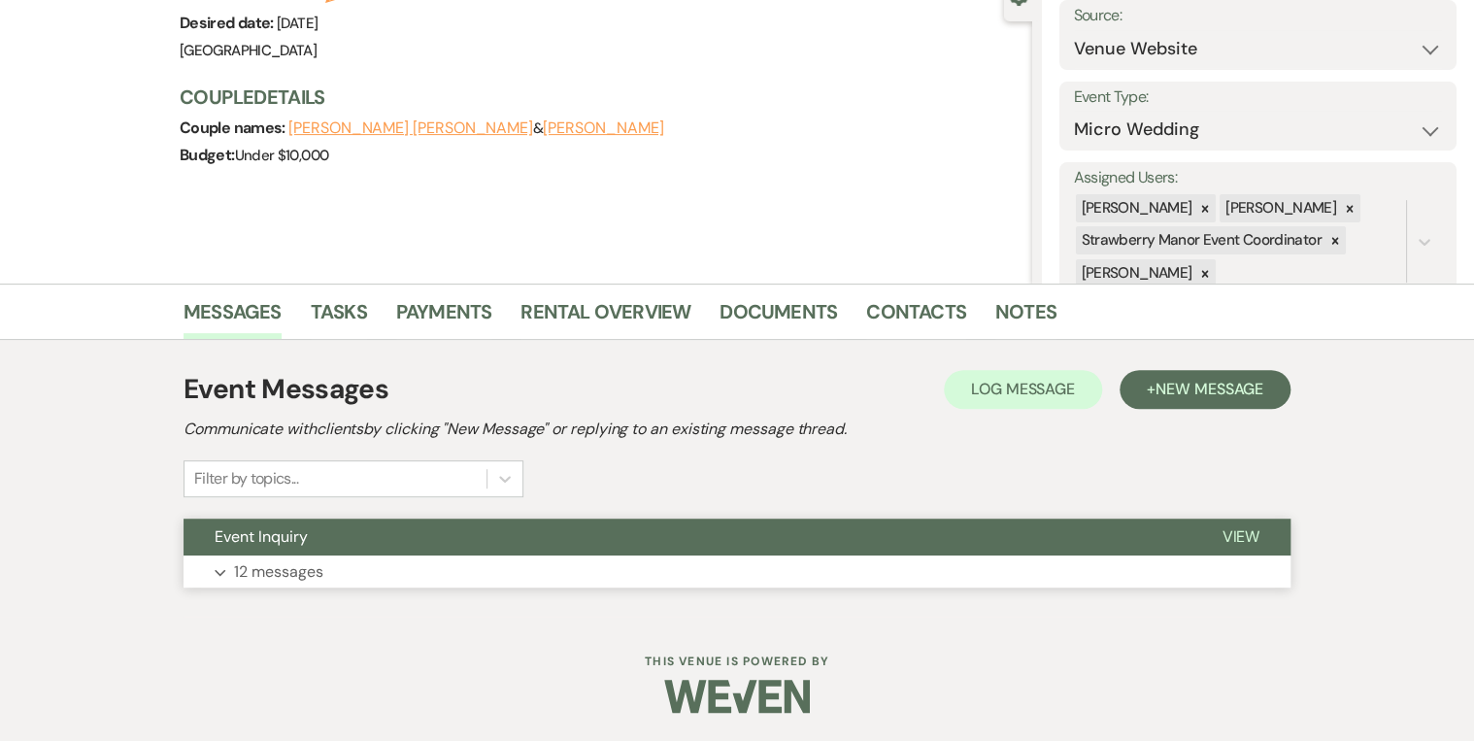
click at [1247, 524] on button "View" at bounding box center [1241, 537] width 100 height 37
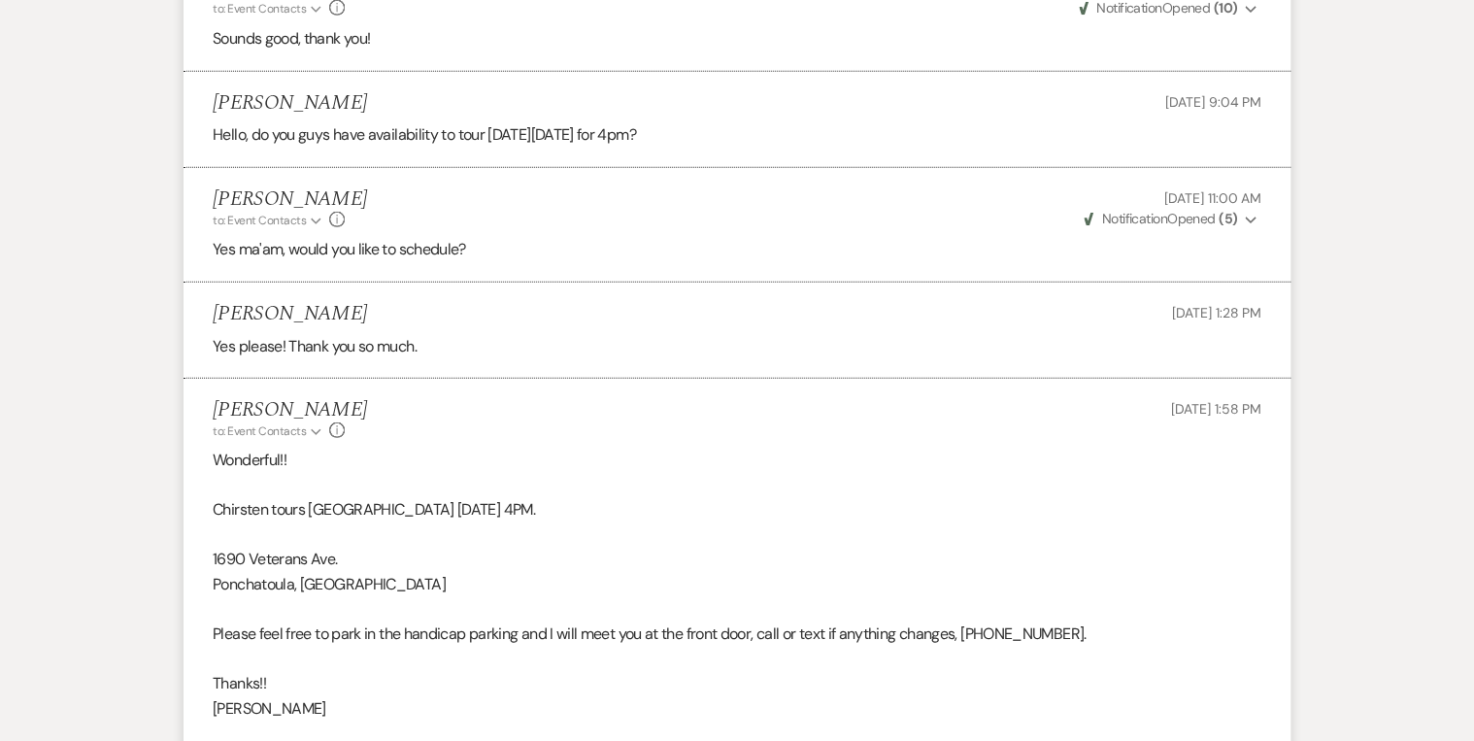
scroll to position [2903, 0]
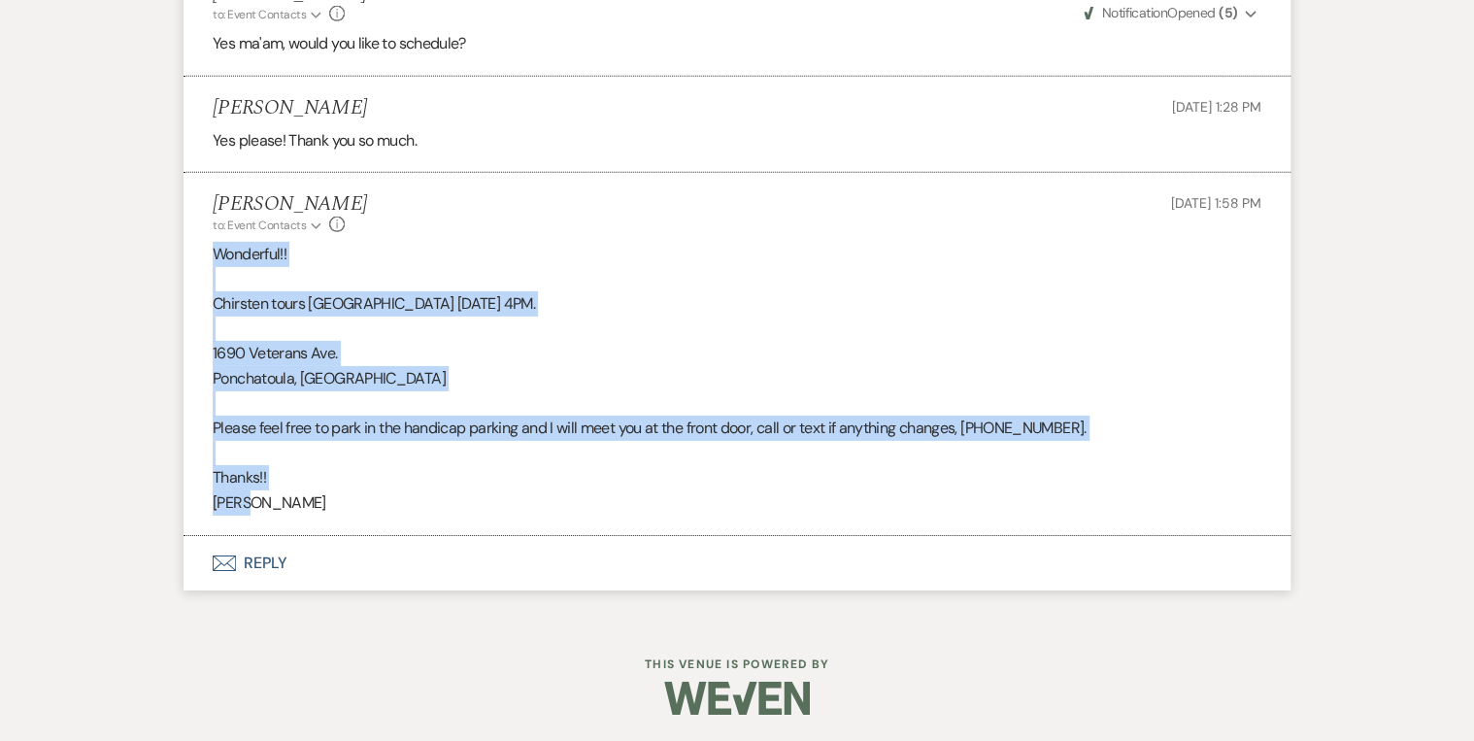
drag, startPoint x: 261, startPoint y: 488, endPoint x: 190, endPoint y: 249, distance: 249.2
click at [190, 249] on li "[PERSON_NAME] to: Event Contacts Expand Info [DATE] 1:58 PM Wonderful!! Chirste…" at bounding box center [737, 354] width 1107 height 362
drag, startPoint x: 190, startPoint y: 249, endPoint x: 268, endPoint y: 302, distance: 94.3
copy div "Wonderful!! Chirsten tours [GEOGRAPHIC_DATA] [DATE] 4PM. [GEOGRAPHIC_DATA]. Pon…"
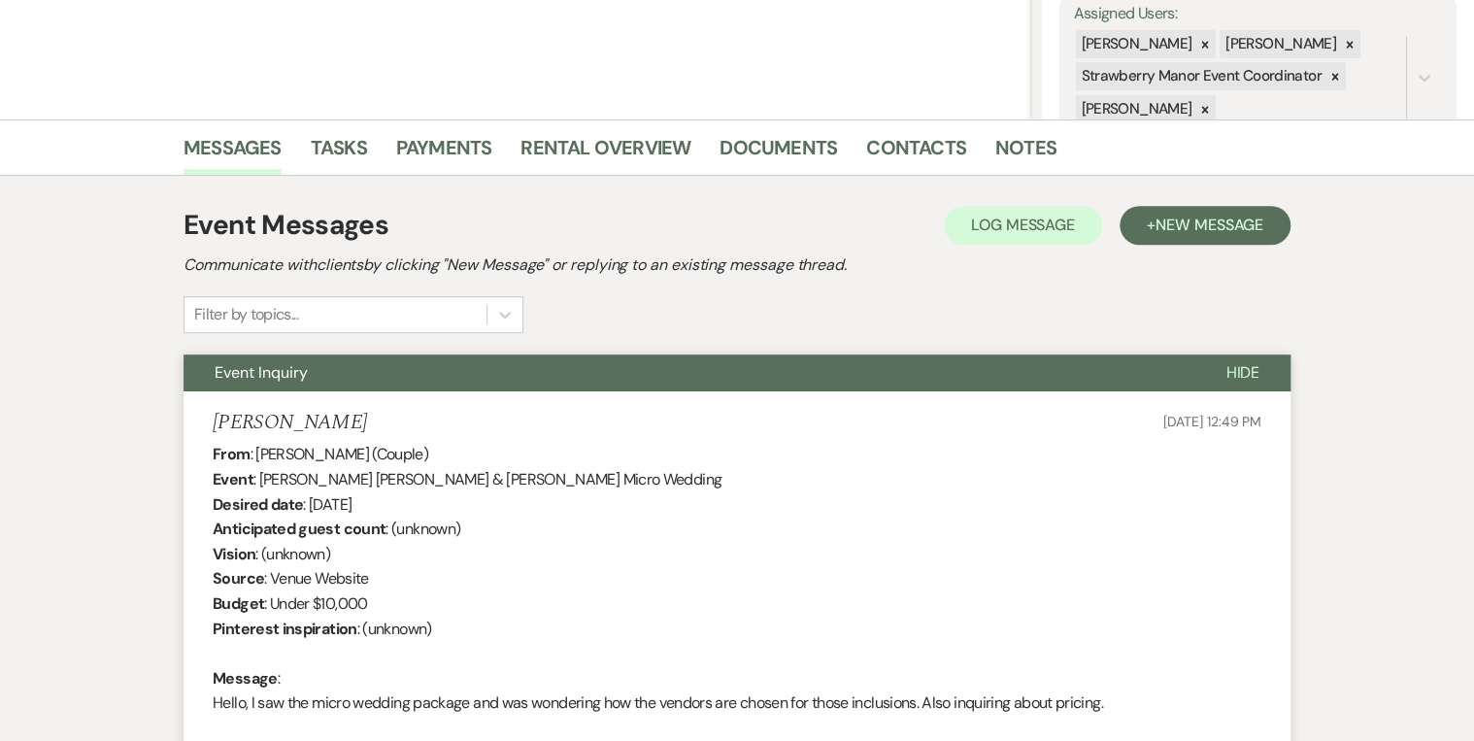
scroll to position [0, 0]
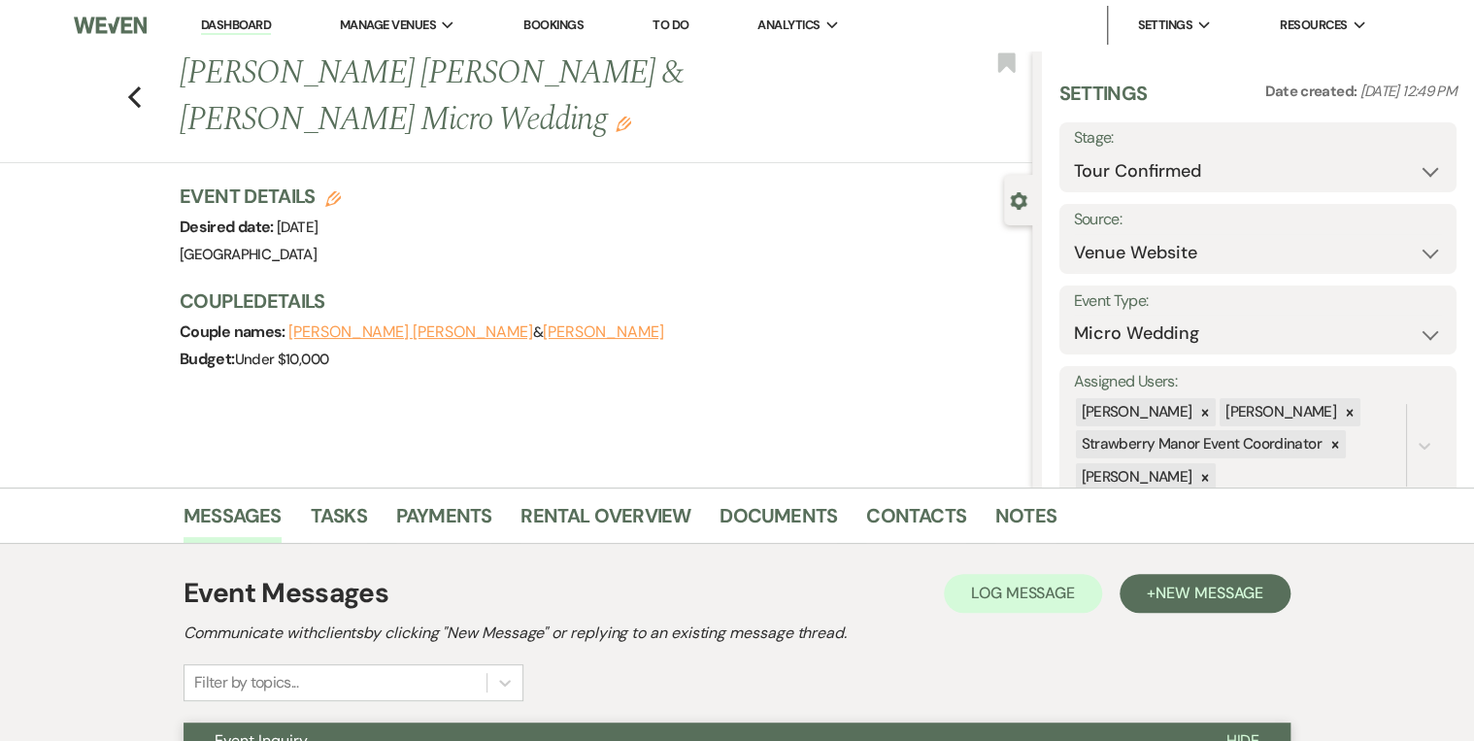
click at [233, 19] on link "Dashboard" at bounding box center [236, 26] width 70 height 18
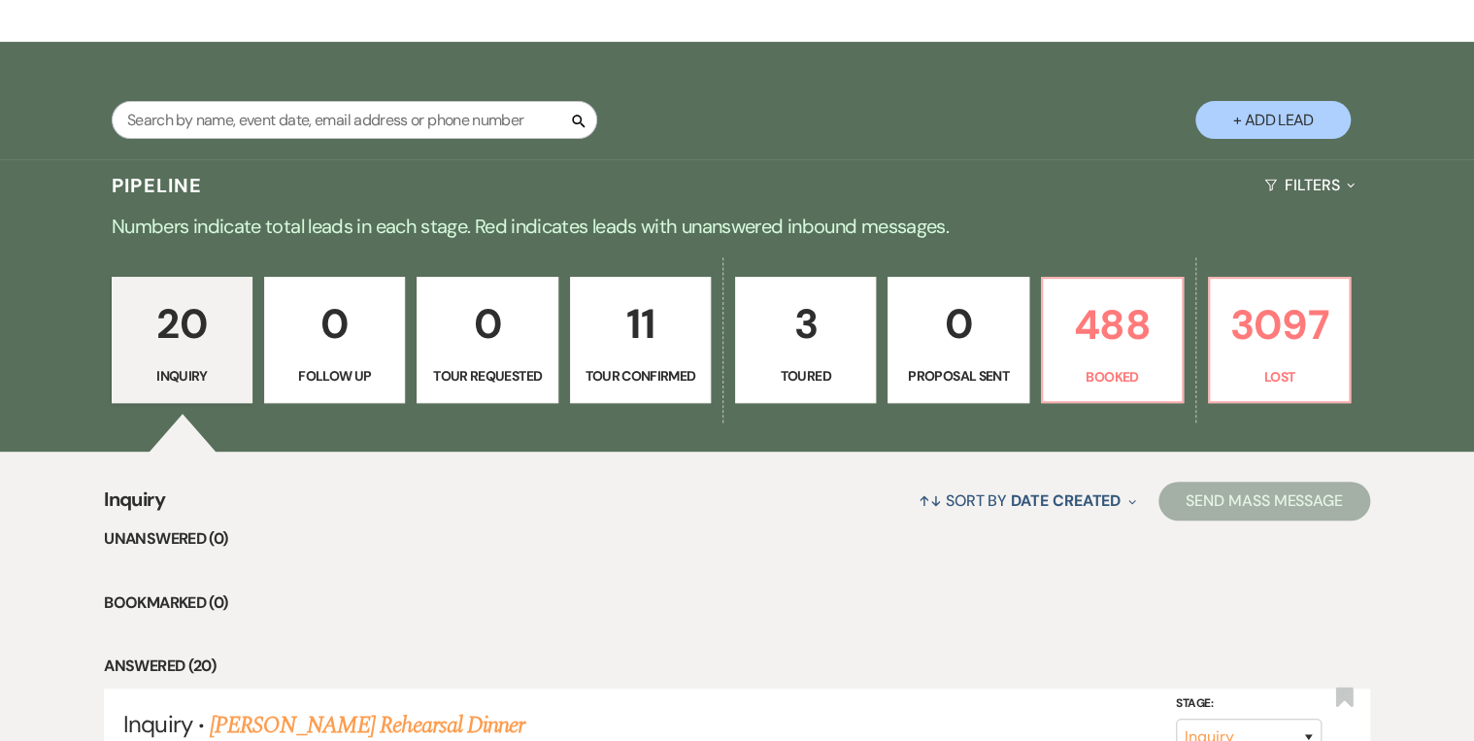
scroll to position [466, 0]
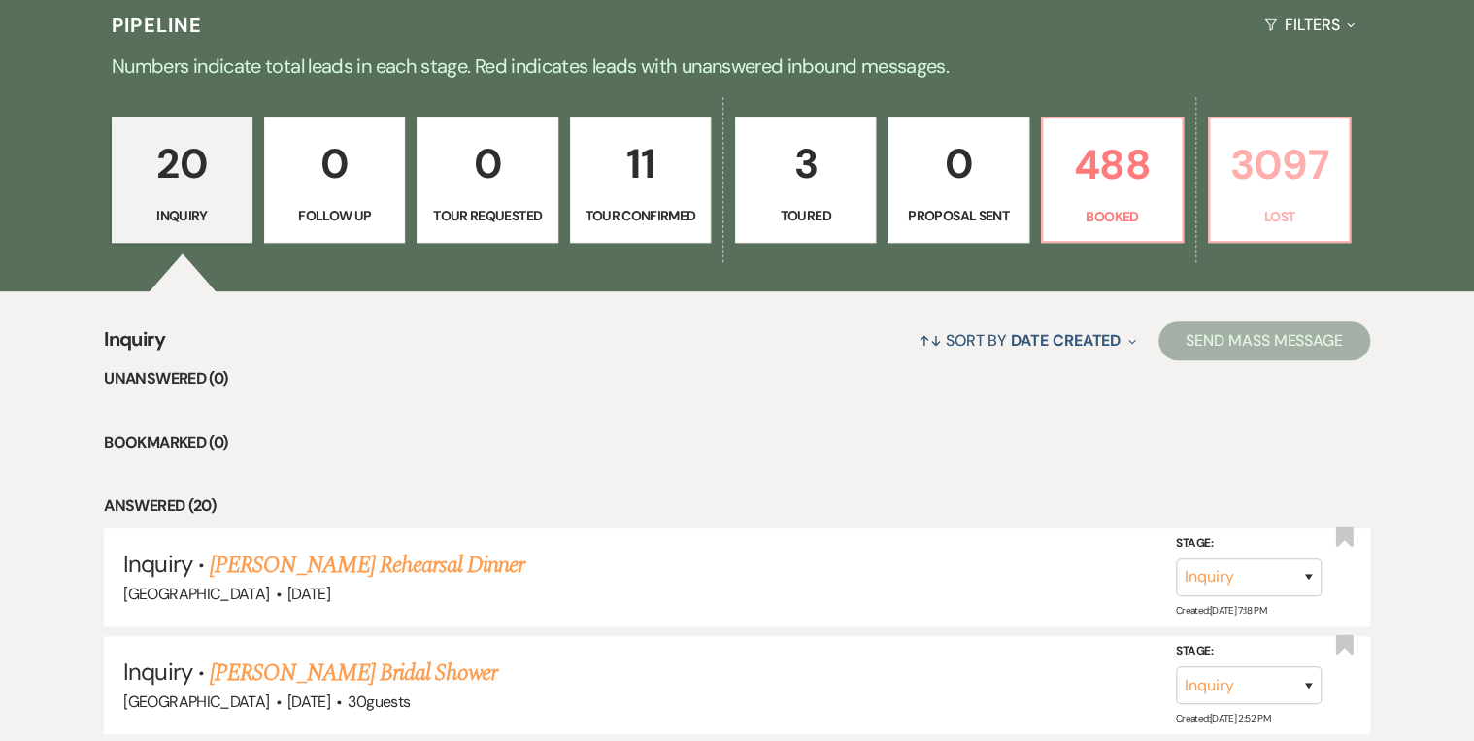
click at [1304, 220] on p "Lost" at bounding box center [1280, 216] width 116 height 21
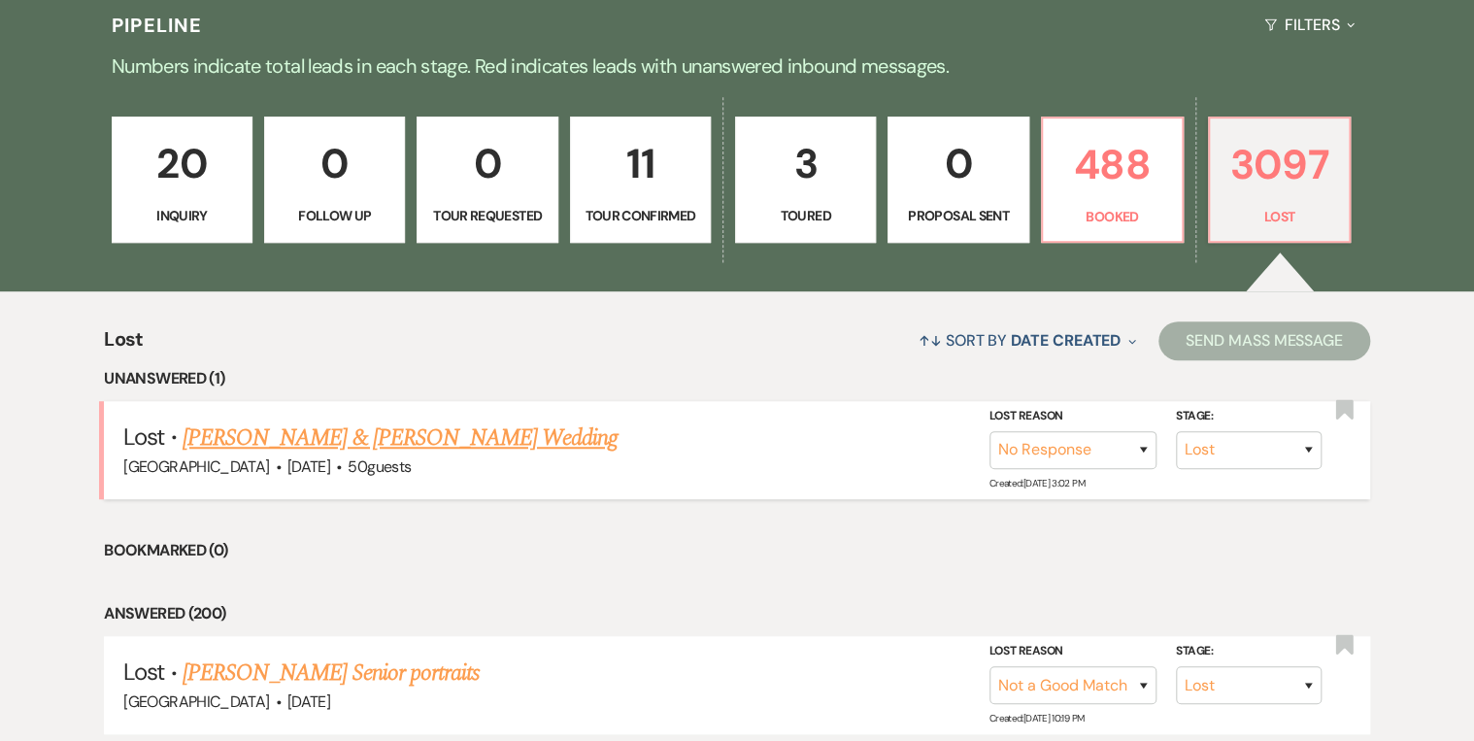
click at [480, 435] on link "[PERSON_NAME] & [PERSON_NAME] Wedding" at bounding box center [400, 438] width 435 height 35
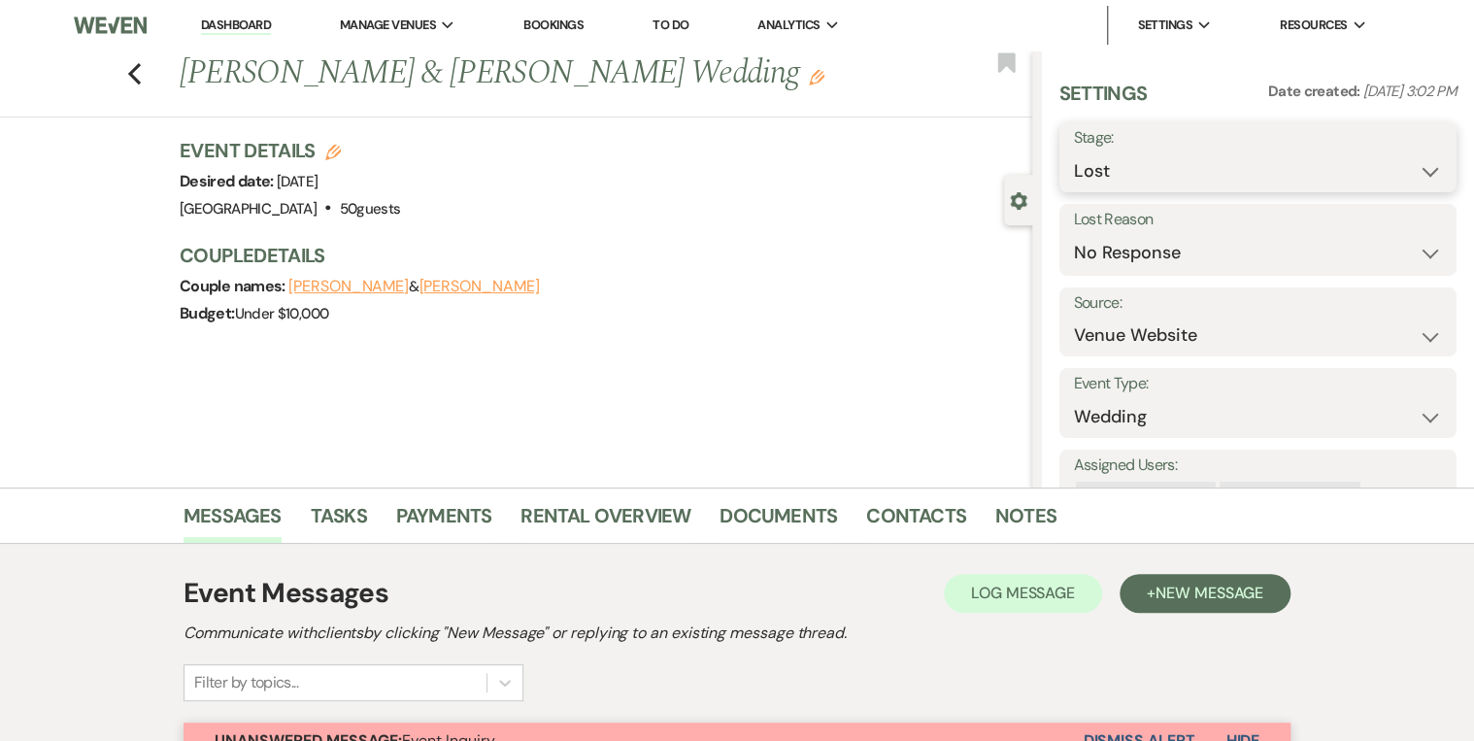
click at [1342, 152] on select "Inquiry Follow Up Tour Requested Tour Confirmed Toured Proposal Sent Booked Lost" at bounding box center [1258, 171] width 368 height 38
click at [1074, 152] on select "Inquiry Follow Up Tour Requested Tour Confirmed Toured Proposal Sent Booked Lost" at bounding box center [1258, 171] width 368 height 38
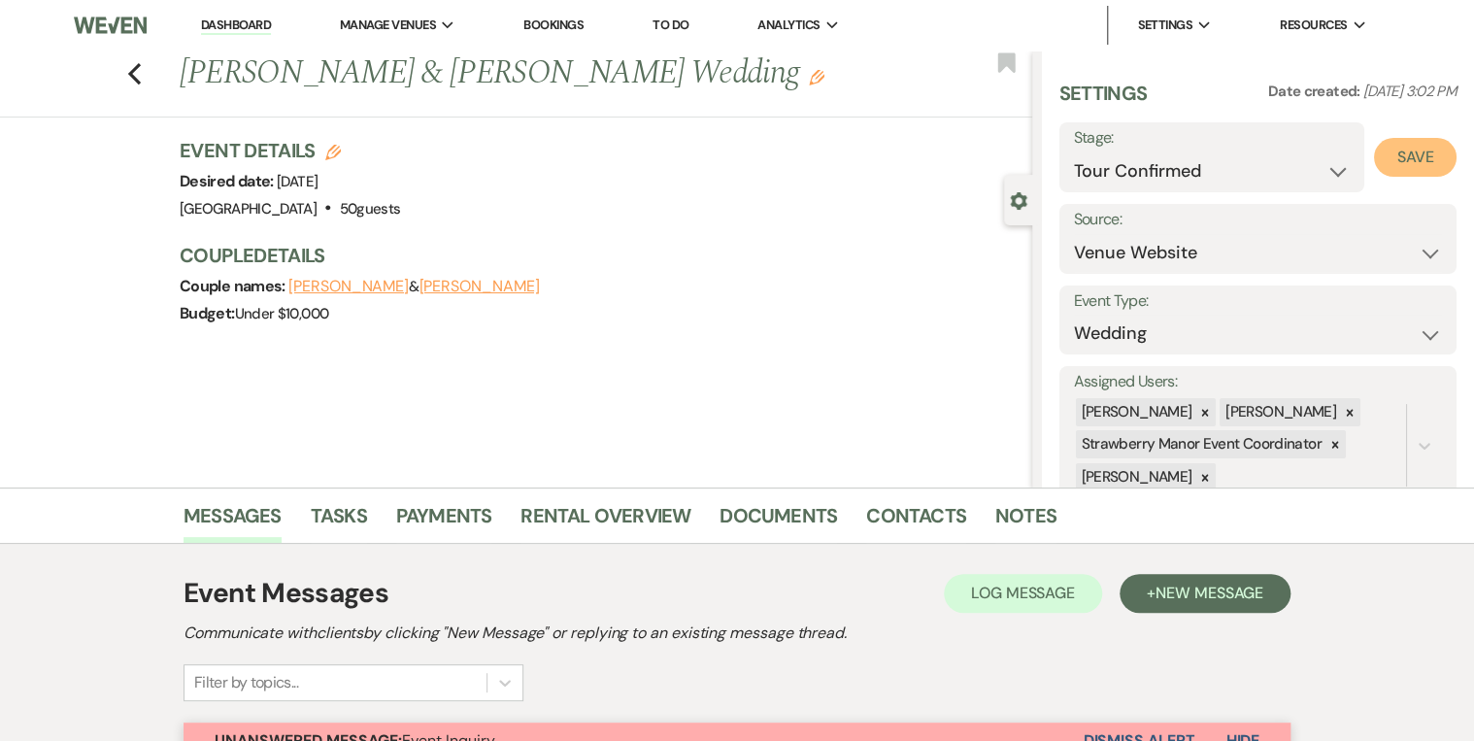
click at [1422, 152] on button "Save" at bounding box center [1415, 157] width 83 height 39
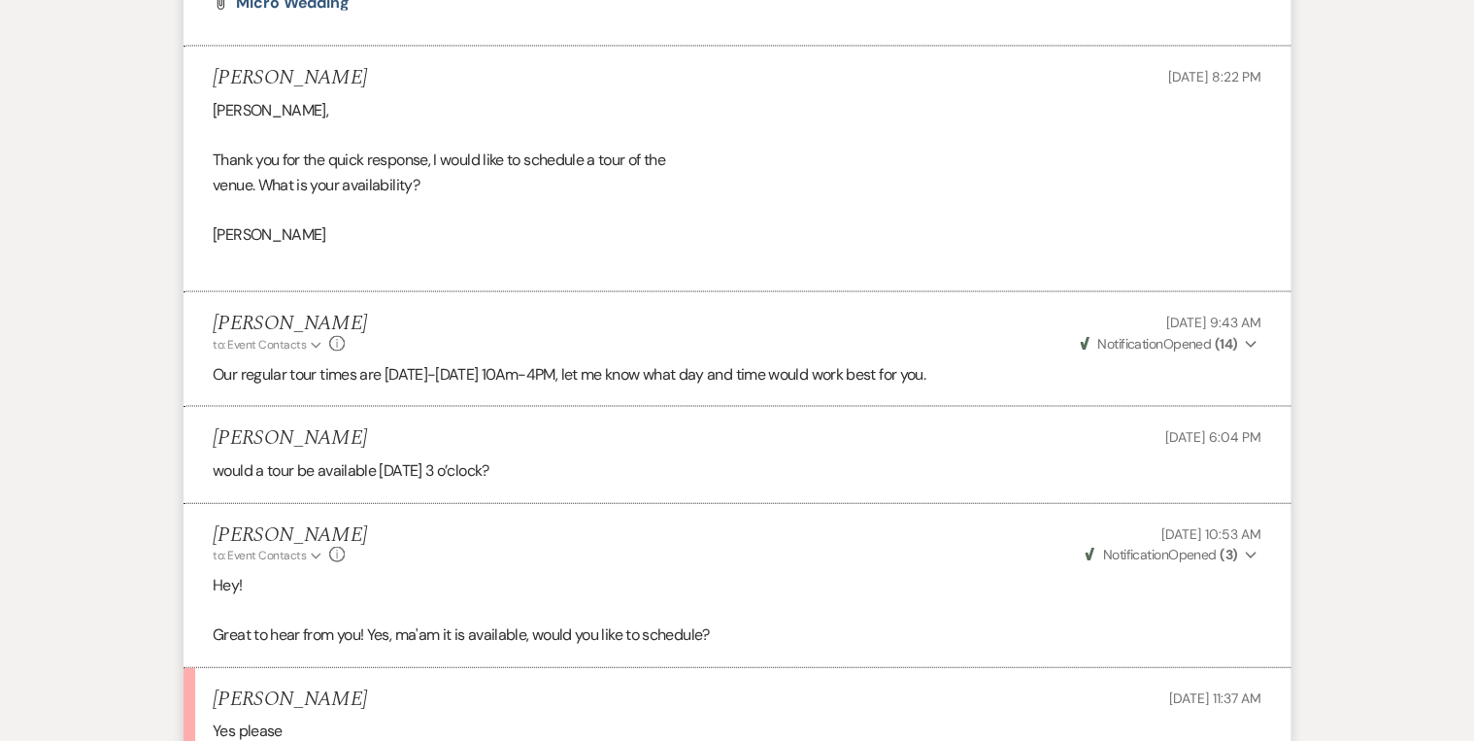
scroll to position [2094, 0]
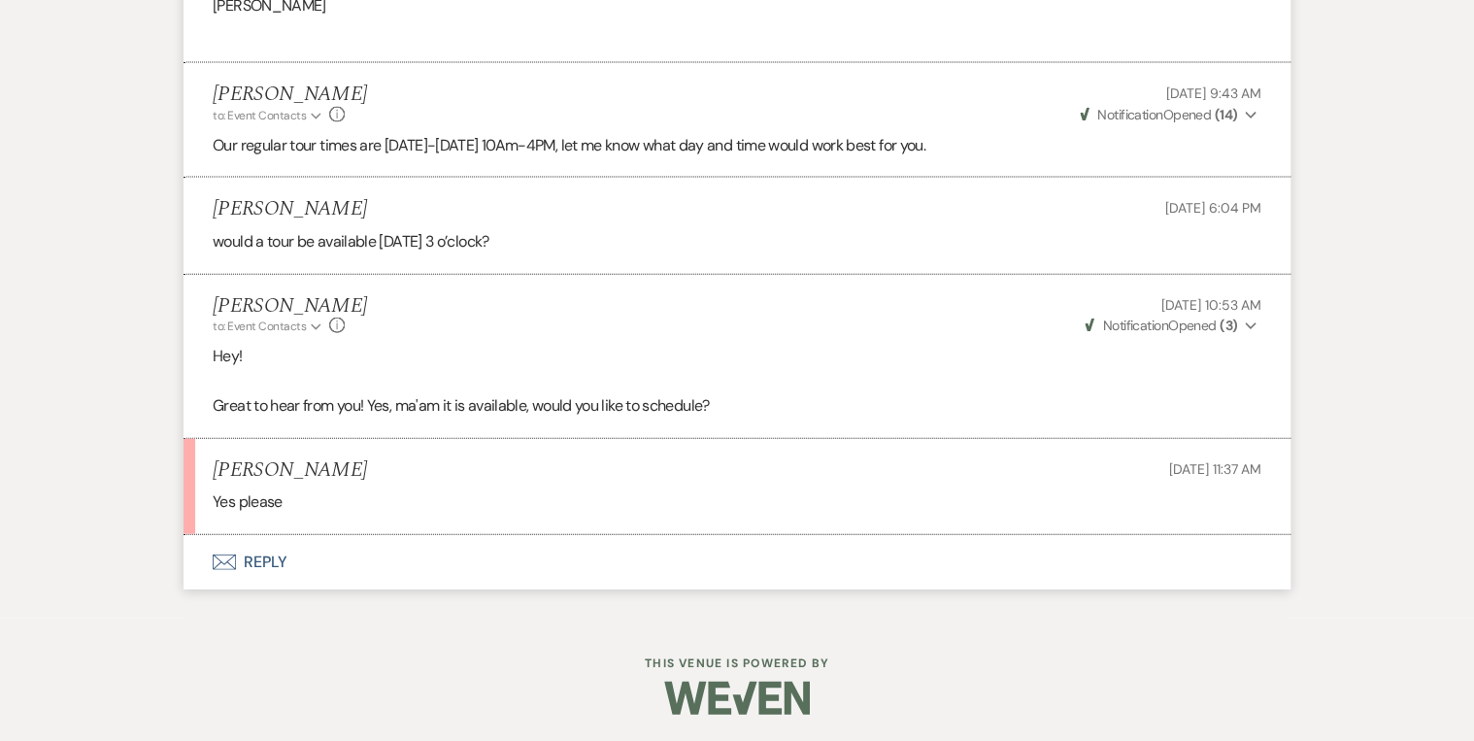
click at [266, 558] on button "Envelope Reply" at bounding box center [737, 562] width 1107 height 54
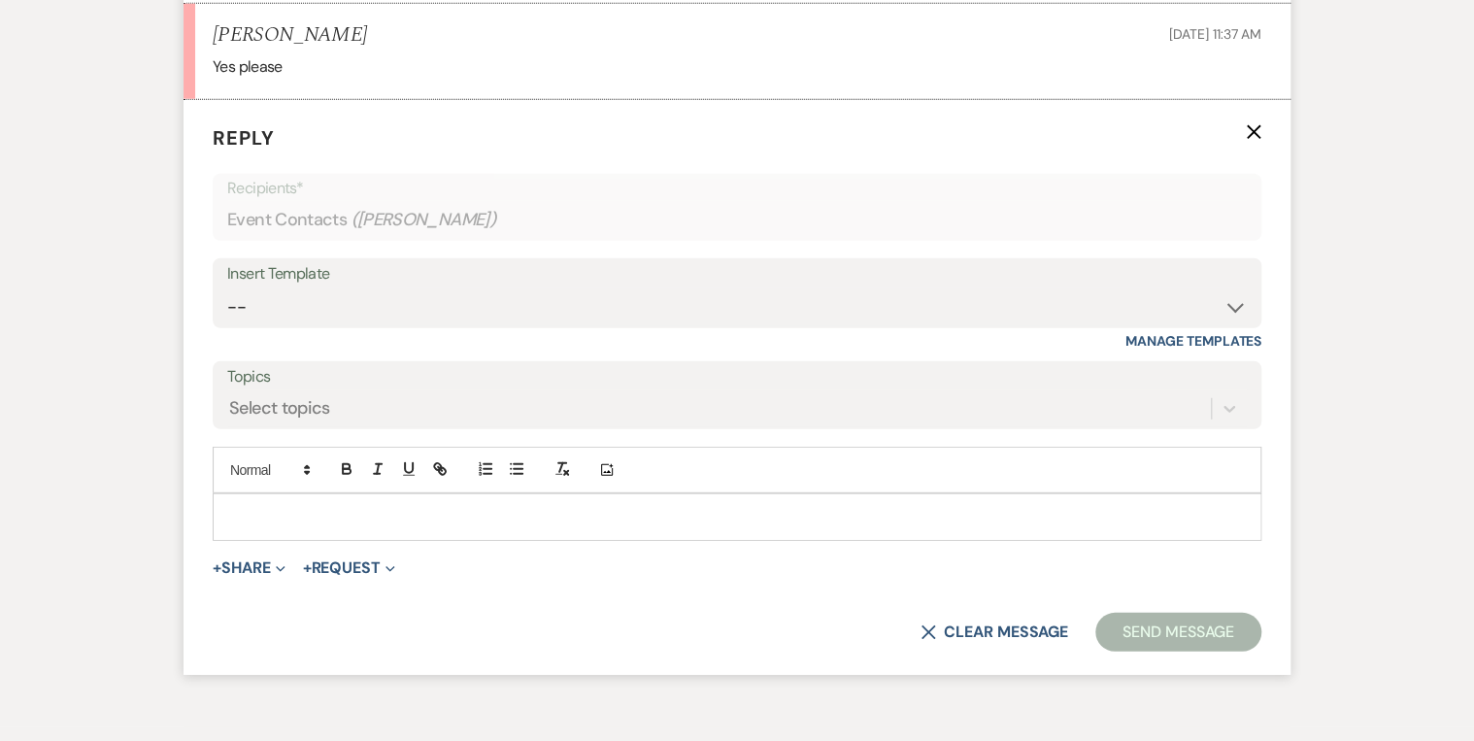
scroll to position [2544, 0]
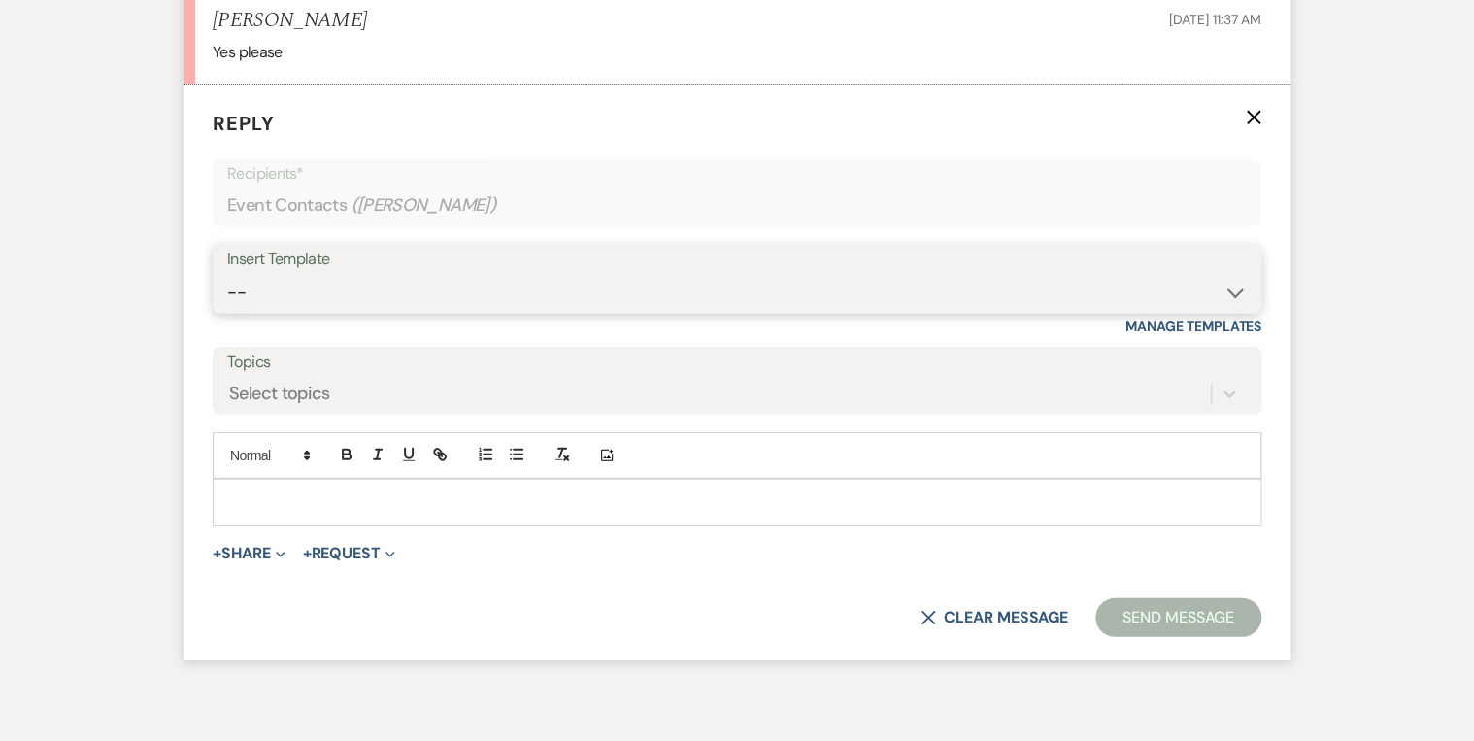
click at [304, 288] on select "-- Weven Planning Portal Introduction (Booked Events) Private Party Inquiry Res…" at bounding box center [737, 293] width 1020 height 38
click at [227, 274] on select "-- Weven Planning Portal Introduction (Booked Events) Private Party Inquiry Res…" at bounding box center [737, 293] width 1020 height 38
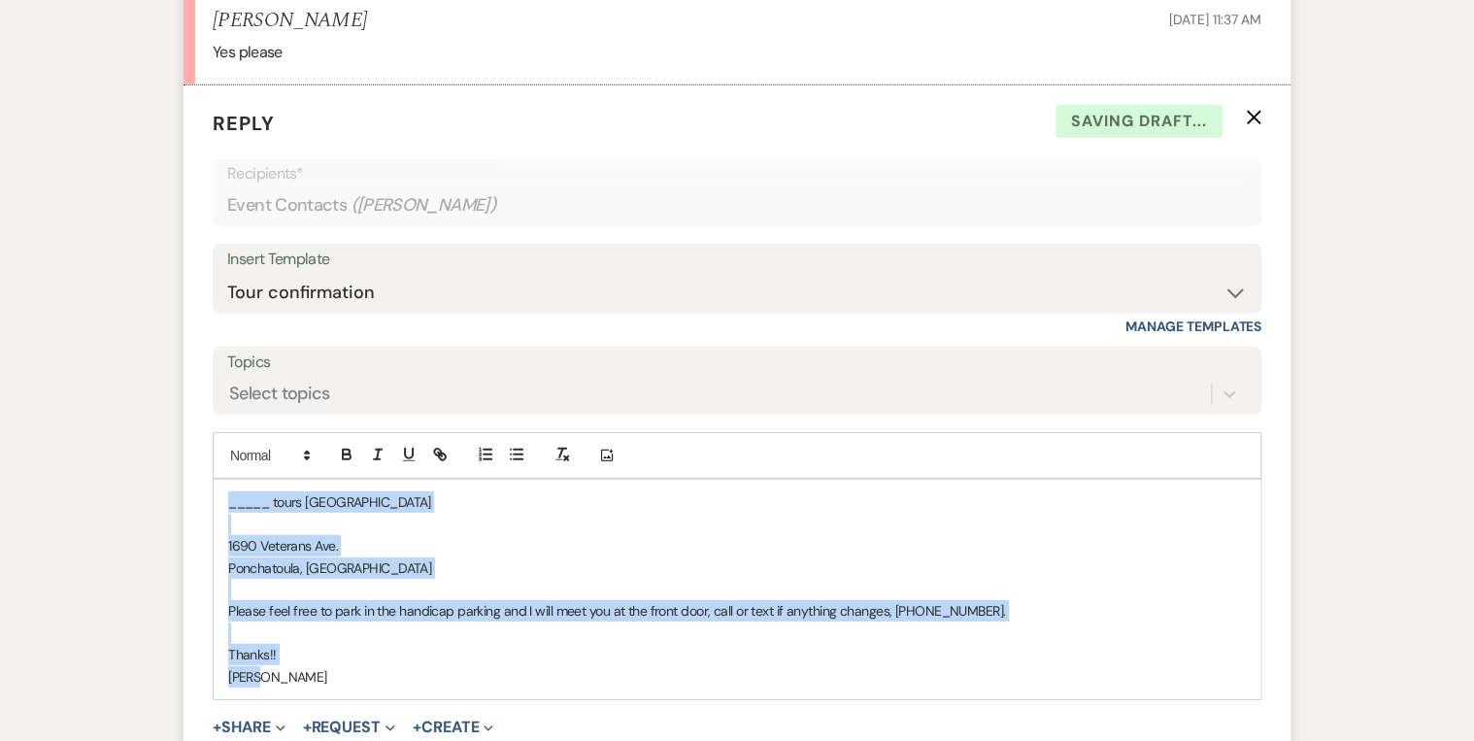
drag, startPoint x: 300, startPoint y: 681, endPoint x: 239, endPoint y: 516, distance: 176.1
click at [218, 497] on div "_____ tours [GEOGRAPHIC_DATA] [GEOGRAPHIC_DATA]. Ponchatoula, LA Please feel fr…" at bounding box center [737, 590] width 1047 height 220
paste div
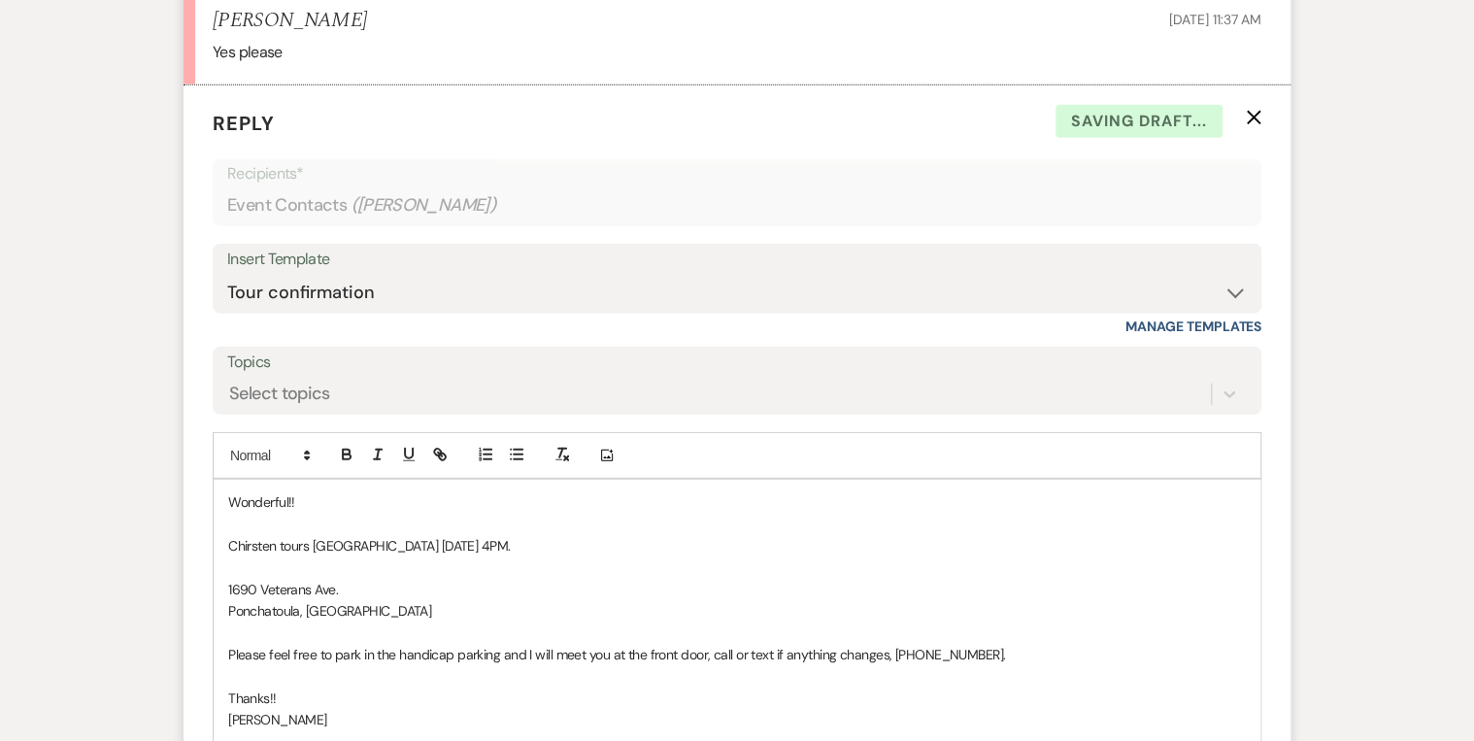
click at [510, 544] on span "Chirsten tours [GEOGRAPHIC_DATA] [DATE] 4PM." at bounding box center [369, 545] width 282 height 17
click at [726, 564] on p at bounding box center [737, 568] width 1018 height 21
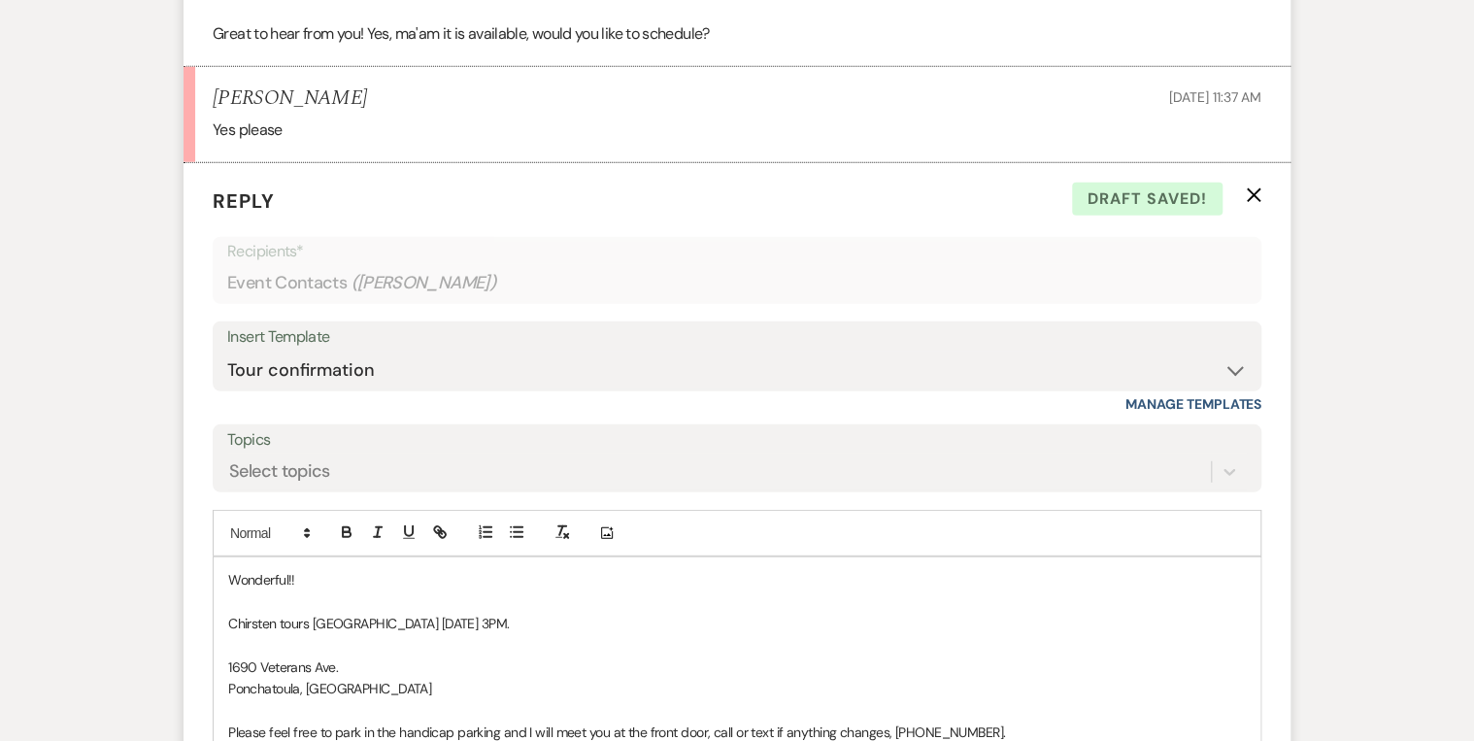
scroll to position [2777, 0]
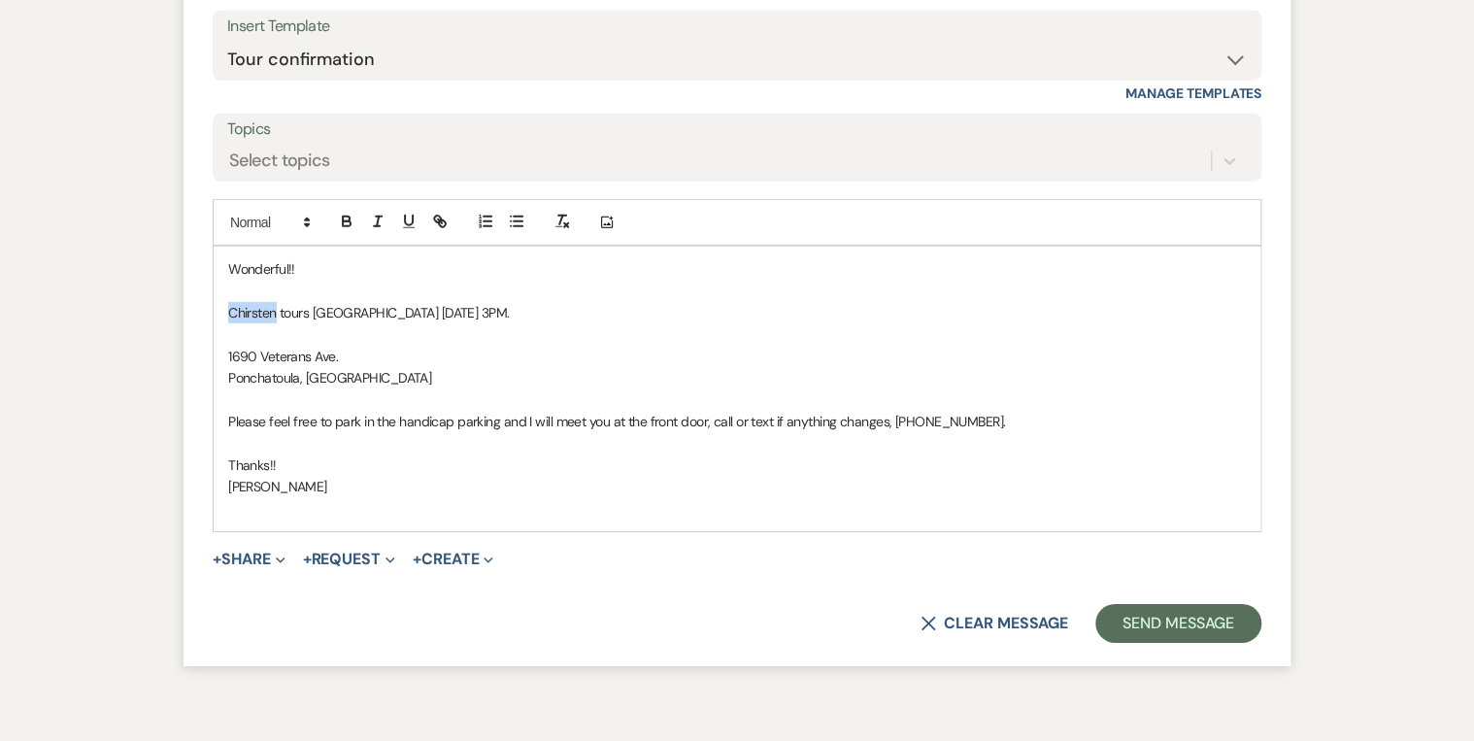
drag, startPoint x: 274, startPoint y: 309, endPoint x: 212, endPoint y: 311, distance: 62.2
click at [213, 311] on div "Wonderful!! Chirsten tours [GEOGRAPHIC_DATA] [DATE] 3PM. [GEOGRAPHIC_DATA]. Pon…" at bounding box center [737, 389] width 1049 height 287
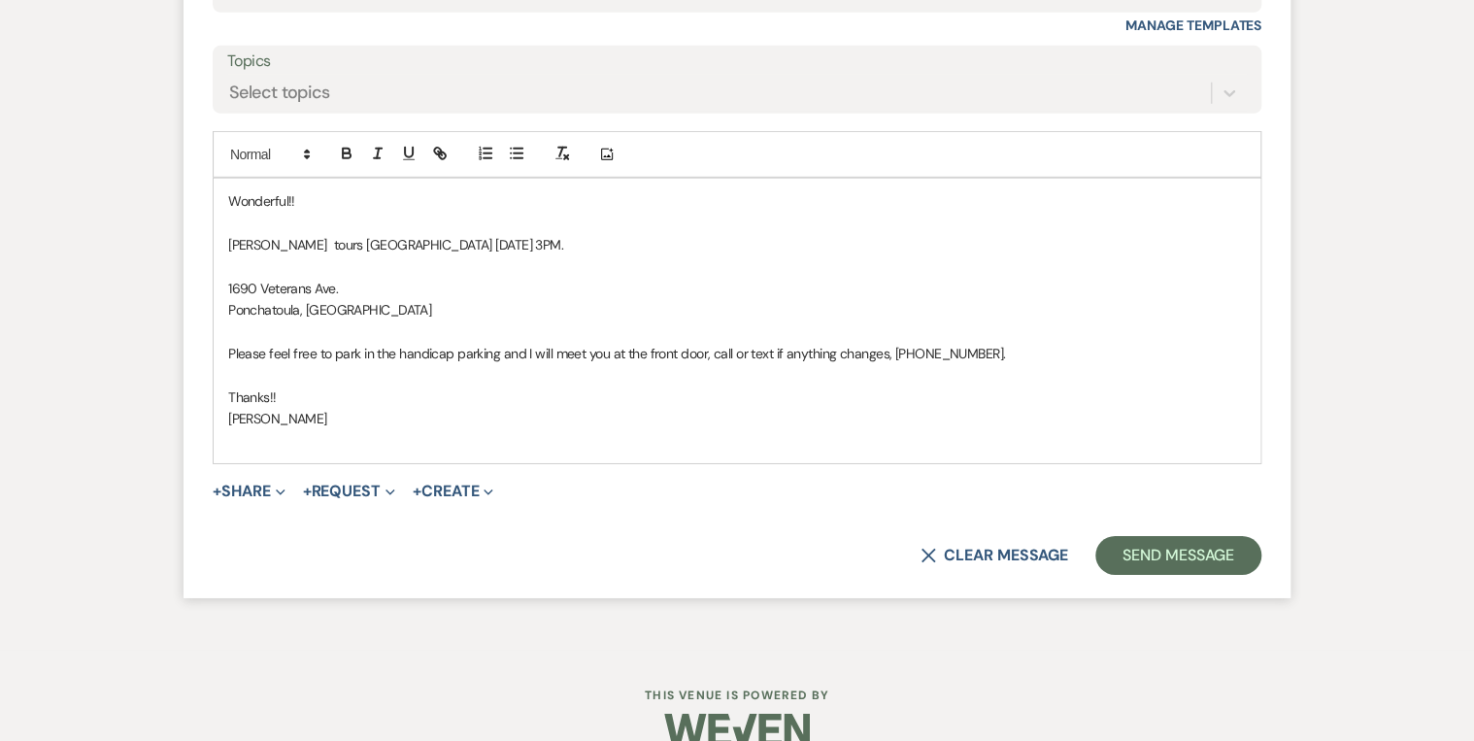
scroll to position [2855, 0]
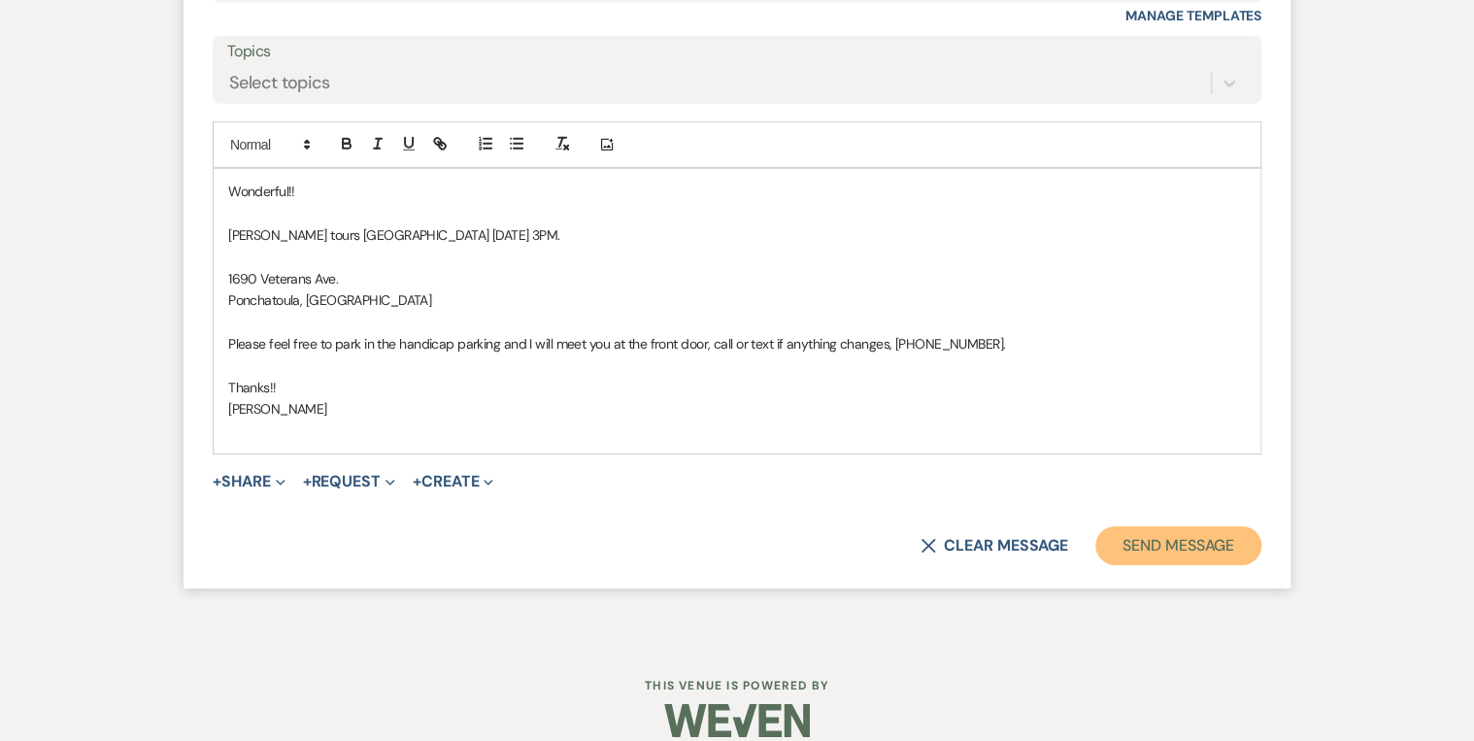
click at [1146, 538] on button "Send Message" at bounding box center [1179, 545] width 166 height 39
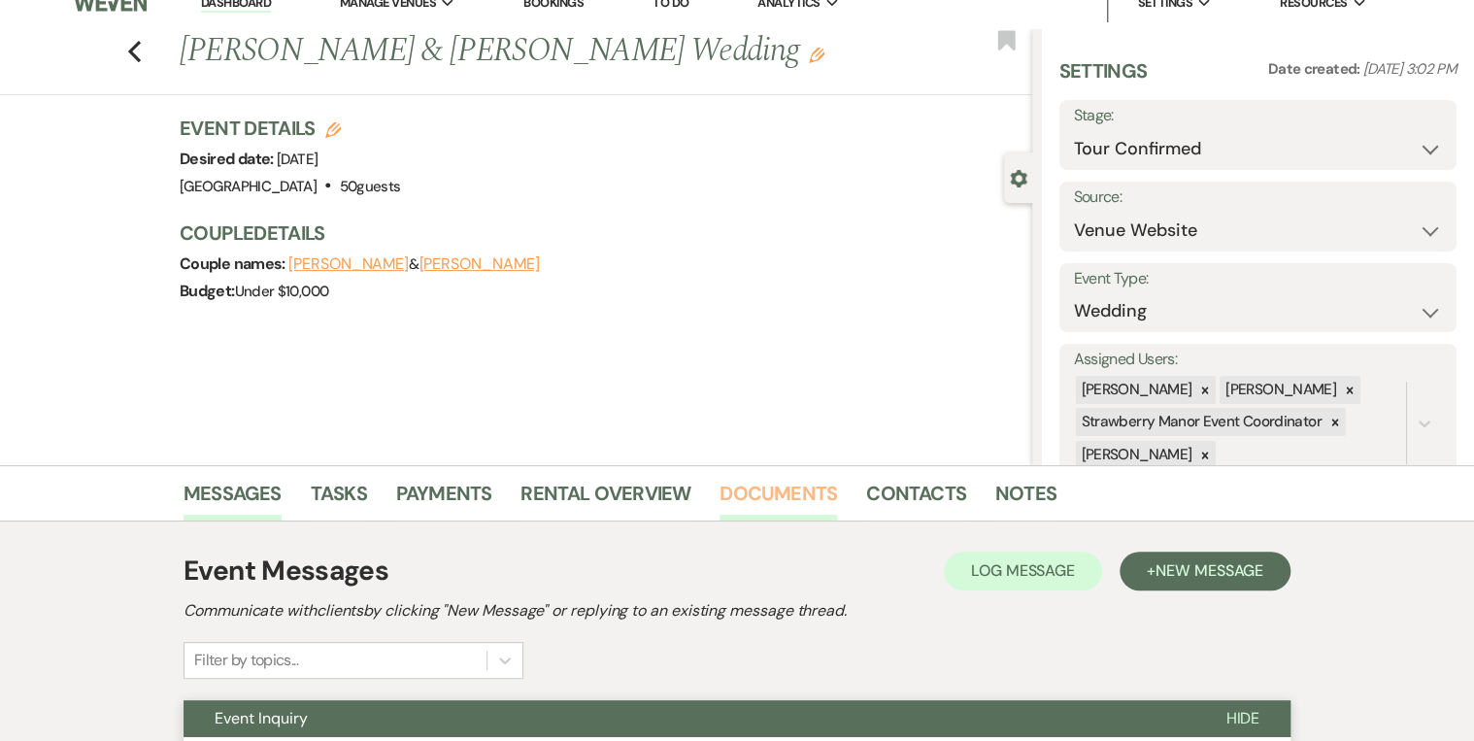
scroll to position [0, 0]
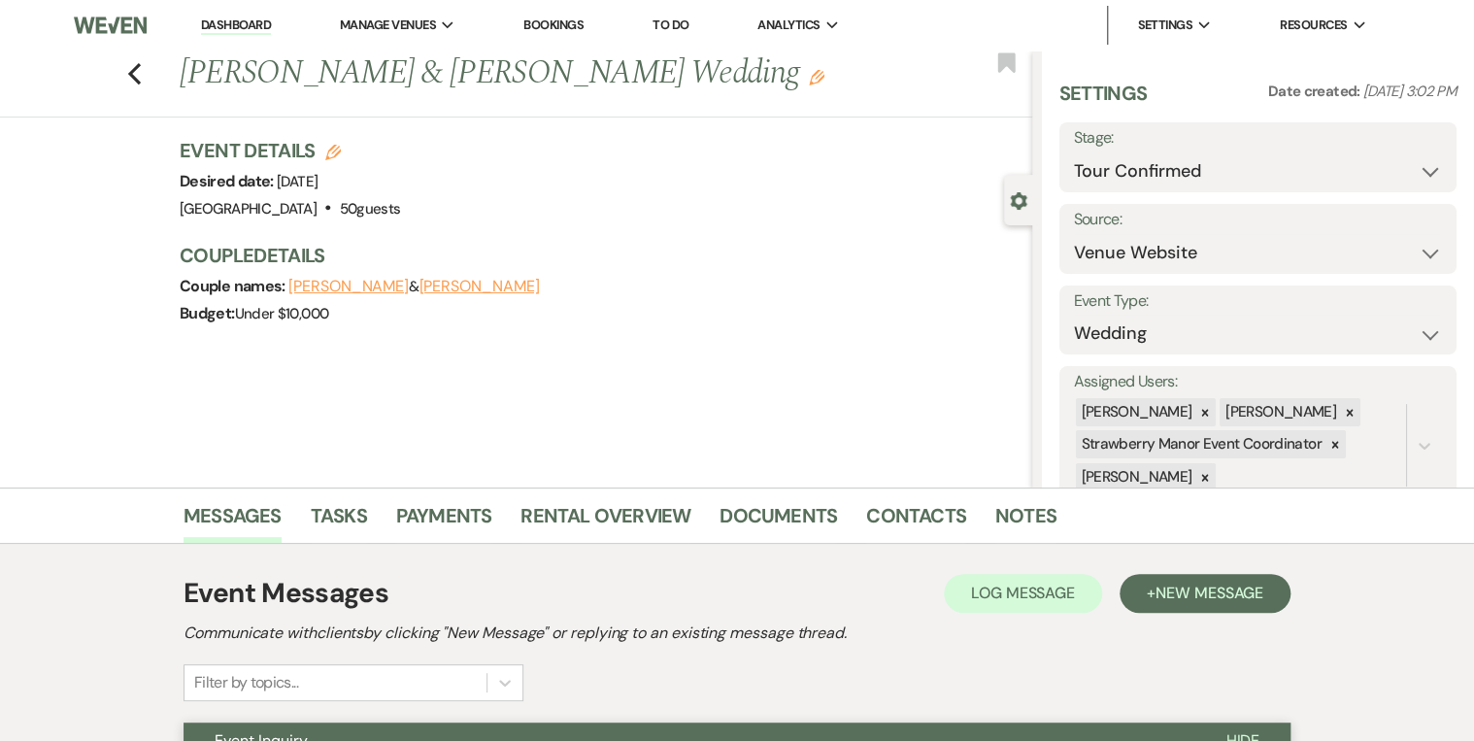
click at [253, 19] on link "Dashboard" at bounding box center [236, 26] width 70 height 18
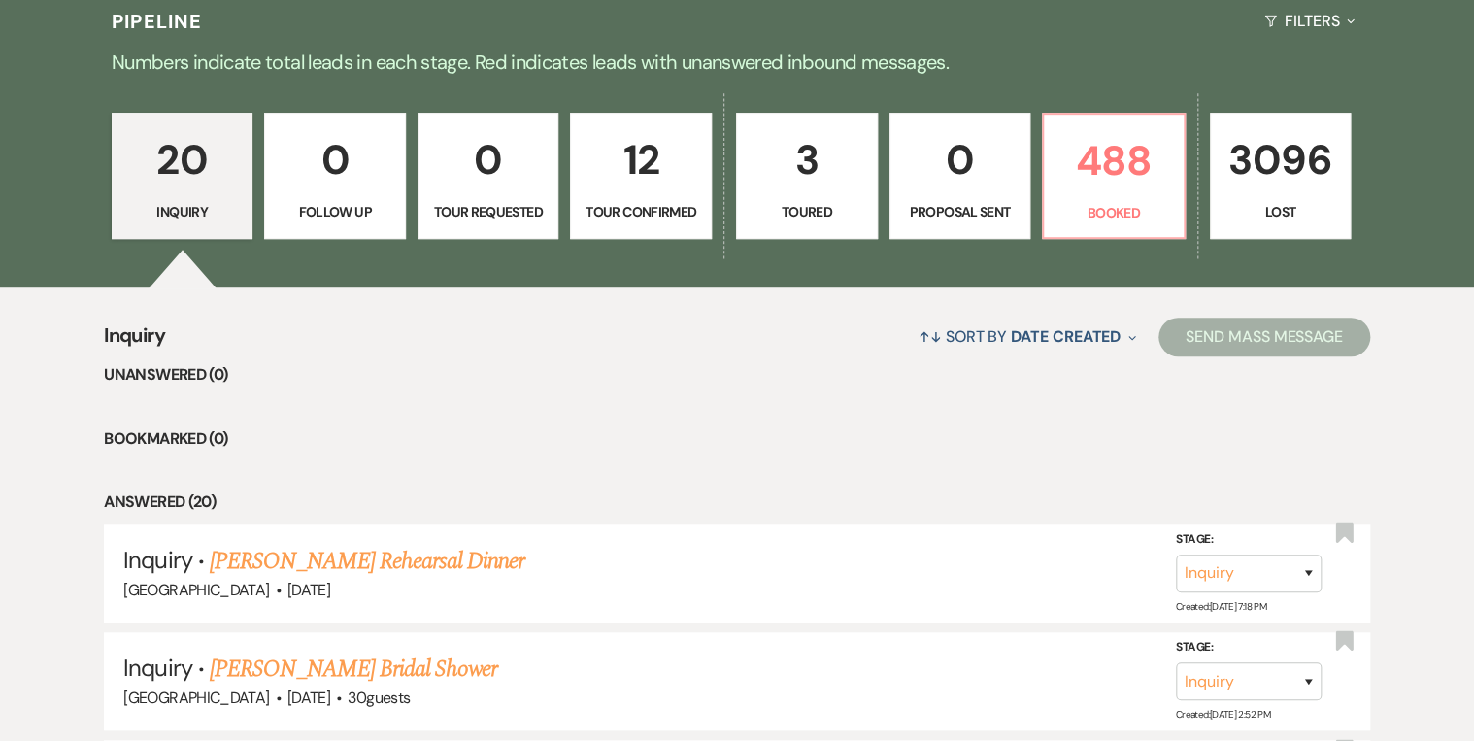
scroll to position [389, 0]
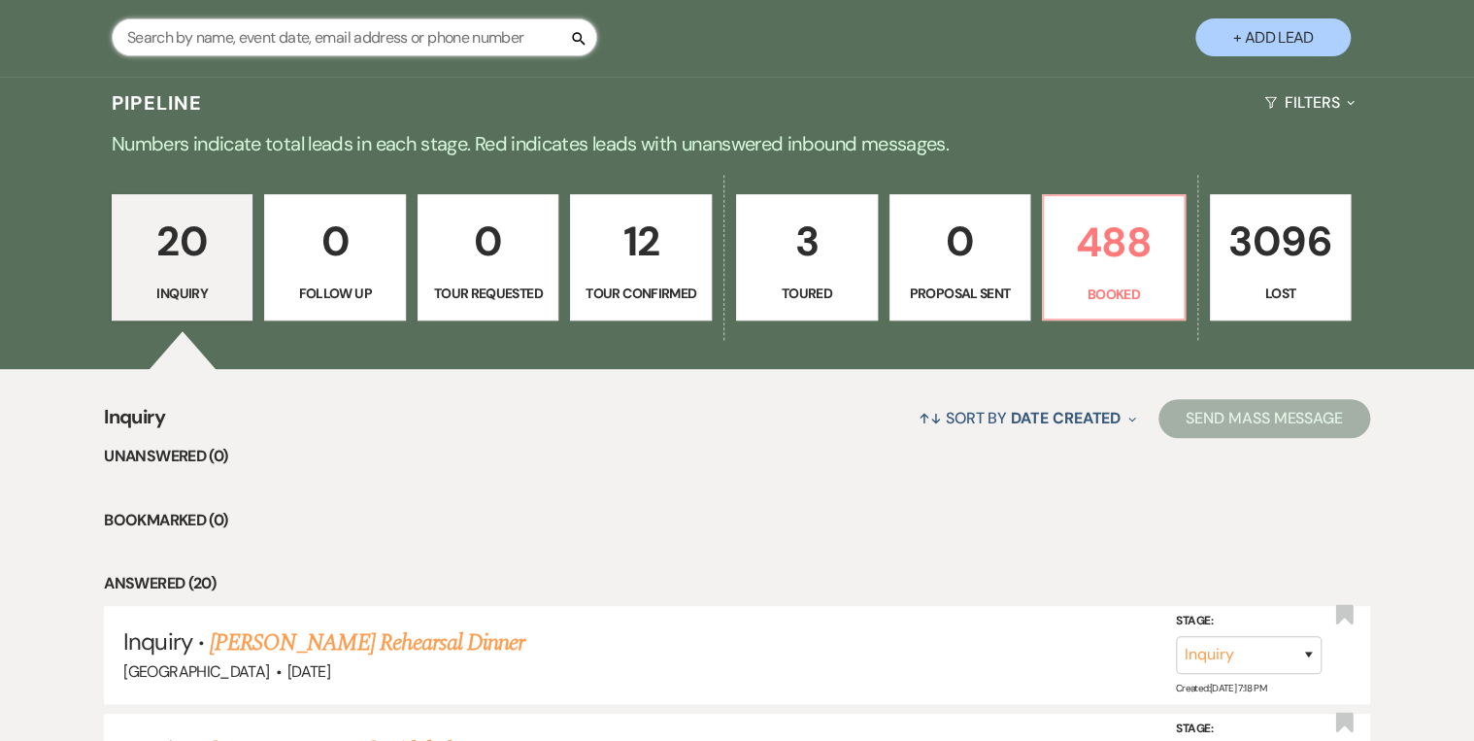
click at [197, 39] on input "text" at bounding box center [355, 37] width 486 height 38
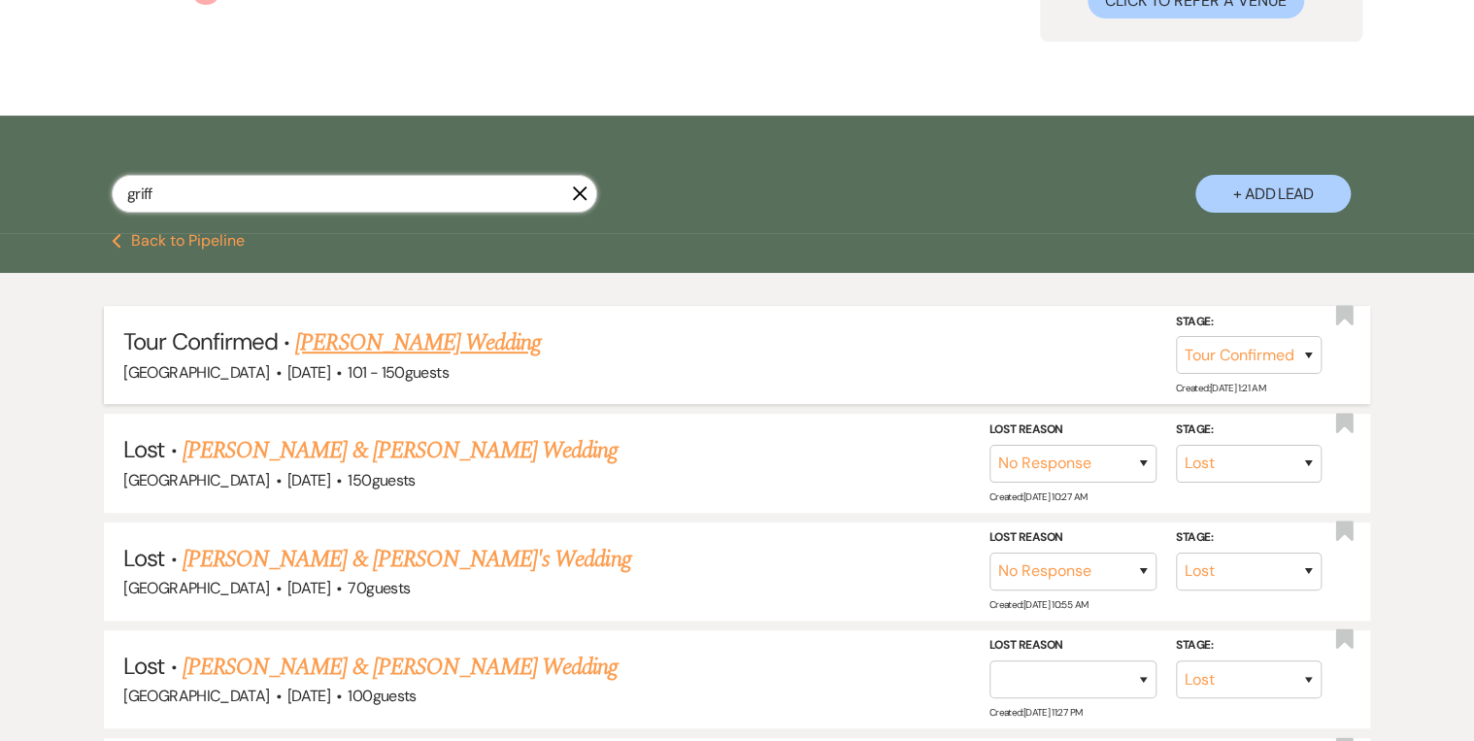
scroll to position [233, 0]
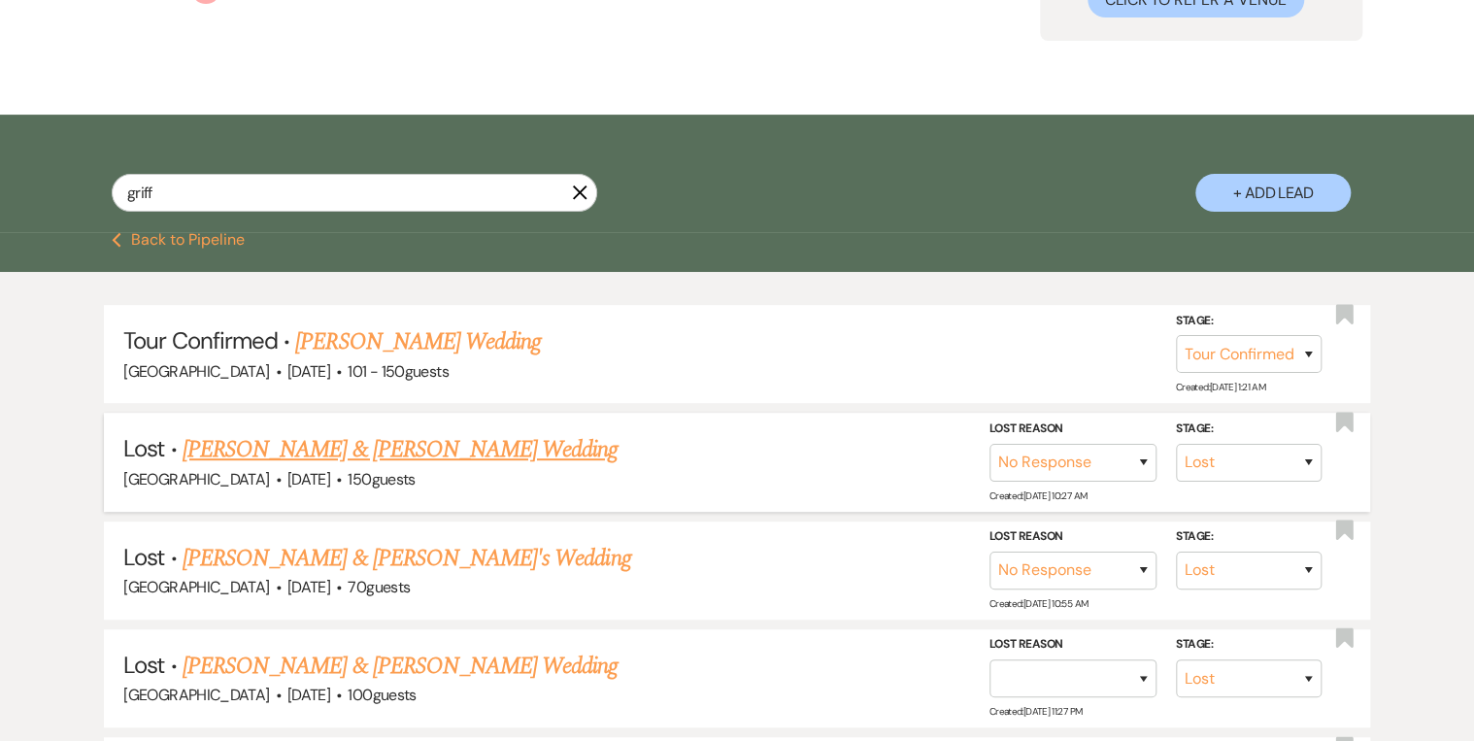
click at [346, 448] on link "[PERSON_NAME] & [PERSON_NAME] Wedding" at bounding box center [400, 449] width 435 height 35
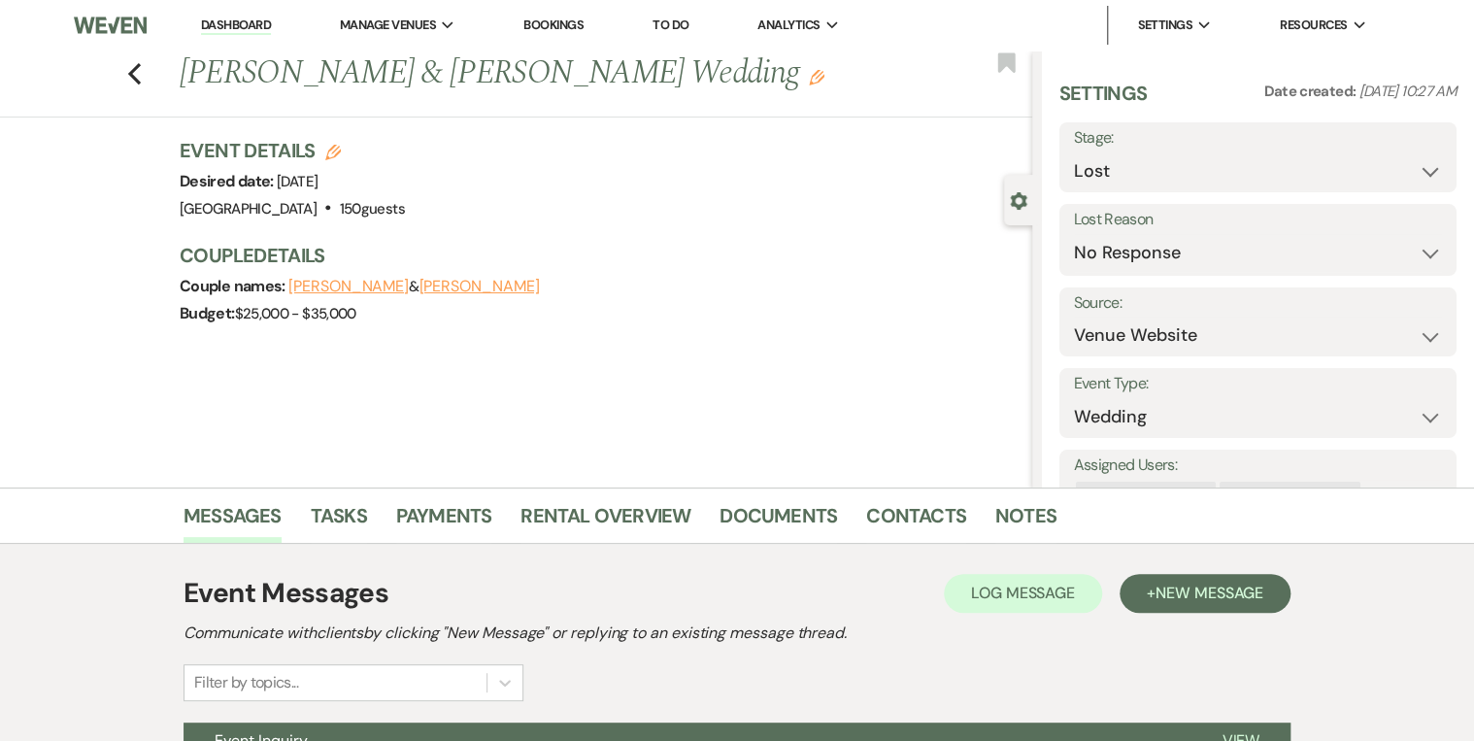
scroll to position [204, 0]
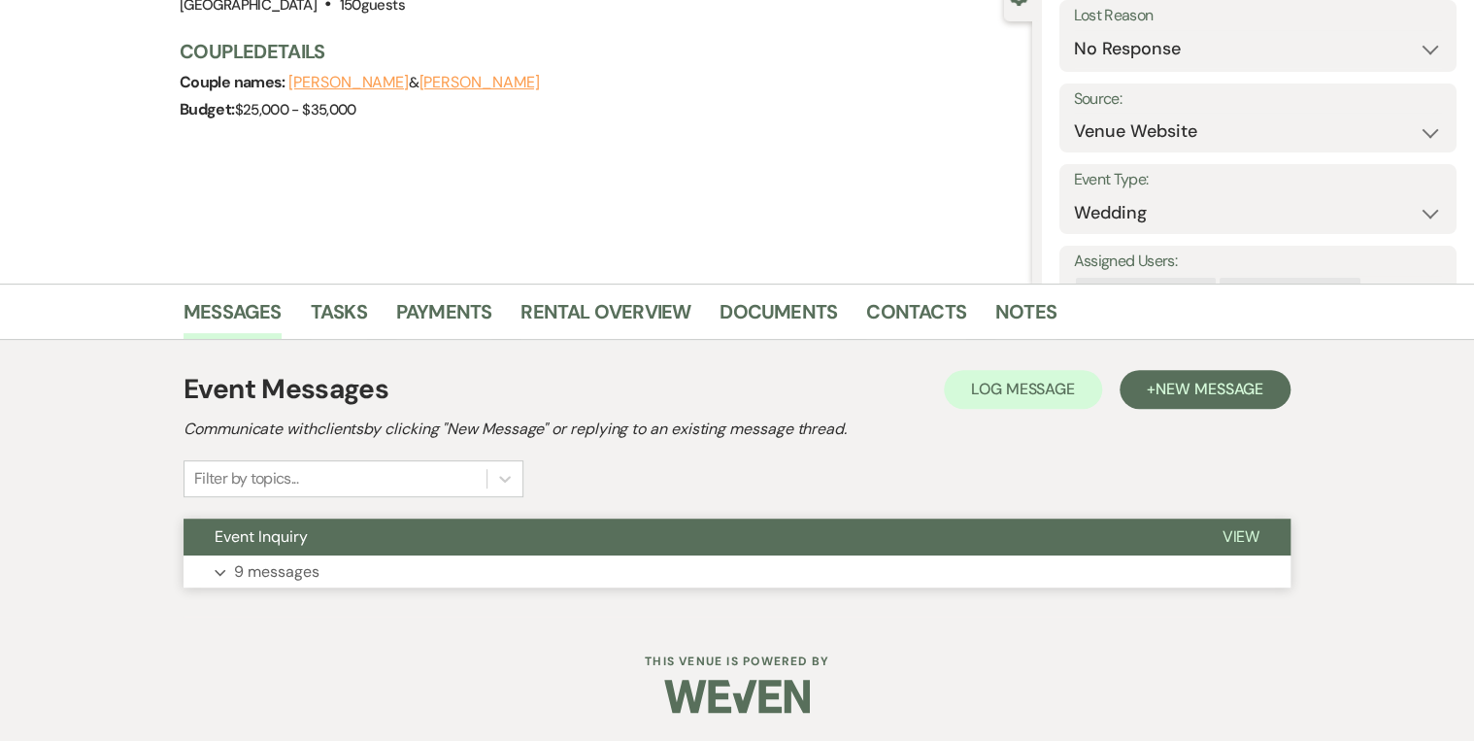
click at [1250, 521] on button "View" at bounding box center [1241, 537] width 100 height 37
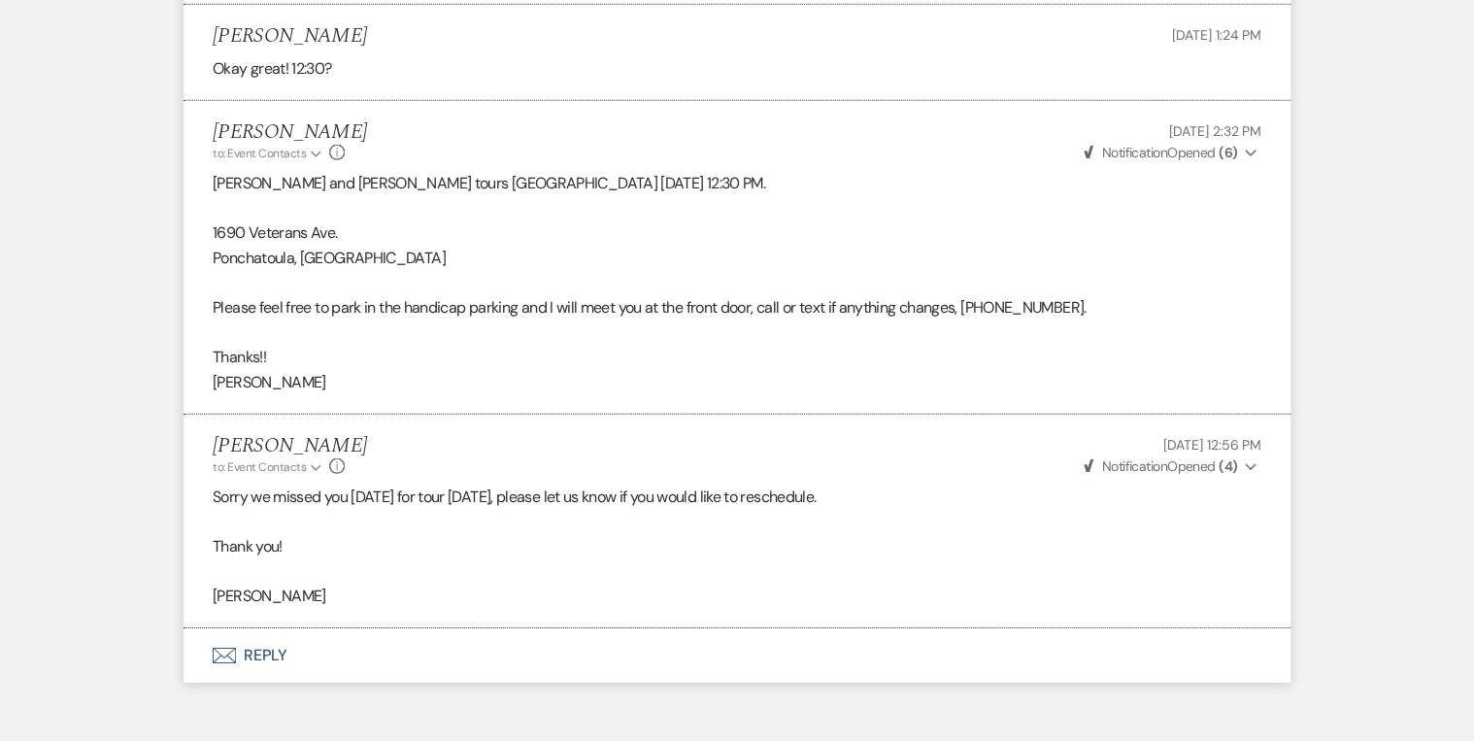
scroll to position [2799, 0]
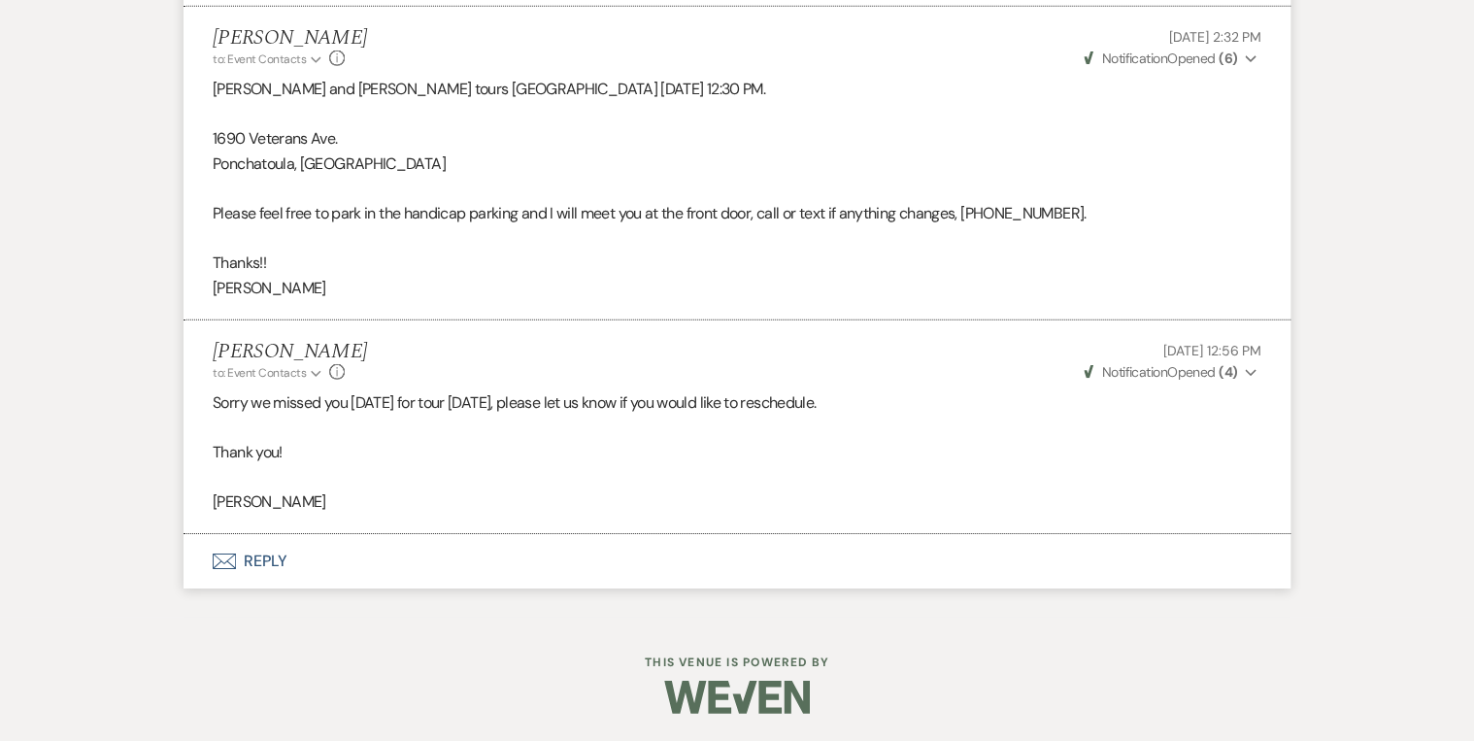
click at [254, 565] on button "Envelope Reply" at bounding box center [737, 561] width 1107 height 54
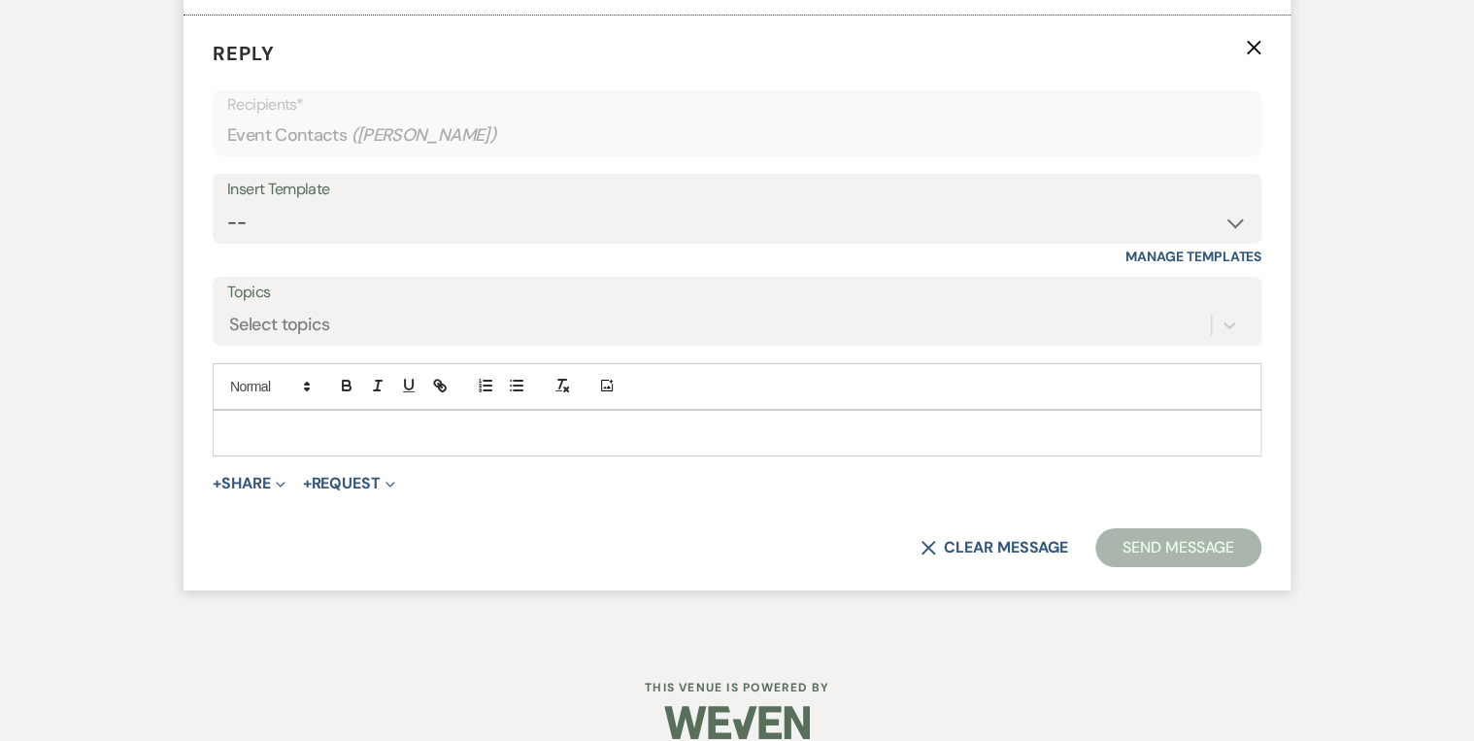
scroll to position [3326, 0]
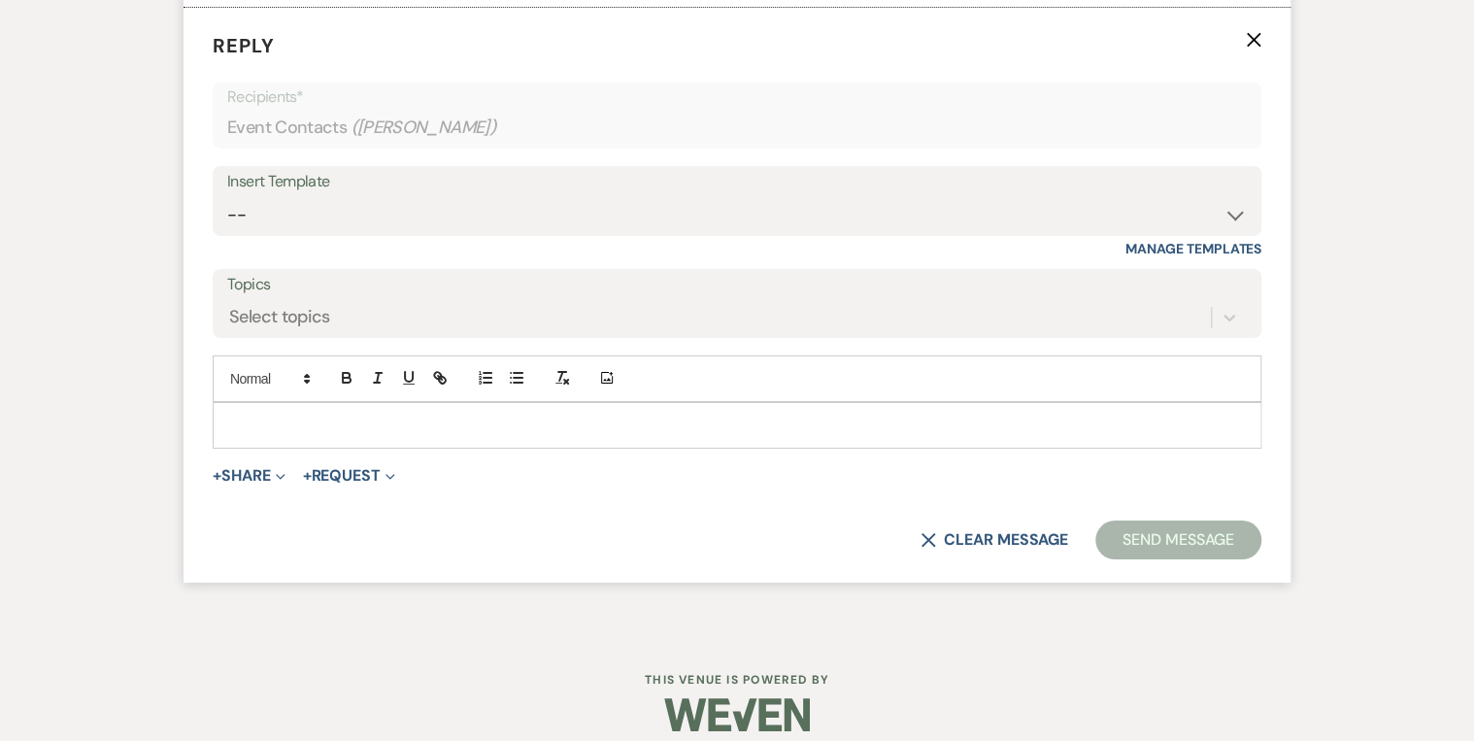
click at [336, 418] on p at bounding box center [737, 425] width 1018 height 21
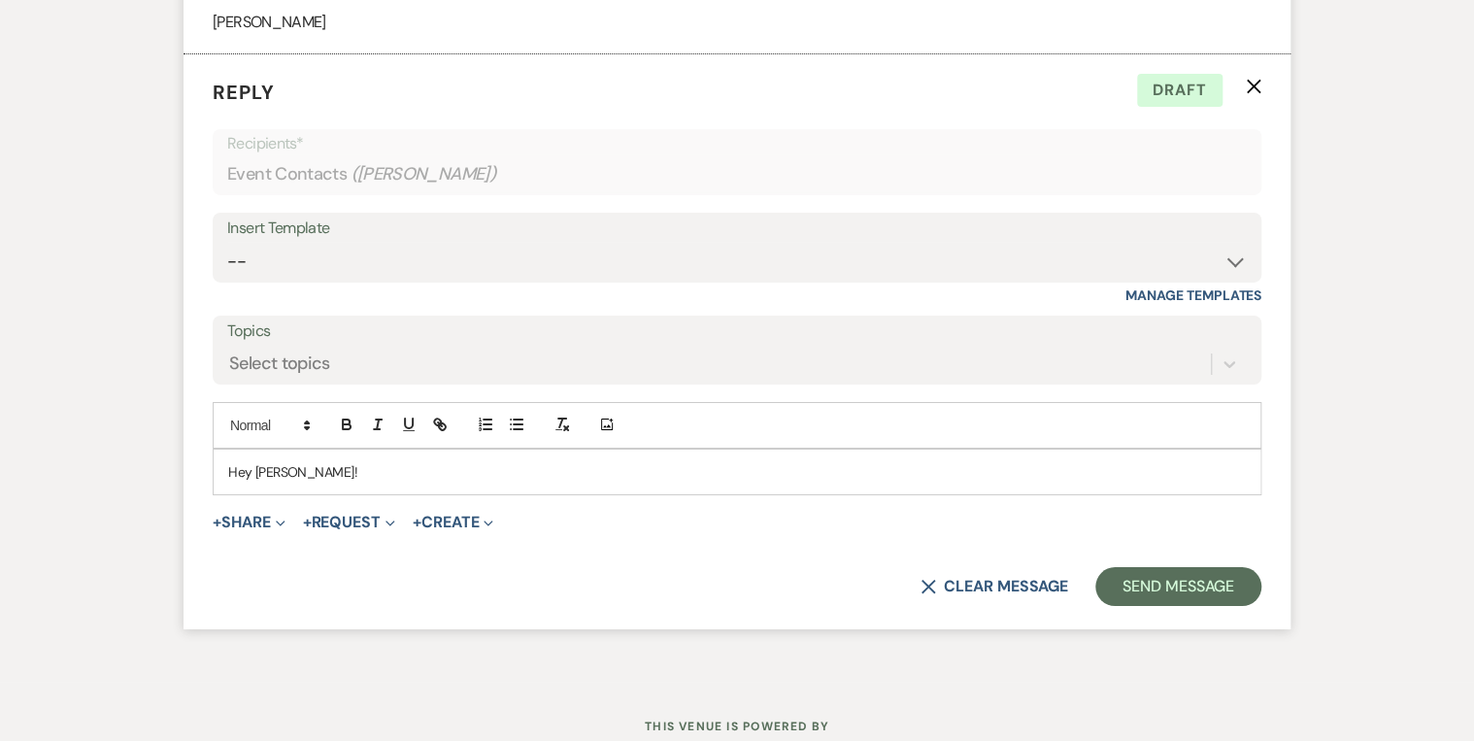
scroll to position [3341, 0]
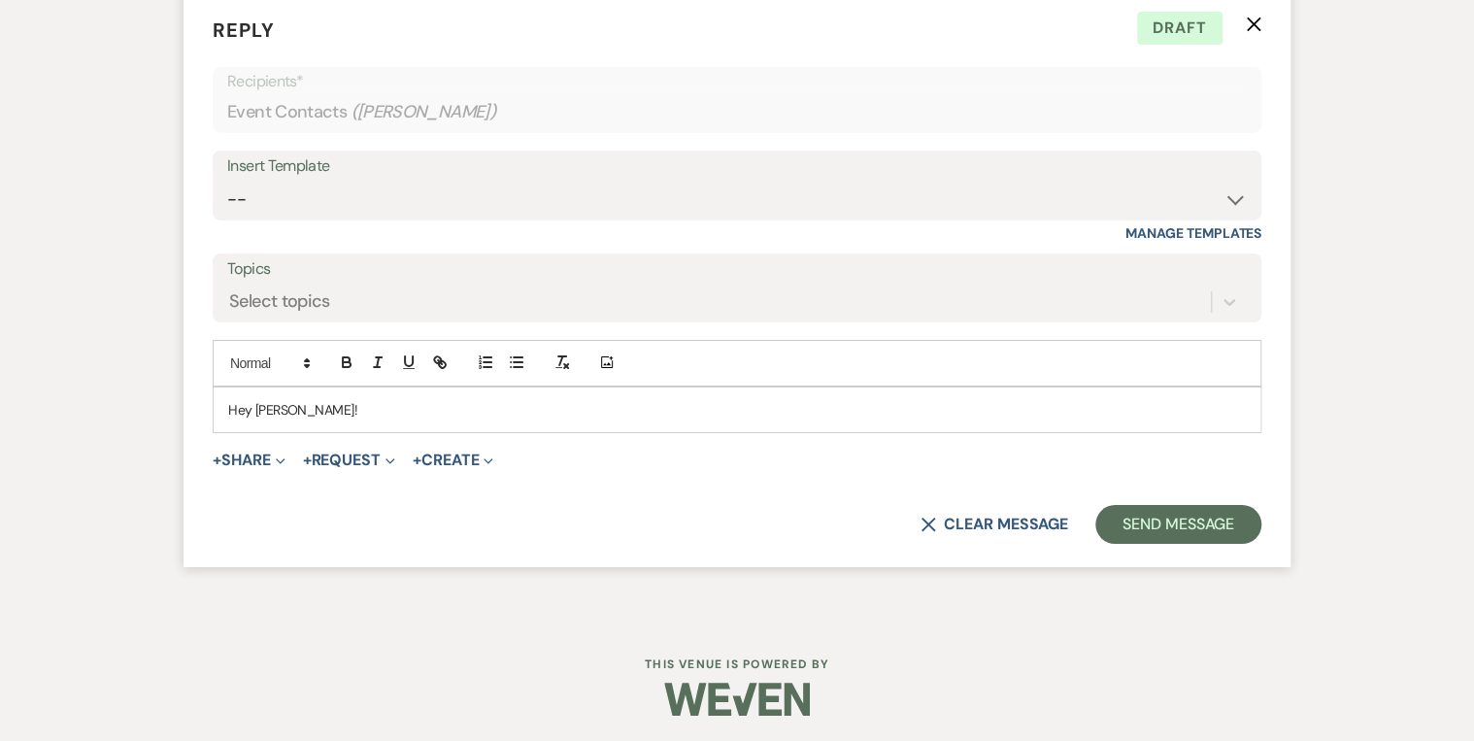
click at [319, 403] on p "Hey [PERSON_NAME]!" at bounding box center [737, 409] width 1018 height 21
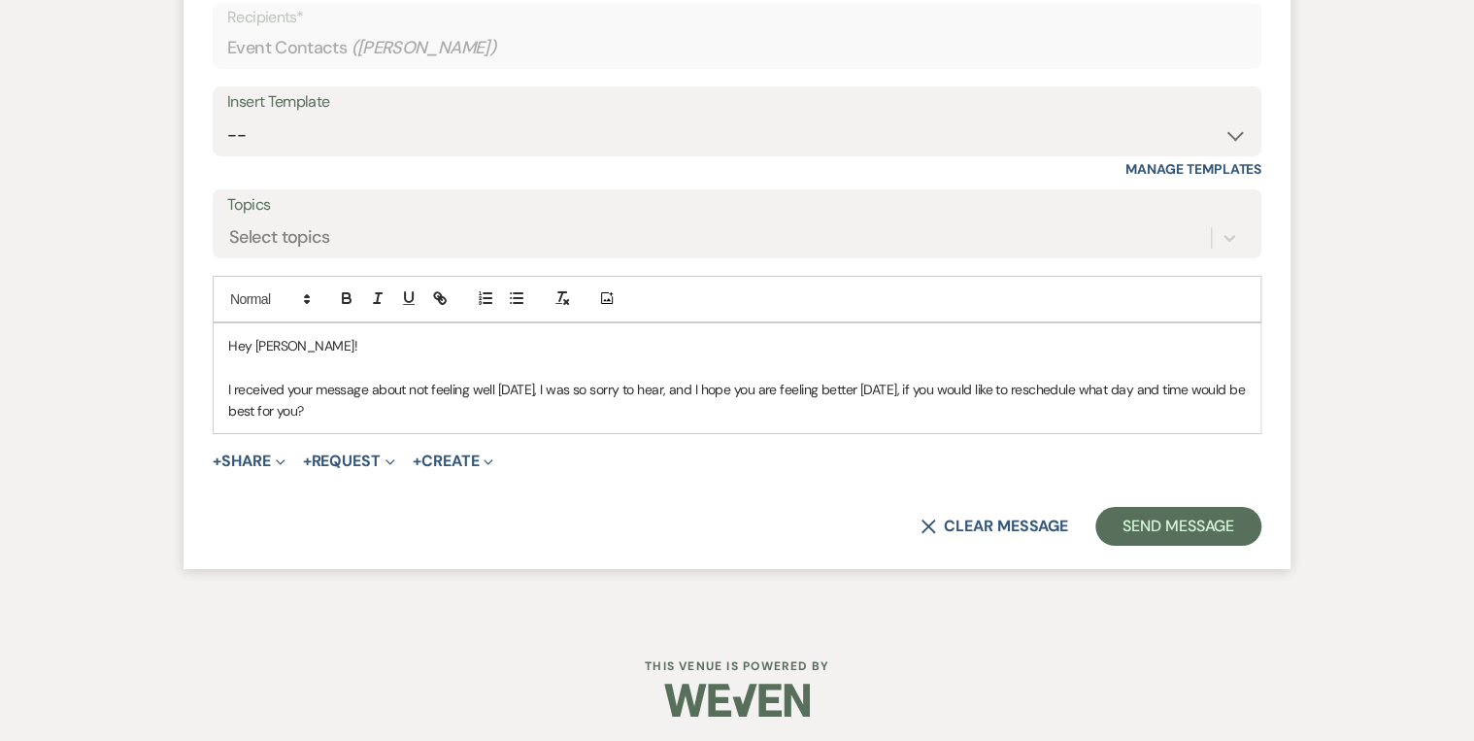
scroll to position [3406, 0]
click at [373, 404] on p "I received your message about not feeling well [DATE], I was so sorry to hear, …" at bounding box center [737, 400] width 1018 height 44
click at [1167, 524] on button "Send Message" at bounding box center [1179, 525] width 166 height 39
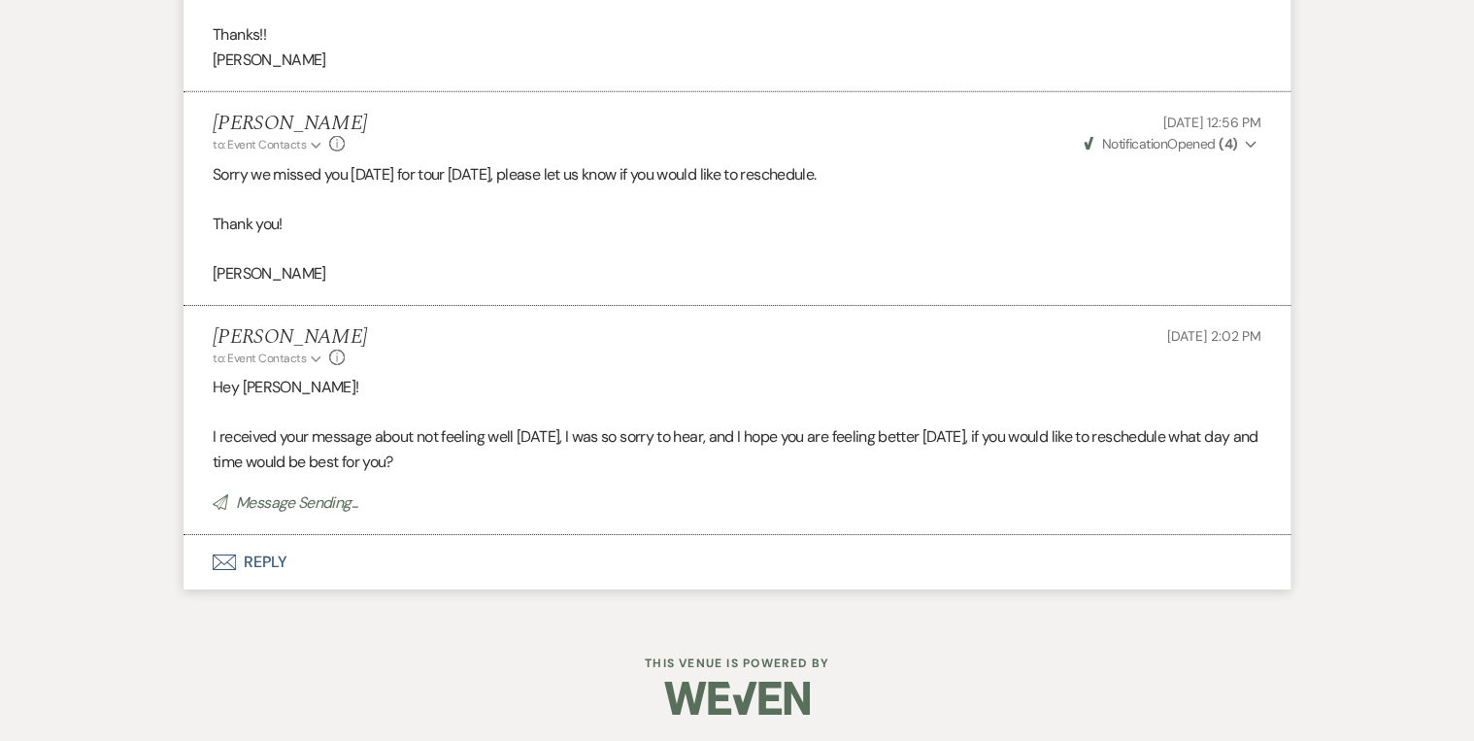
scroll to position [2988, 0]
